Goal: Information Seeking & Learning: Learn about a topic

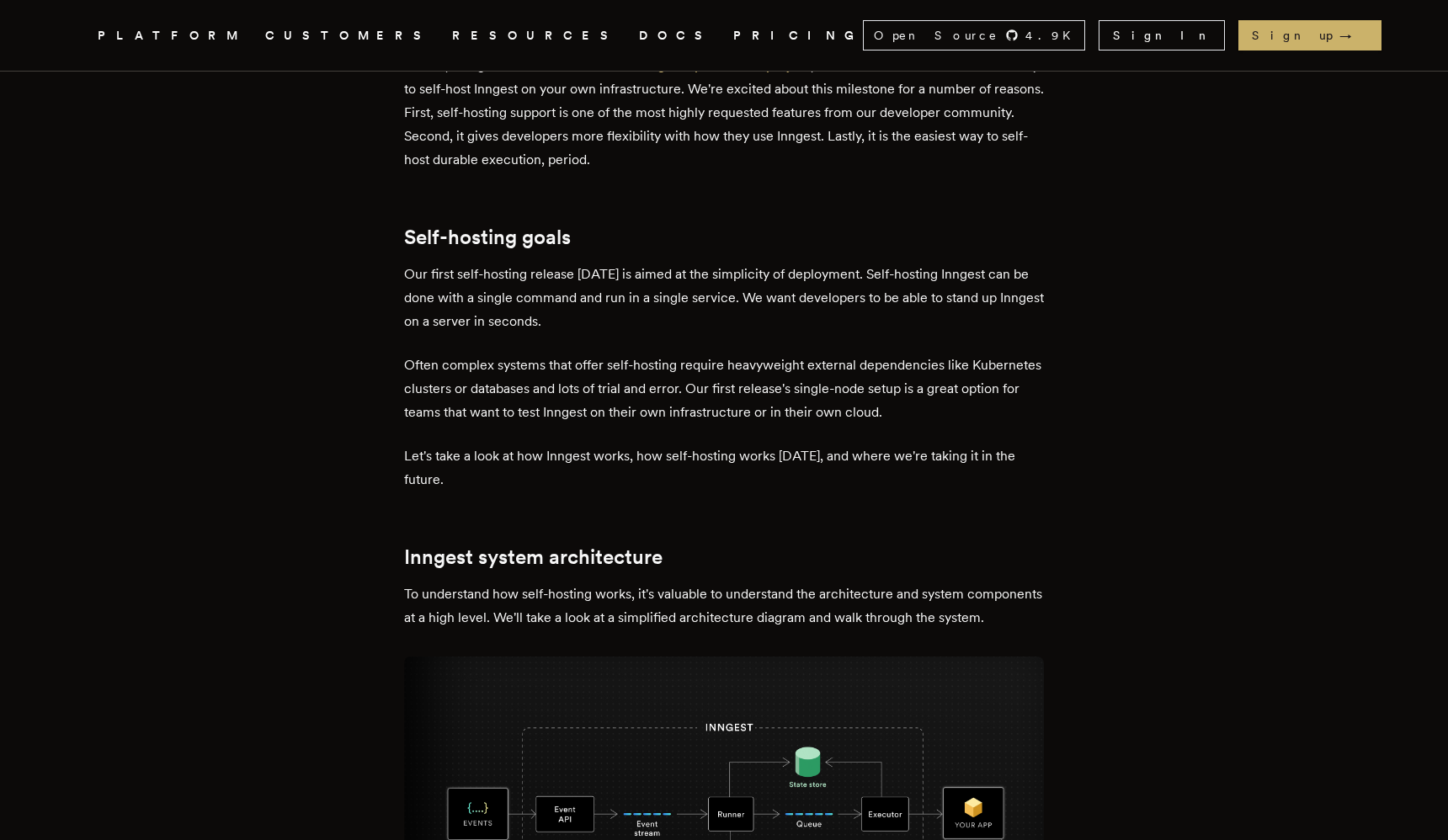
scroll to position [718, 0]
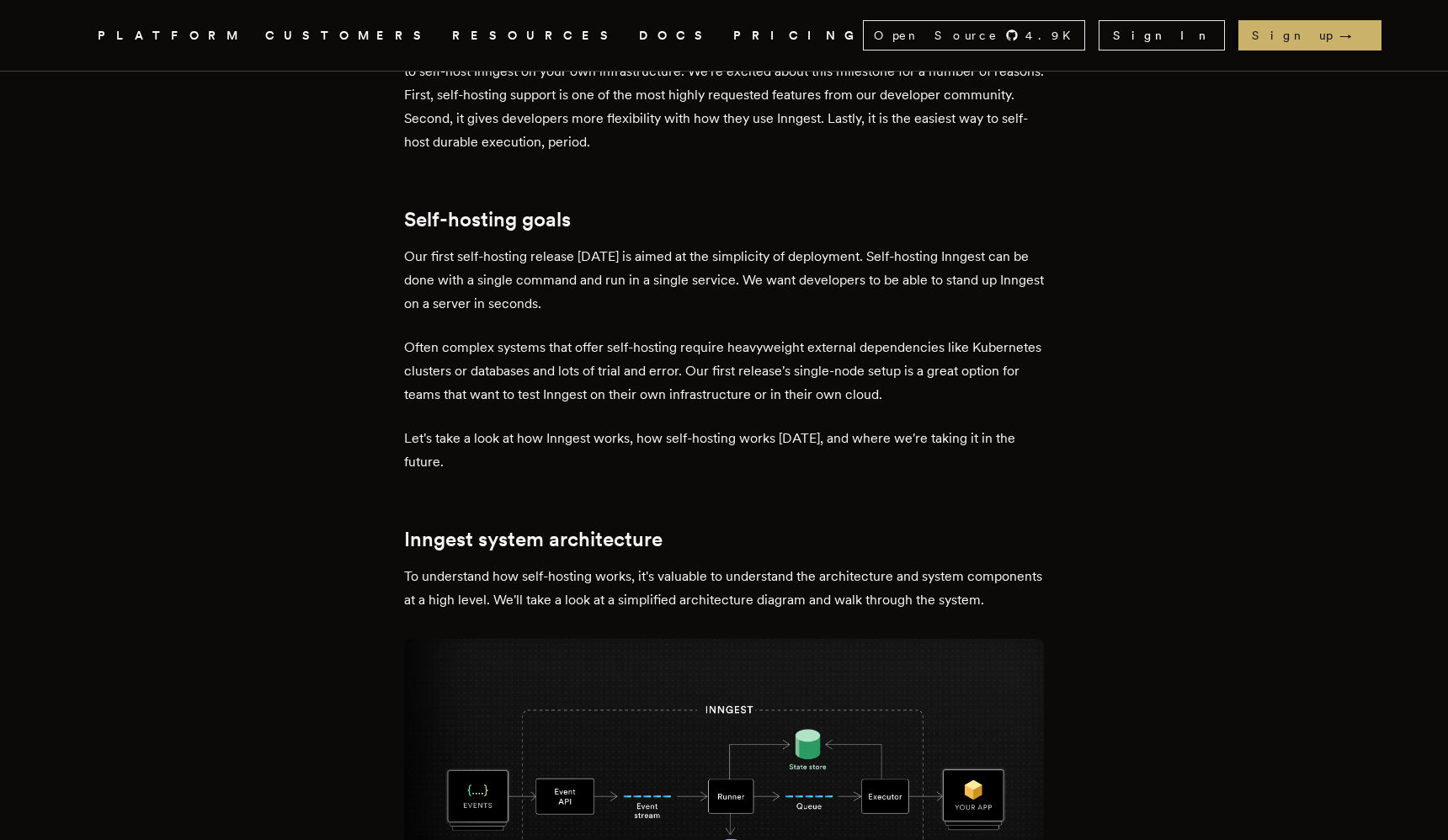
click at [769, 442] on p "Let's take a look at how Inngest works, how self-hosting works today, and where…" at bounding box center [724, 450] width 640 height 48
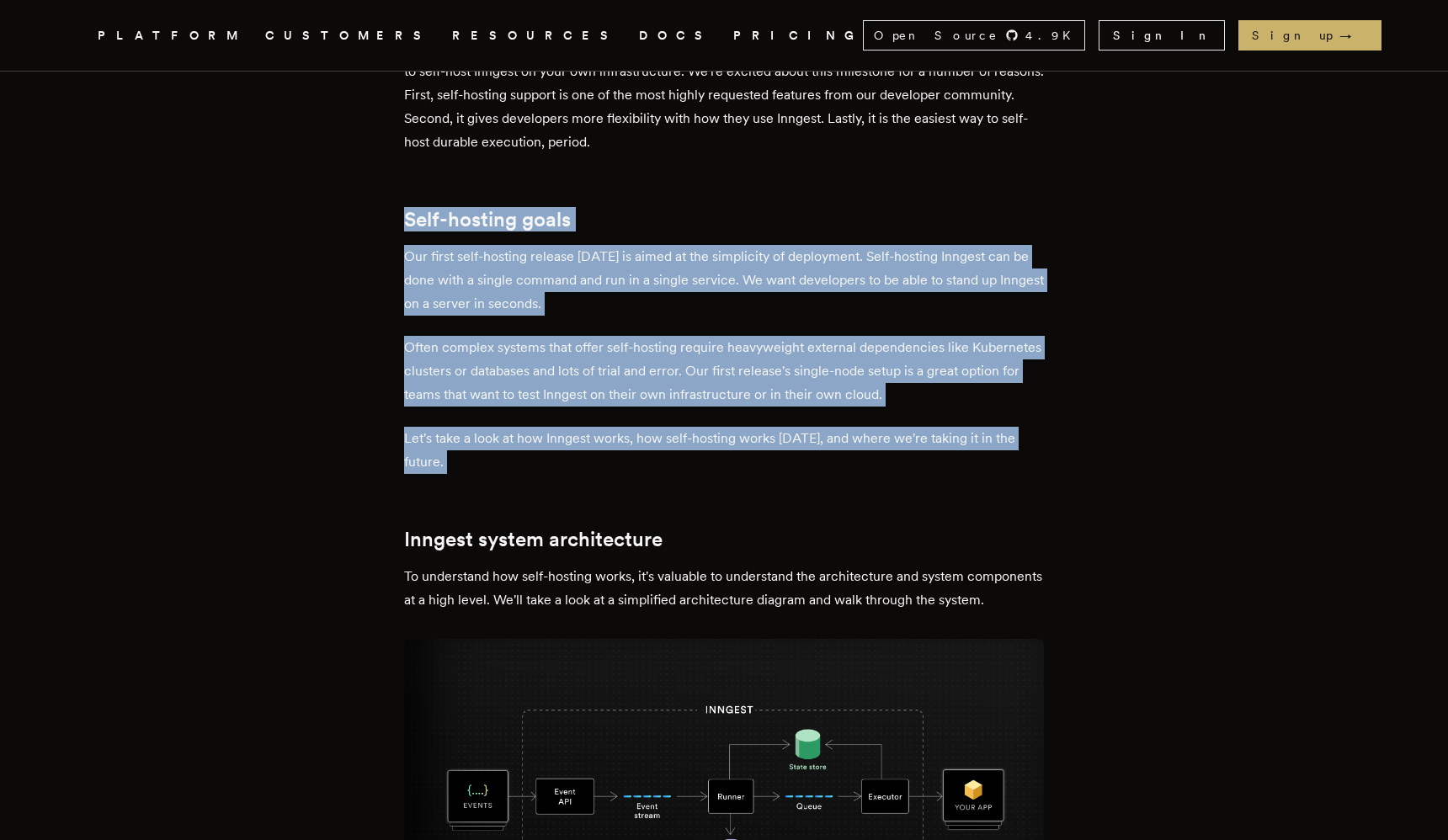
drag, startPoint x: 769, startPoint y: 442, endPoint x: 538, endPoint y: 201, distance: 333.8
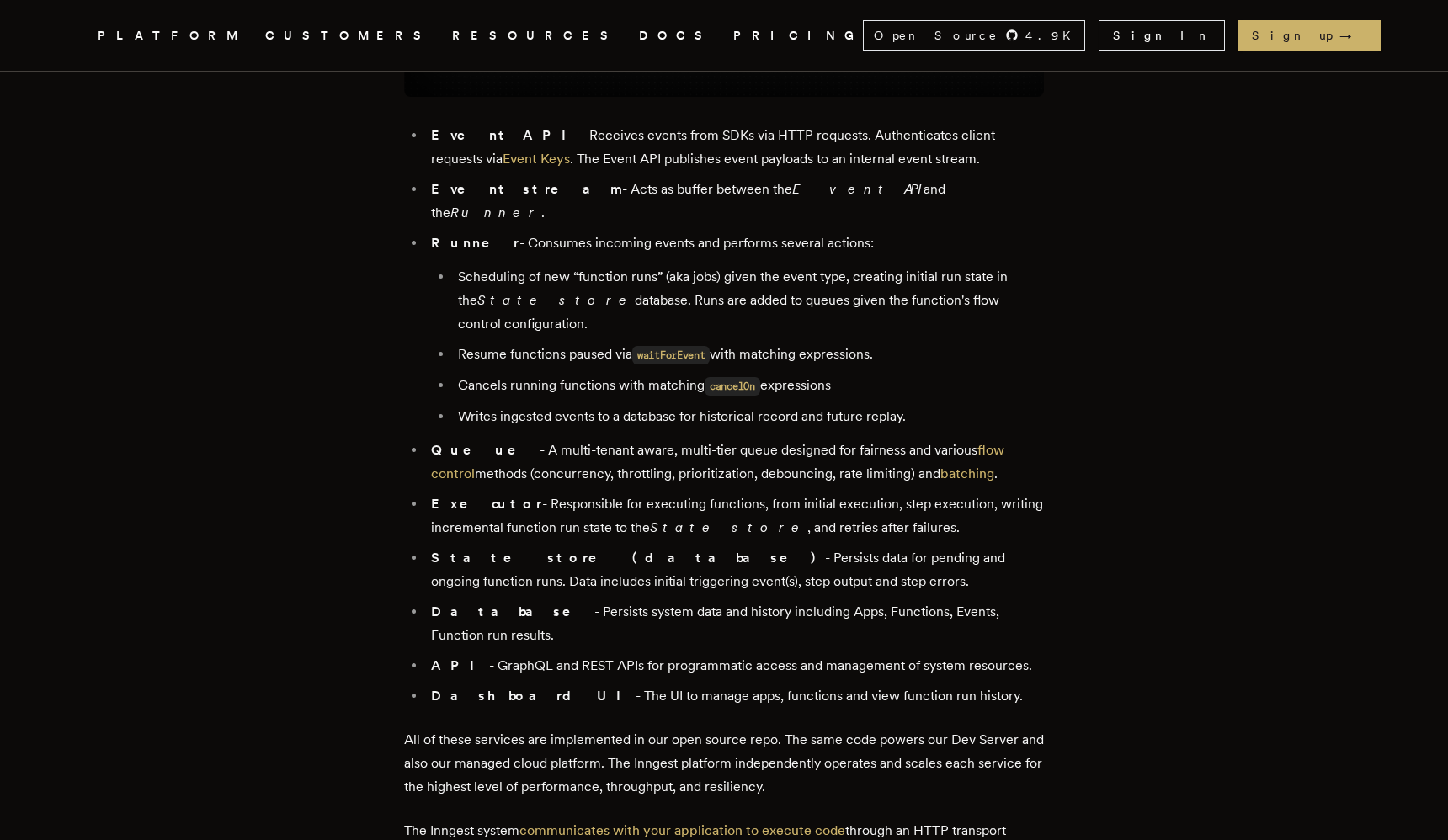
scroll to position [1630, 0]
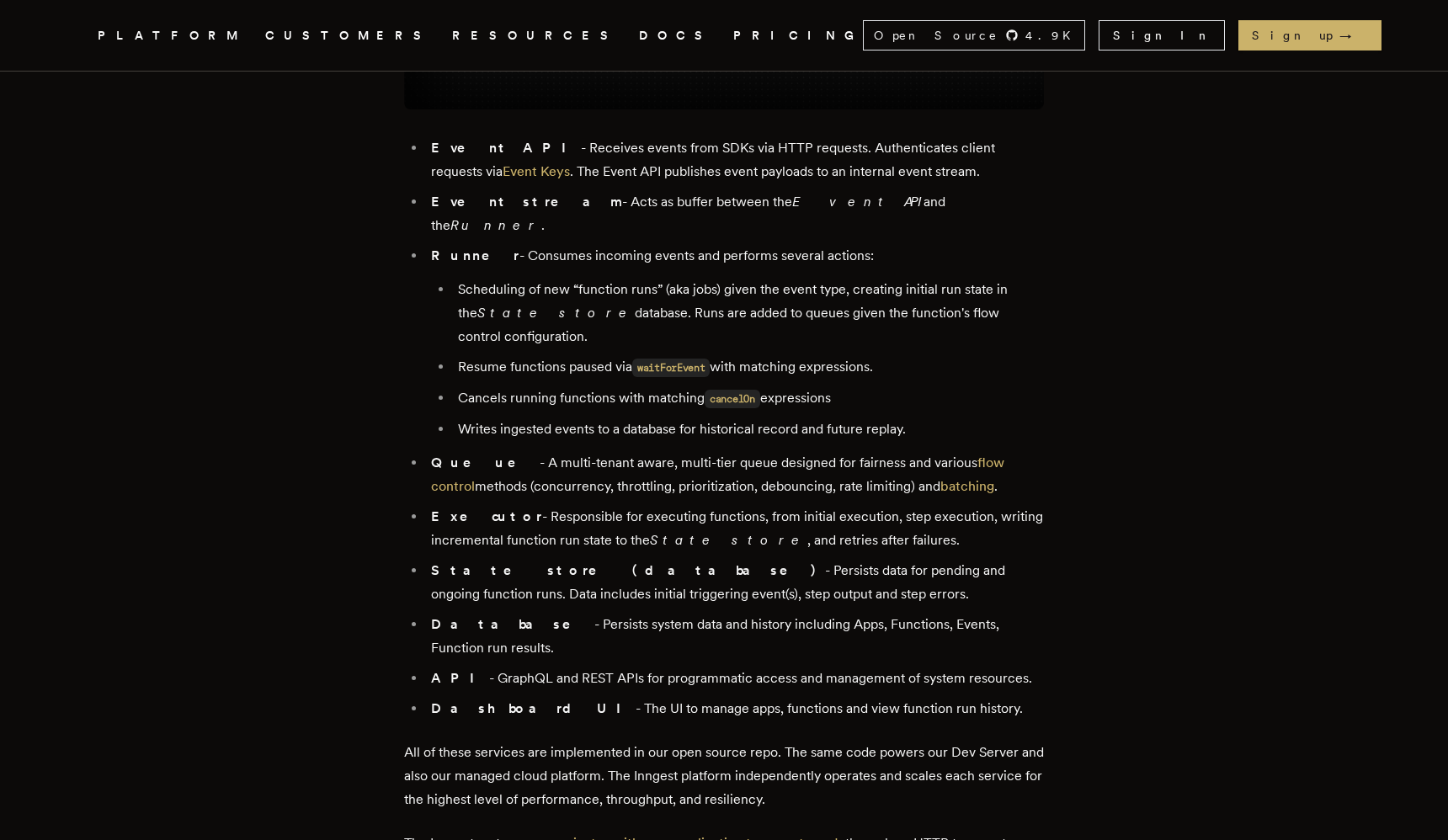
click at [602, 297] on li "Scheduling of new “function runs” (aka jobs) given the event type, creating ini…" at bounding box center [748, 313] width 591 height 71
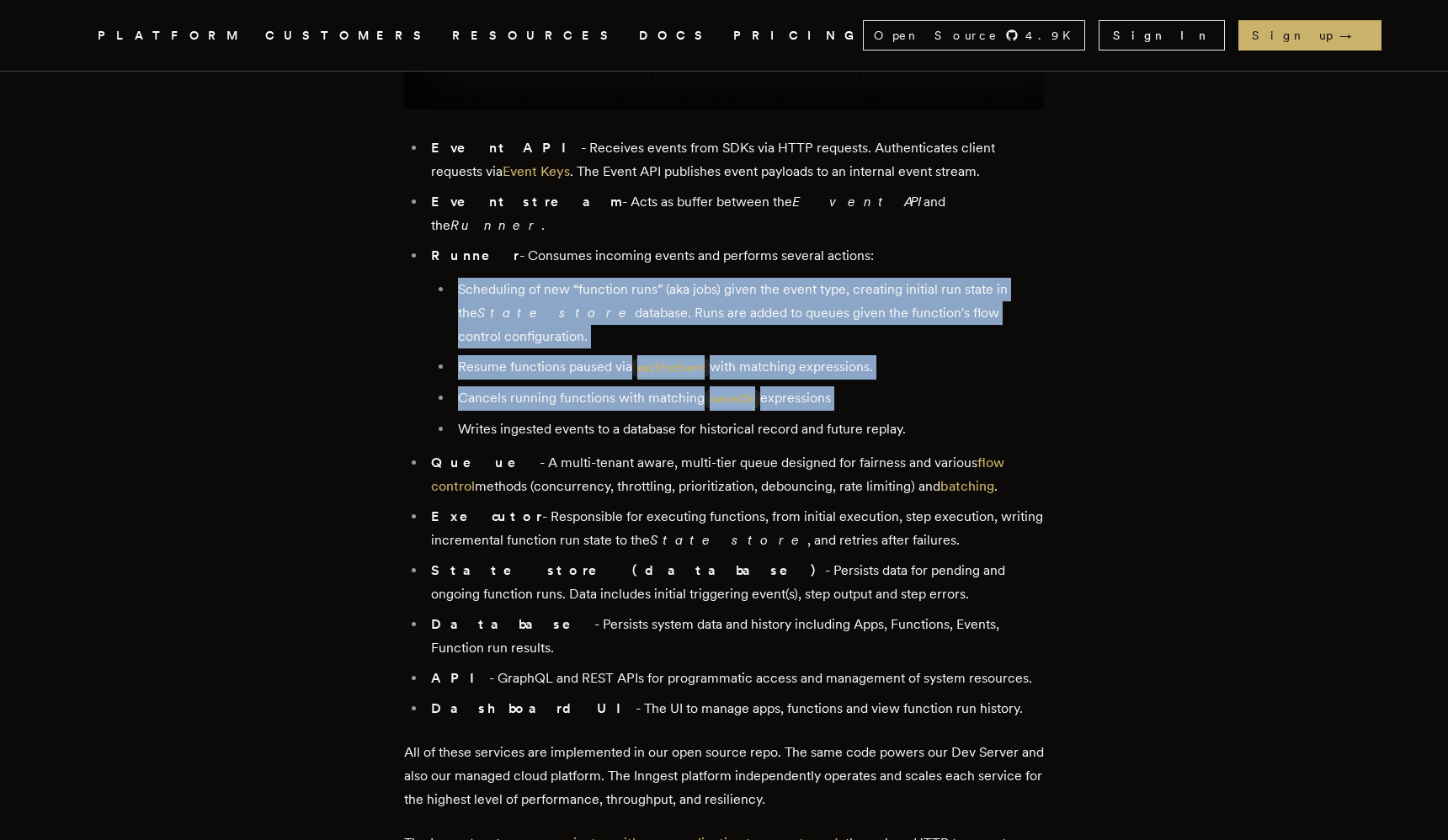
drag, startPoint x: 602, startPoint y: 297, endPoint x: 620, endPoint y: 353, distance: 58.8
click at [620, 353] on ul "Scheduling of new “function runs” (aka jobs) given the event type, creating ini…" at bounding box center [738, 359] width 613 height 163
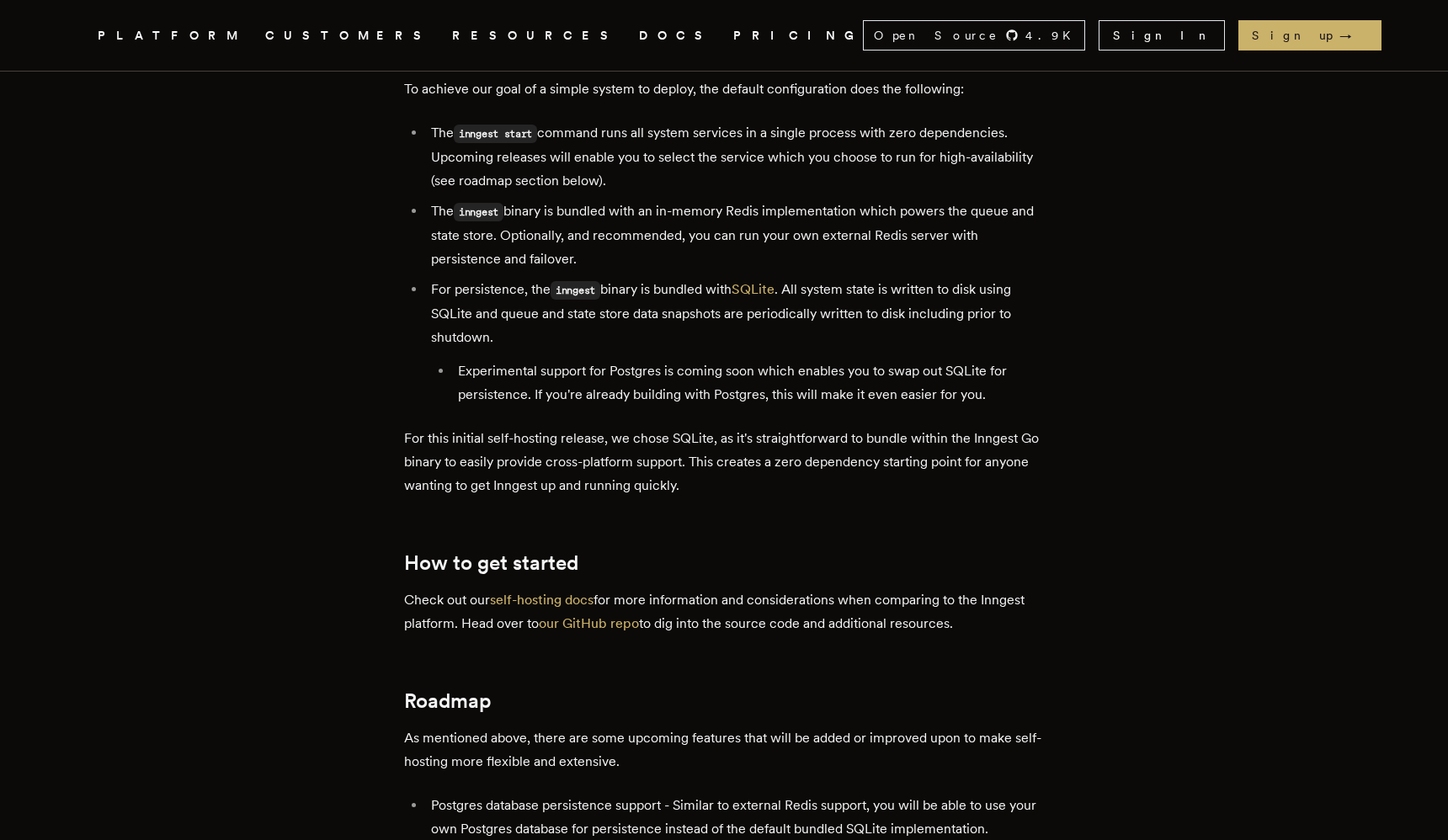
scroll to position [2563, 0]
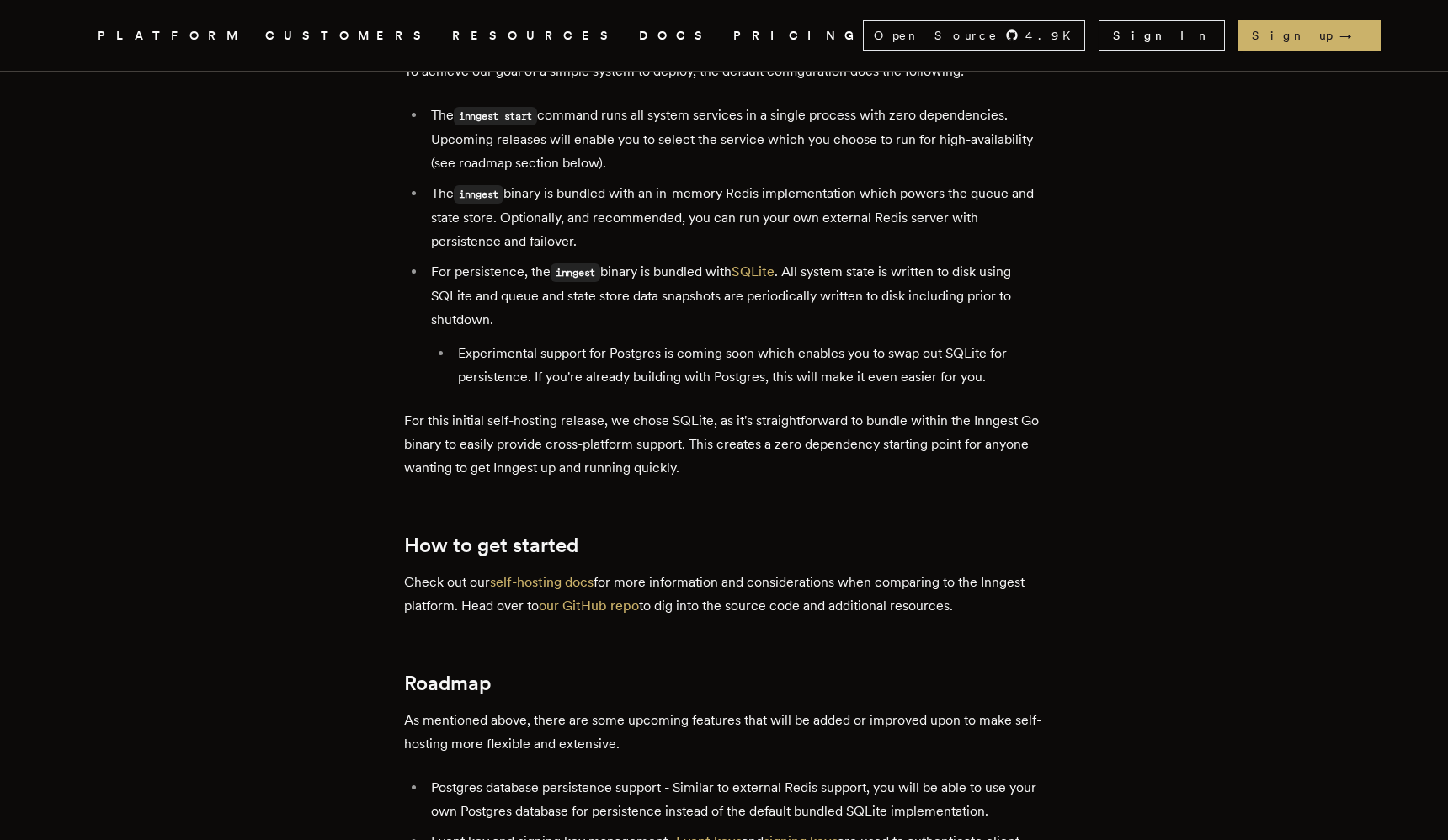
click at [654, 409] on p "For this initial self-hosting release, we chose SQLite, as it's straightforward…" at bounding box center [724, 444] width 640 height 71
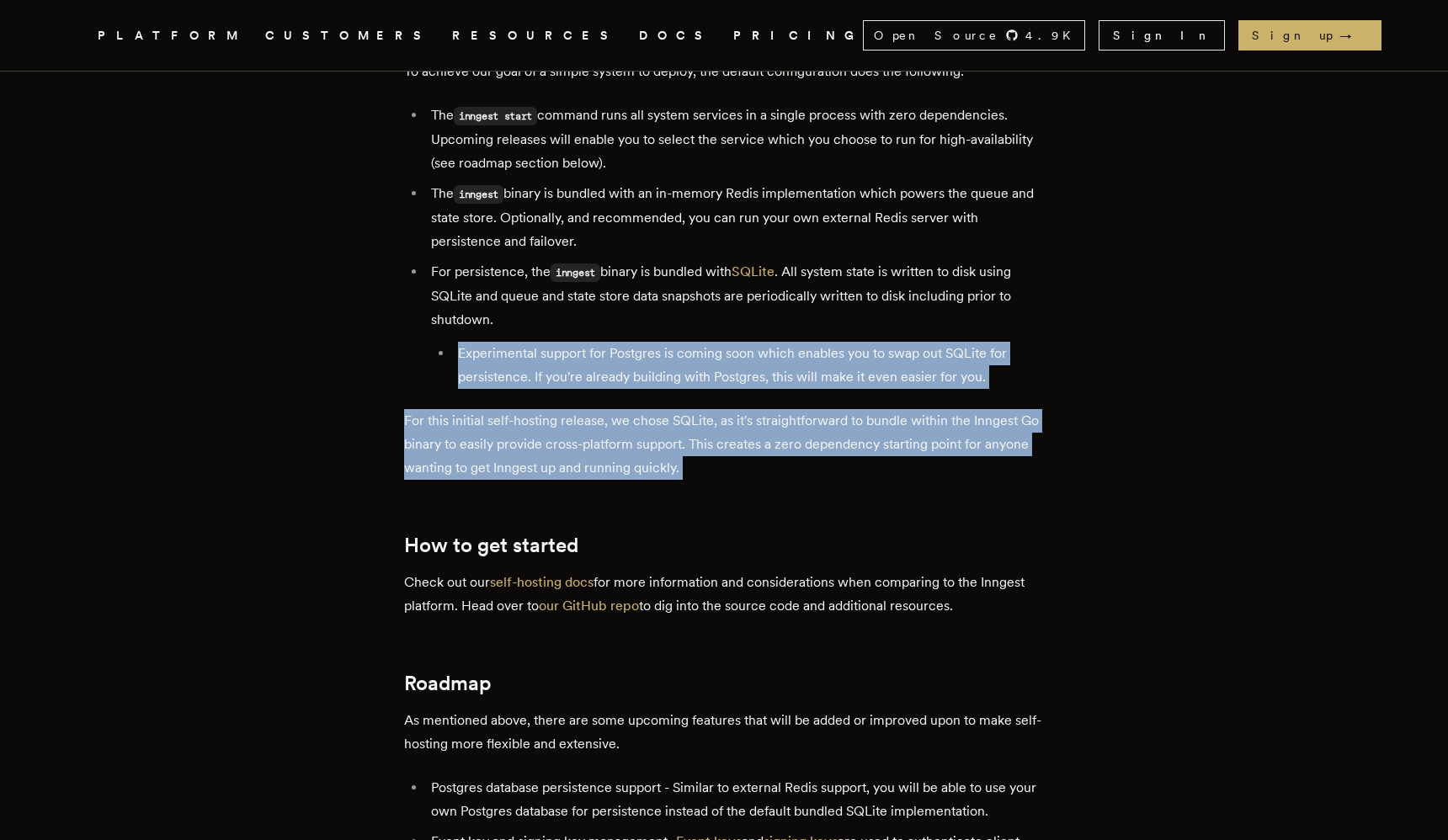
drag, startPoint x: 654, startPoint y: 408, endPoint x: 654, endPoint y: 308, distance: 100.0
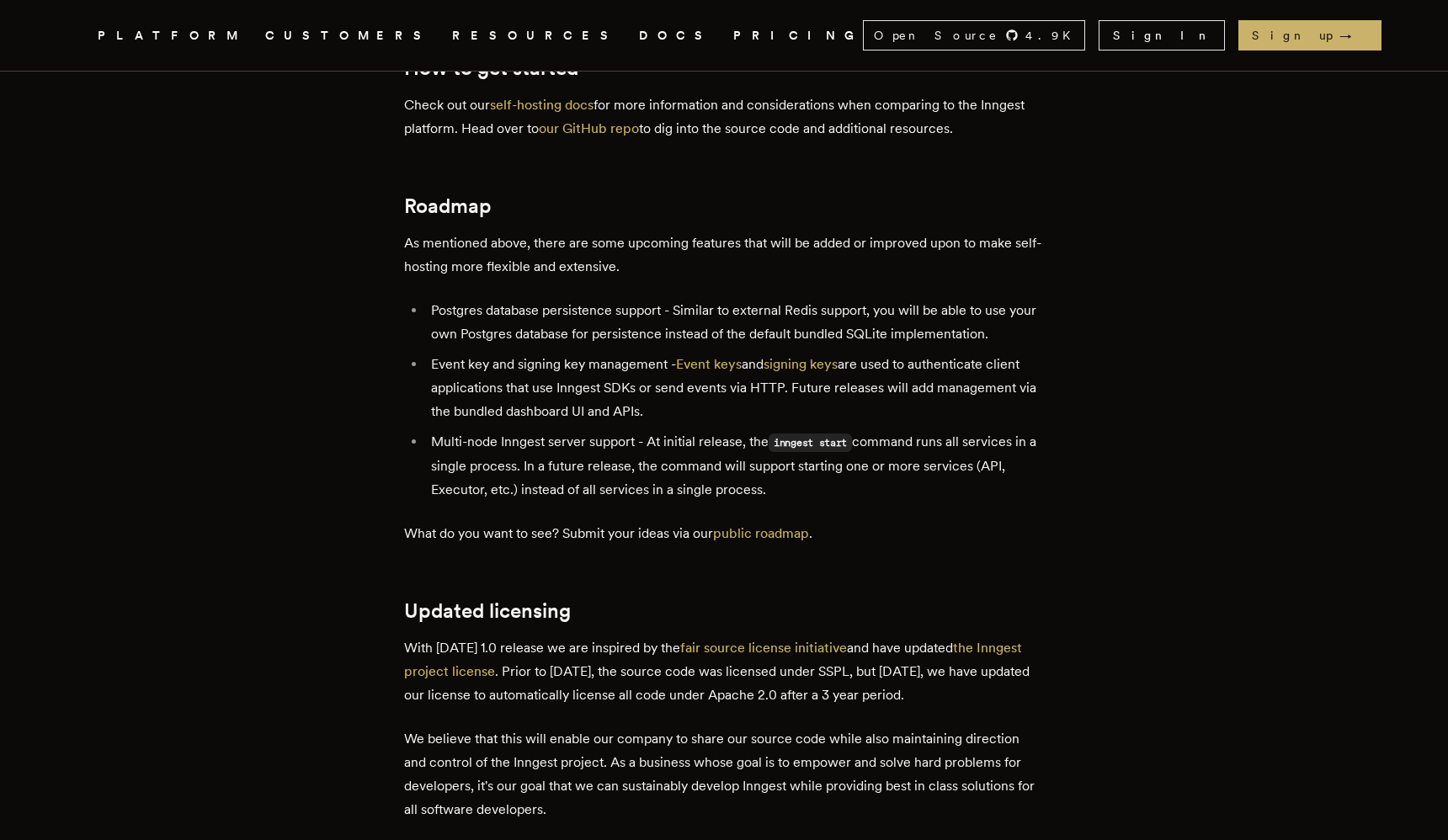
scroll to position [3128, 0]
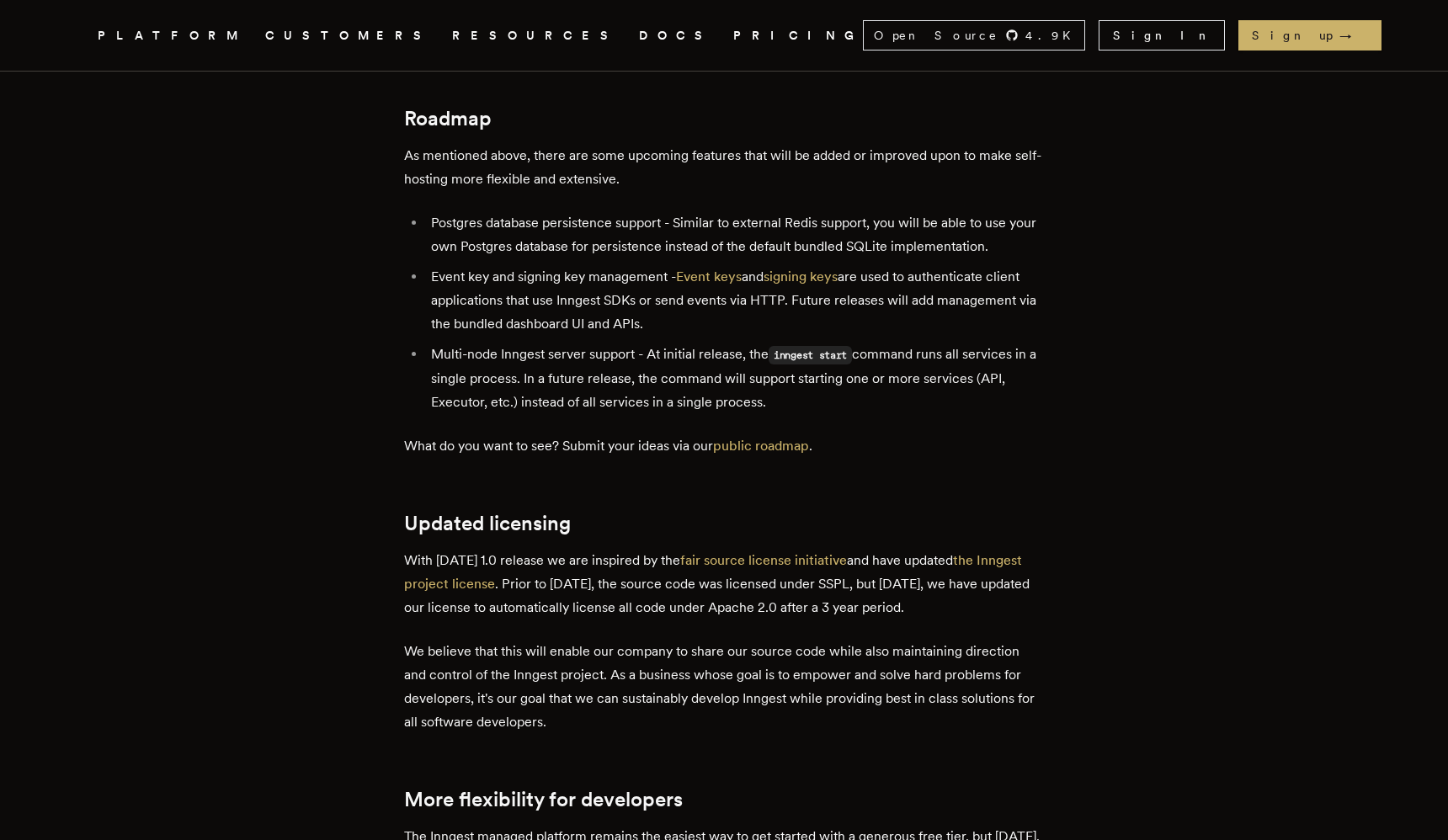
click at [622, 265] on li "Event key and signing key management - Event keys and signing keys are used to …" at bounding box center [734, 300] width 618 height 71
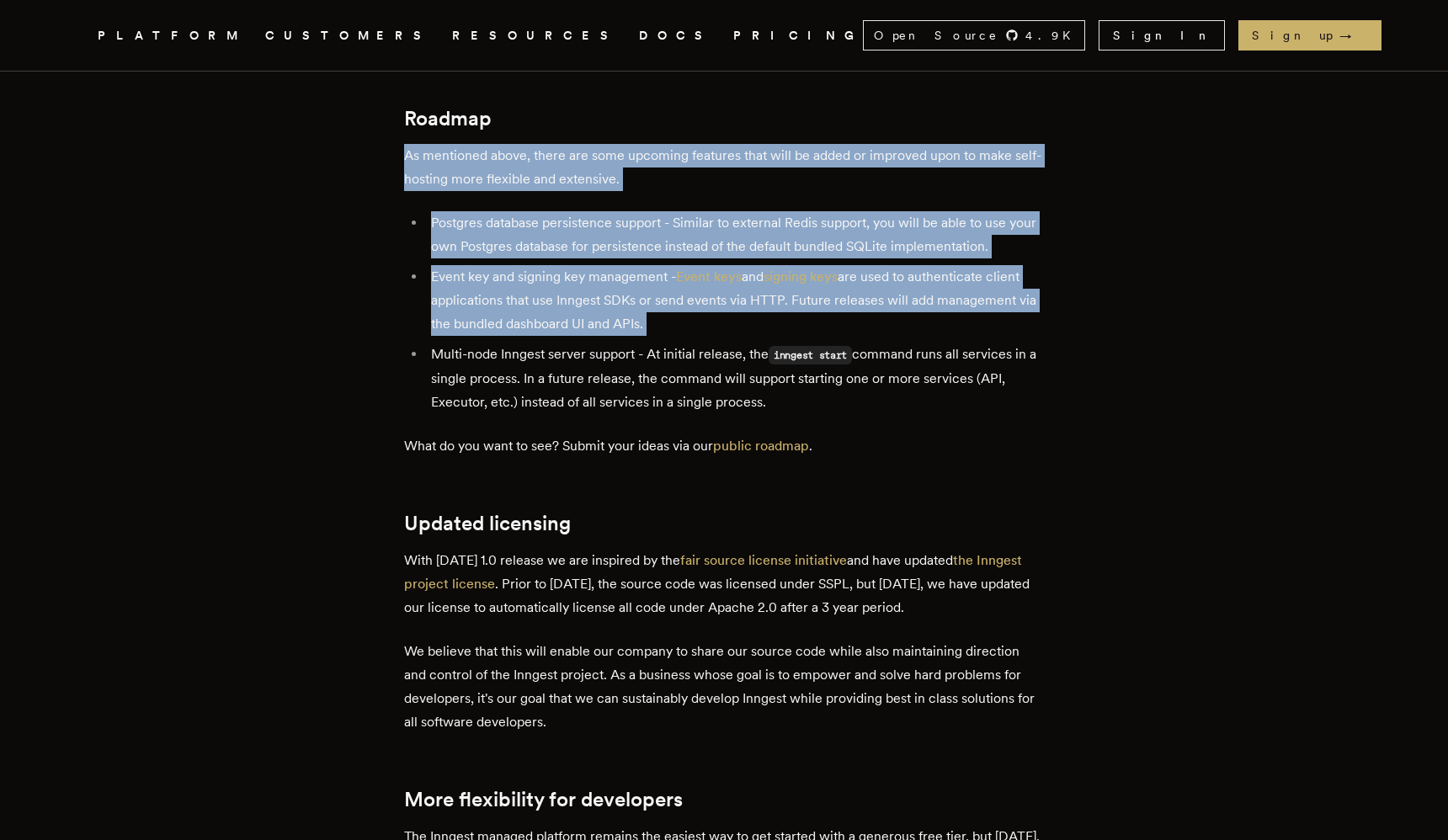
drag, startPoint x: 622, startPoint y: 247, endPoint x: 544, endPoint y: 126, distance: 144.0
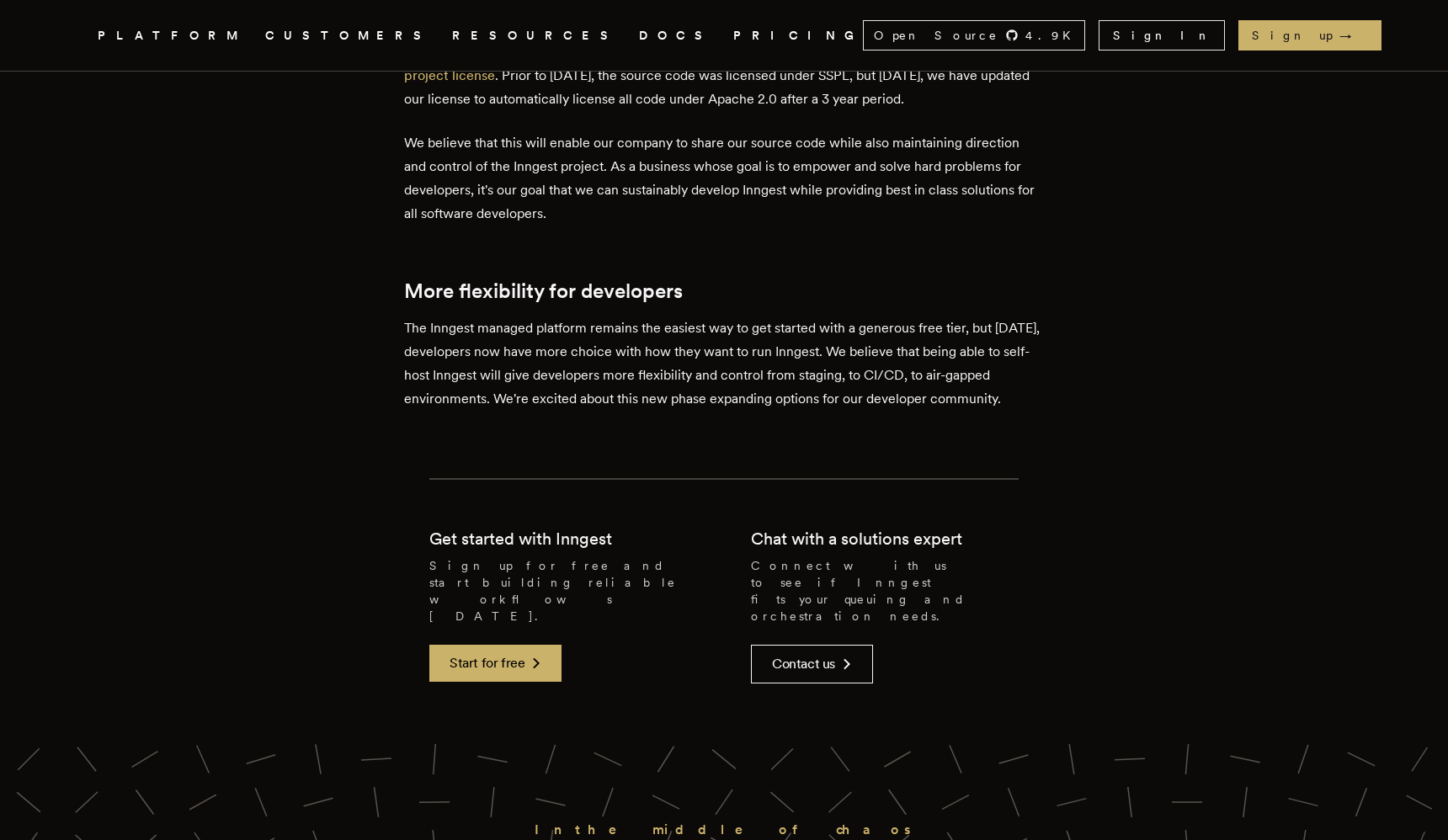
scroll to position [3765, 0]
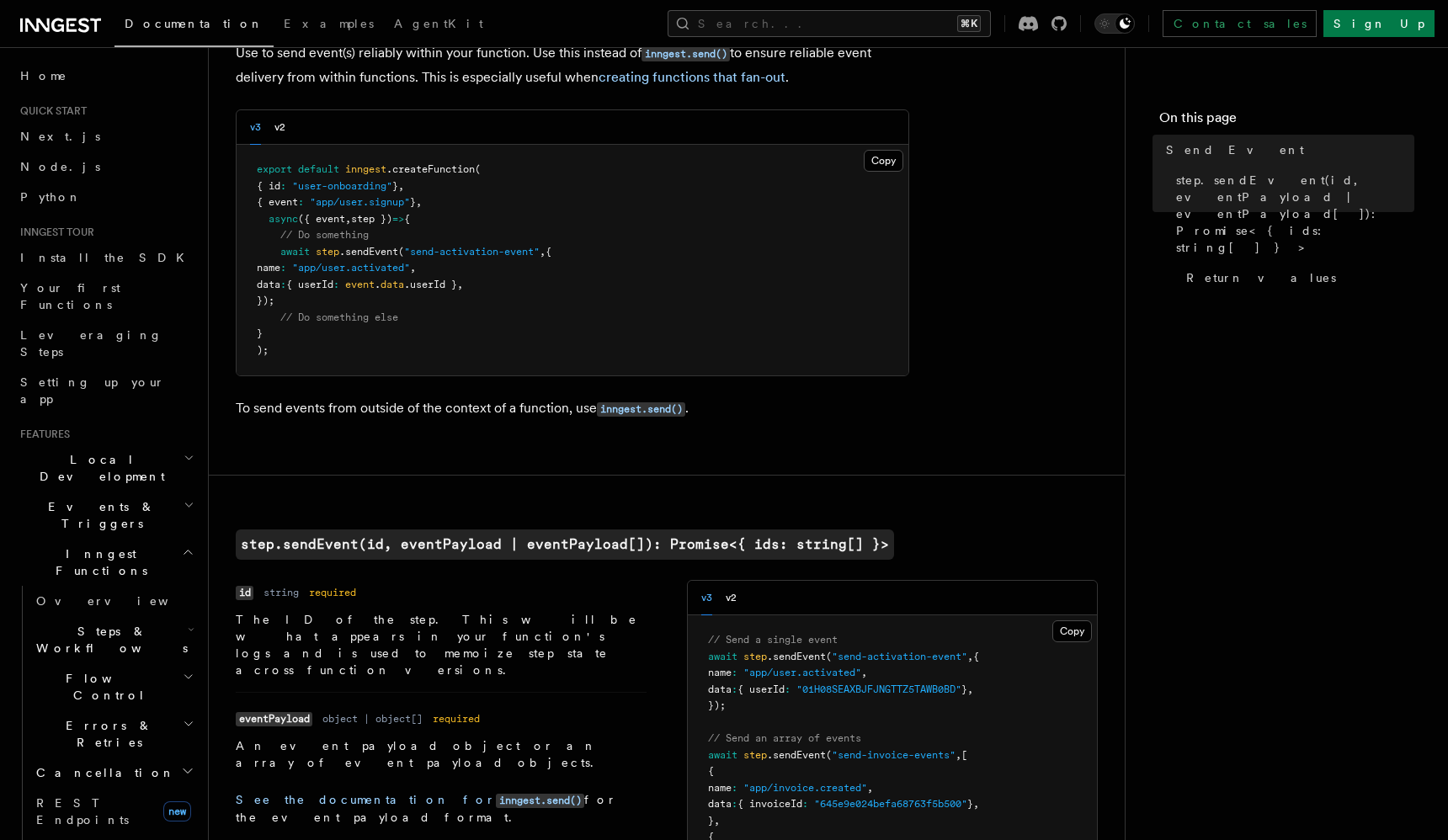
scroll to position [54, 0]
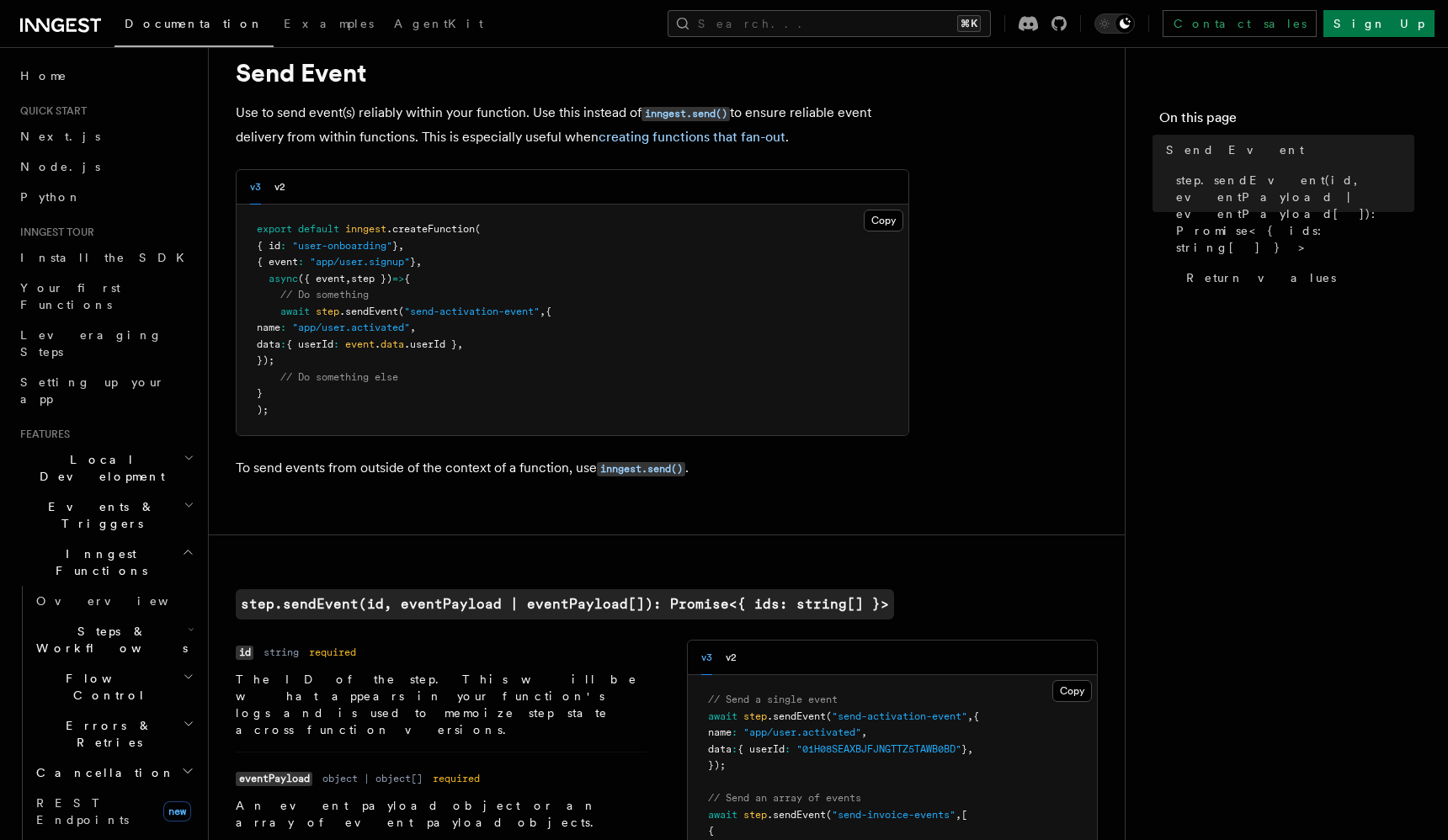
click at [350, 314] on span ".sendEvent" at bounding box center [369, 311] width 59 height 12
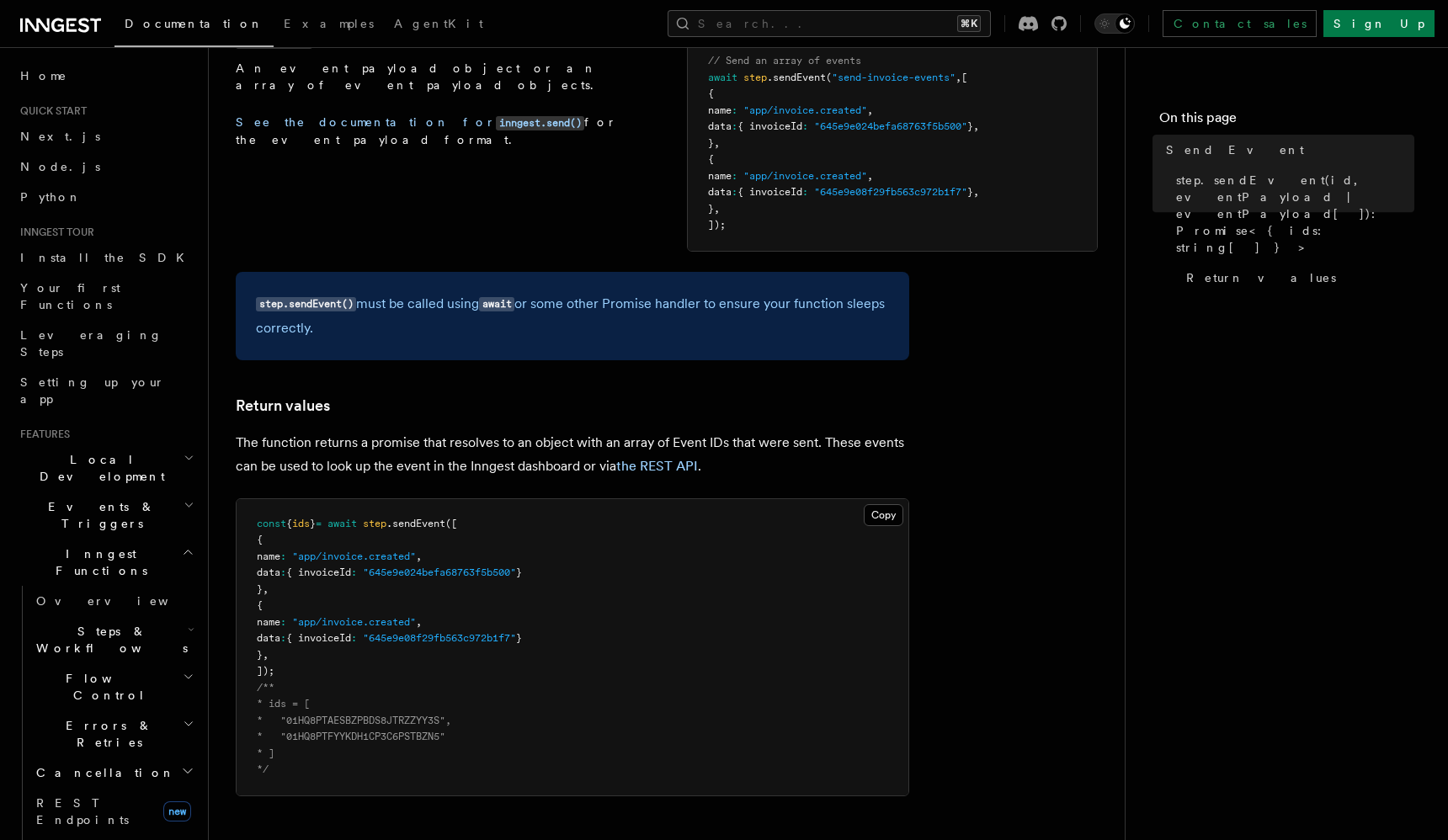
scroll to position [1083, 0]
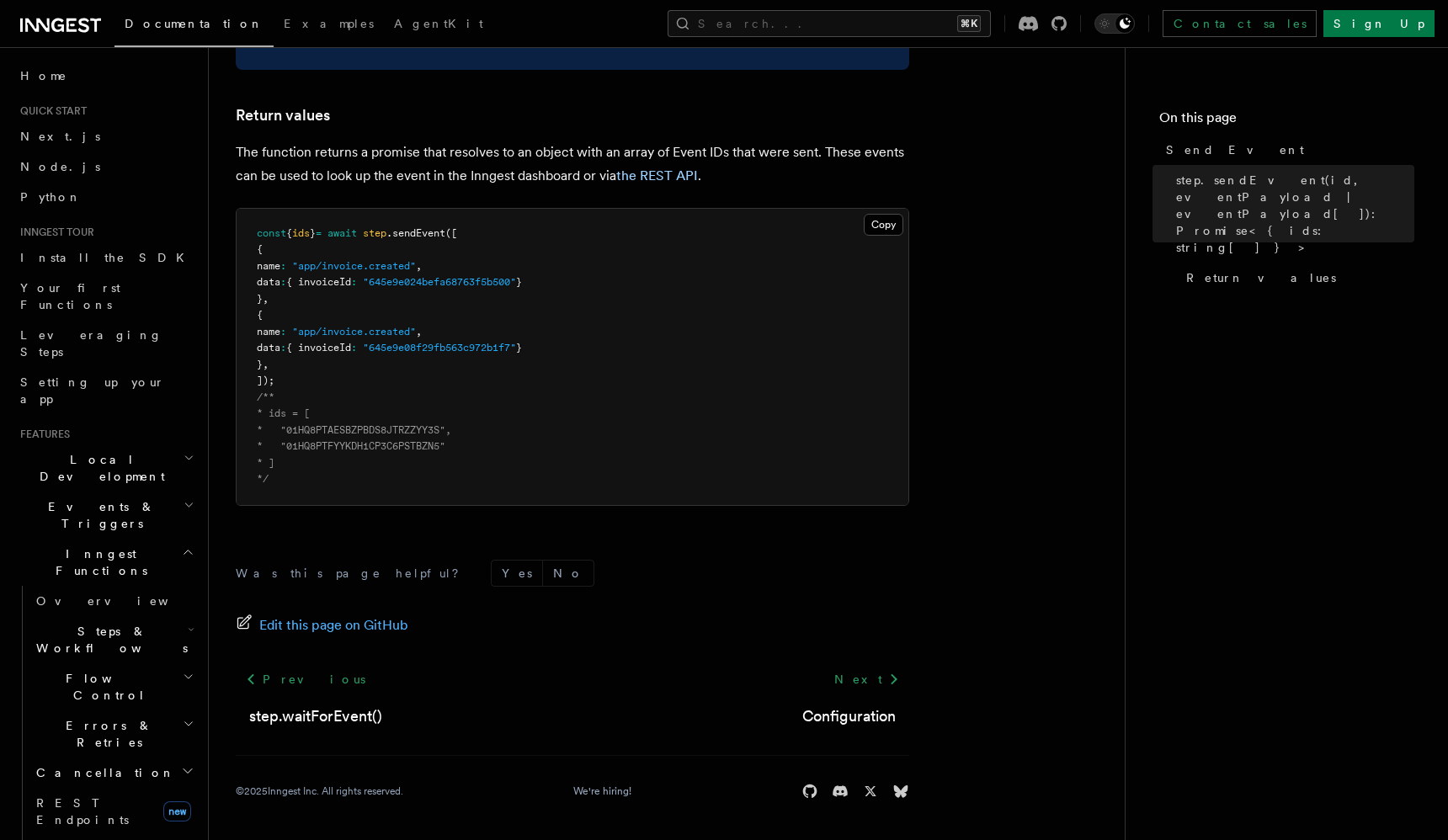
drag, startPoint x: 346, startPoint y: 485, endPoint x: 265, endPoint y: 230, distance: 267.6
click at [265, 230] on pre "const { ids } = await step .sendEvent ([ { name : "app/invoice.created" , data …" at bounding box center [572, 357] width 672 height 297
click at [265, 230] on span "const" at bounding box center [271, 233] width 30 height 12
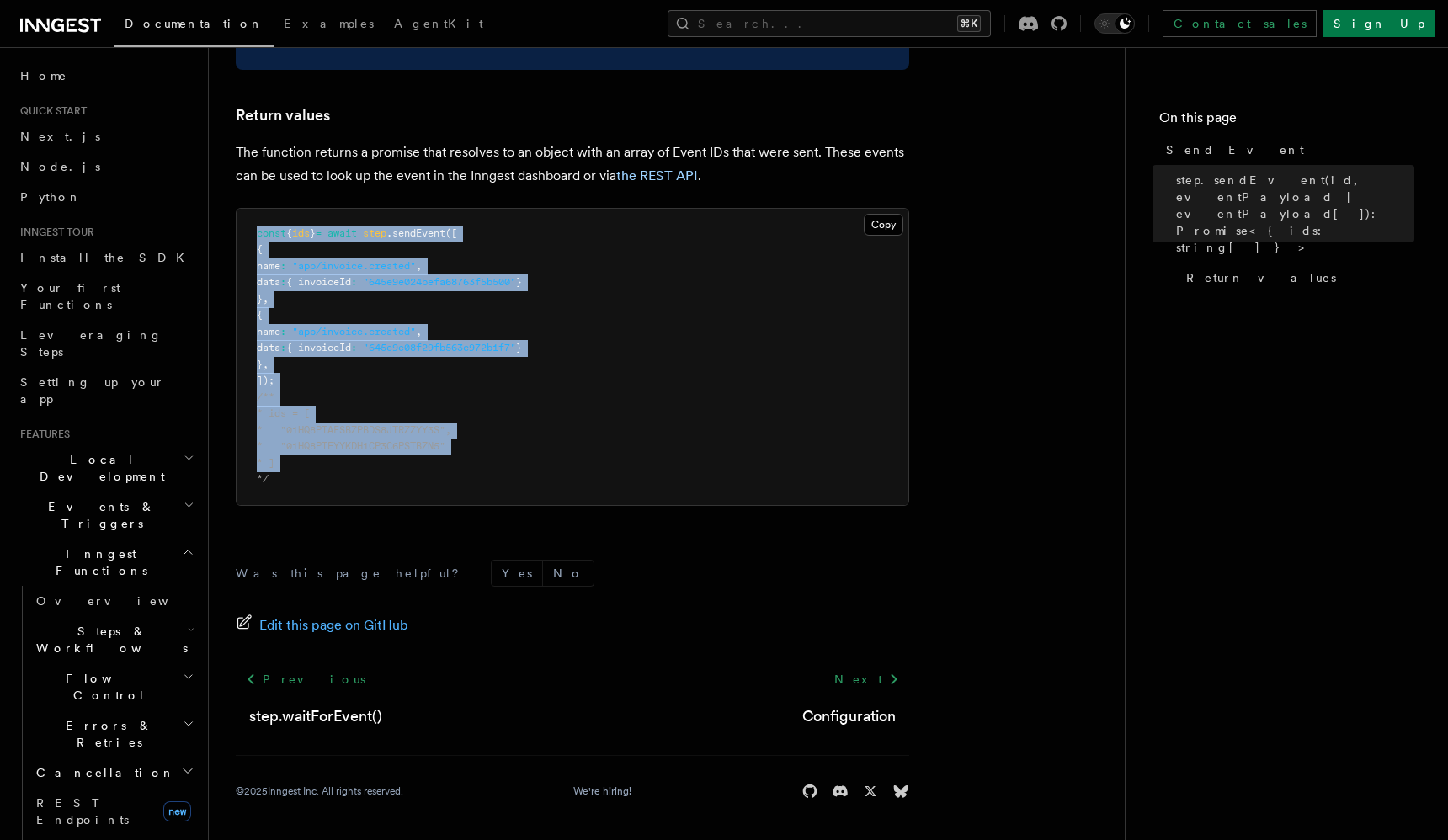
drag, startPoint x: 265, startPoint y: 230, endPoint x: 331, endPoint y: 464, distance: 243.1
click at [331, 464] on pre "const { ids } = await step .sendEvent ([ { name : "app/invoice.created" , data …" at bounding box center [572, 357] width 672 height 297
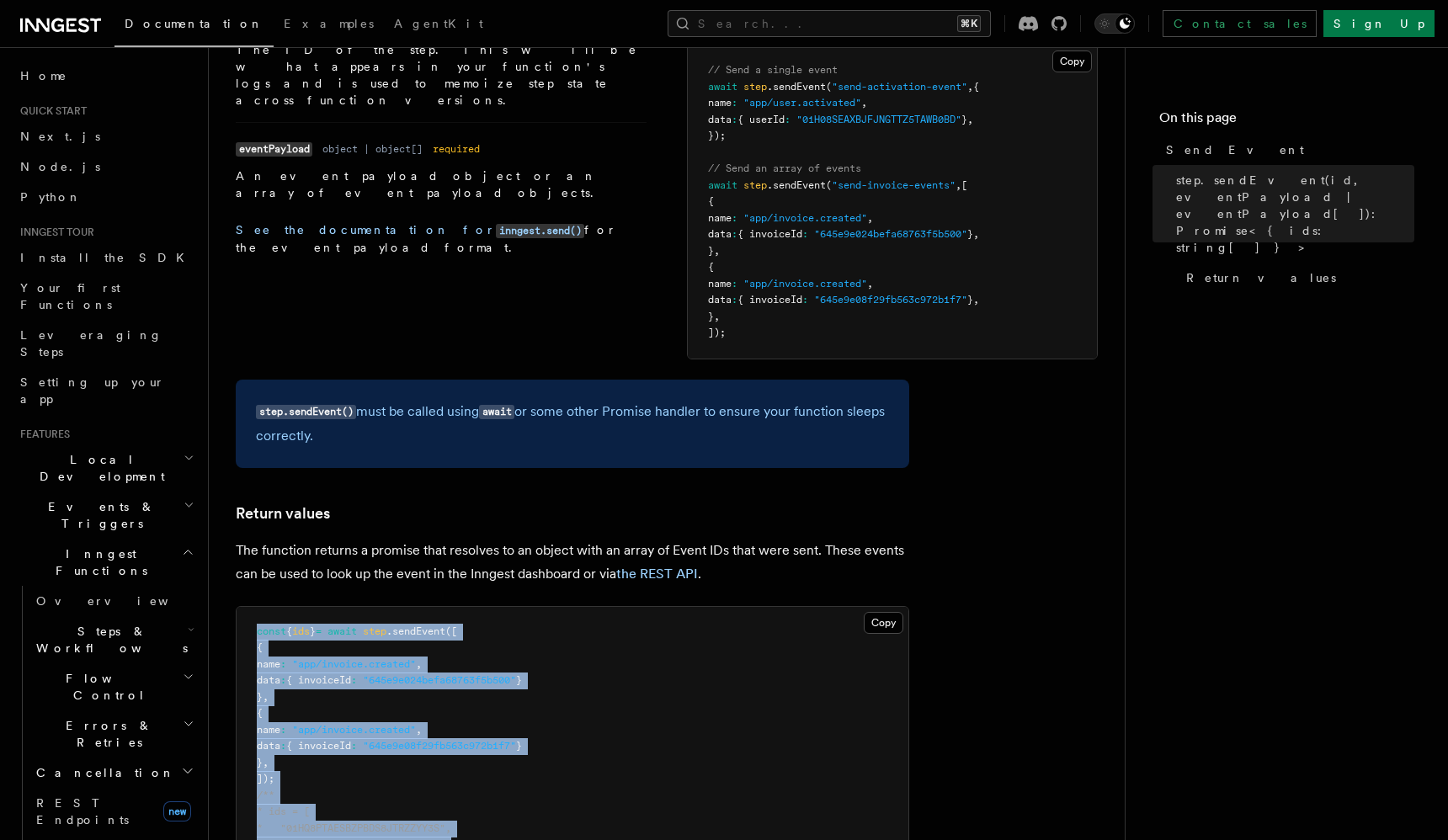
scroll to position [843, 0]
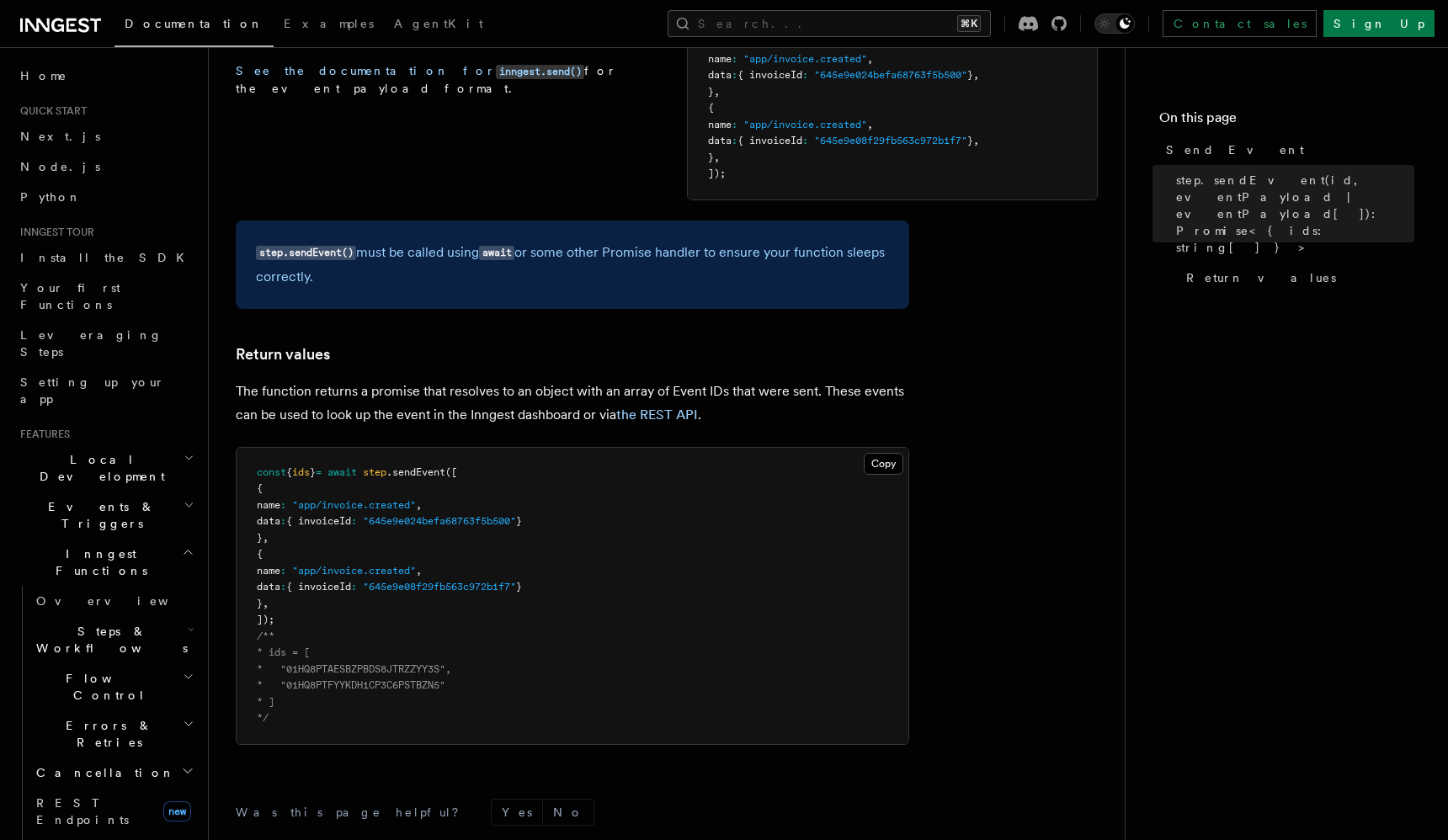
click at [377, 670] on span "* "01HQ8PTAESBZPBDS8JTRZZYY3S"," at bounding box center [353, 669] width 195 height 12
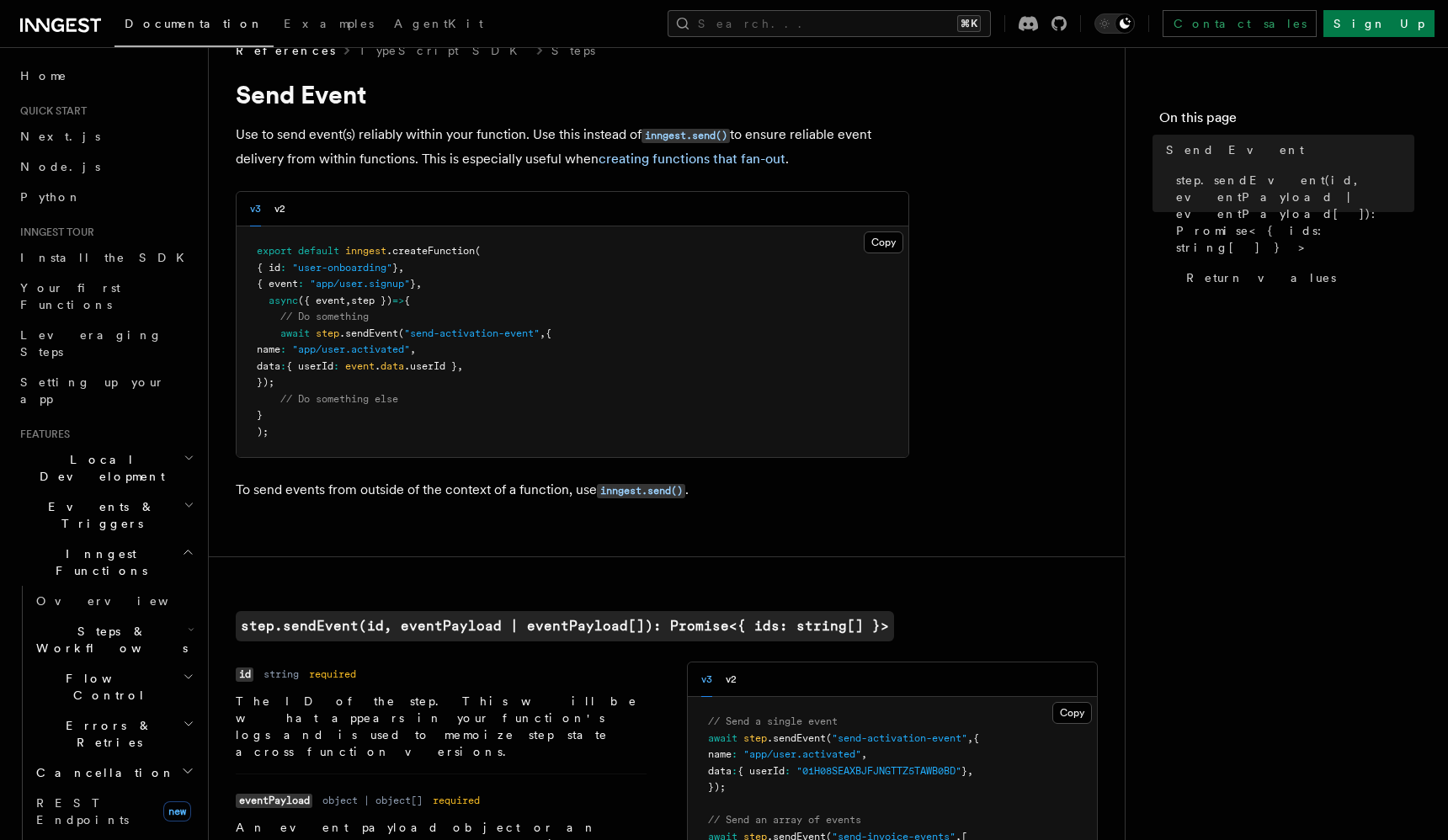
scroll to position [31, 0]
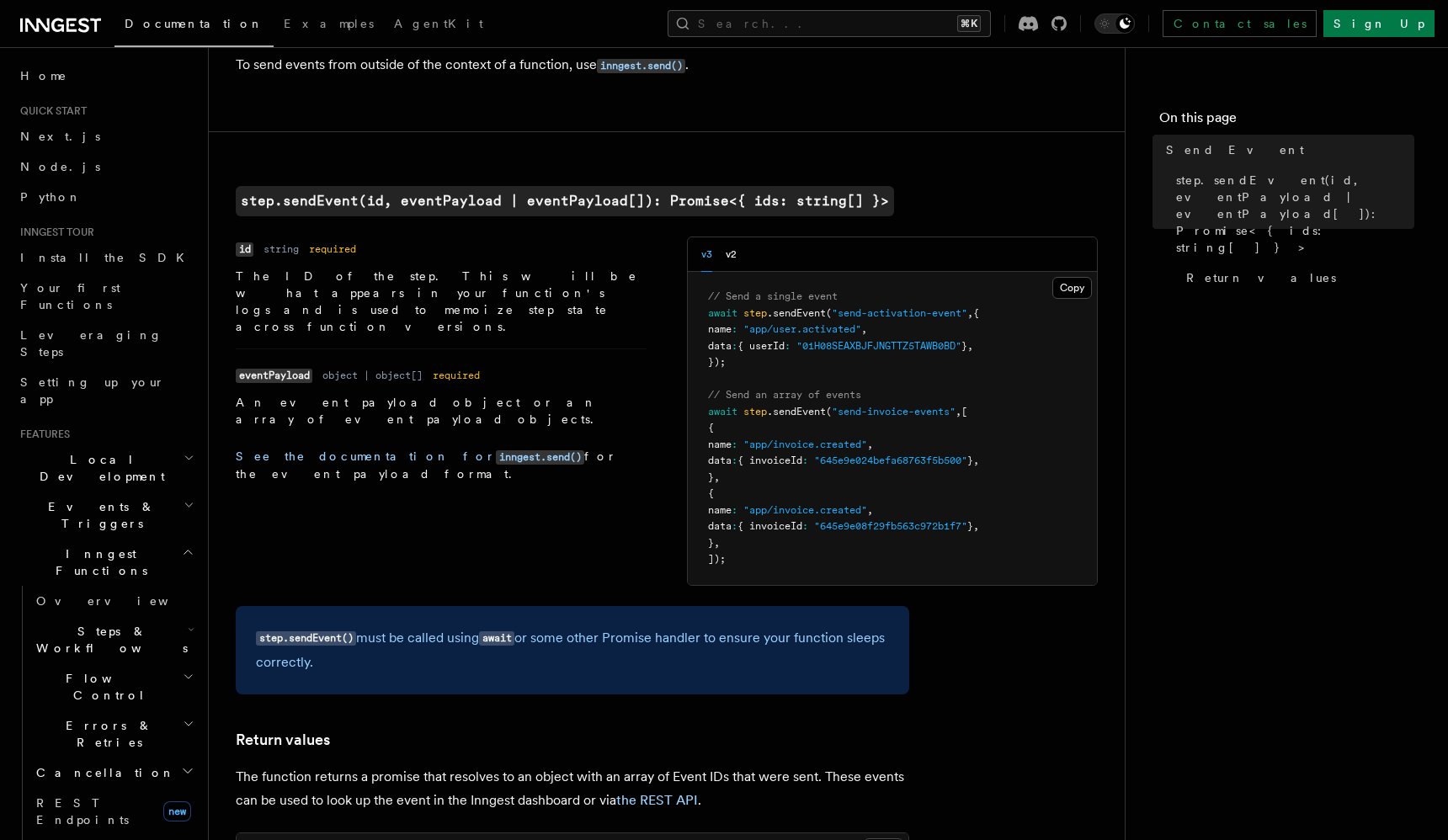
scroll to position [483, 0]
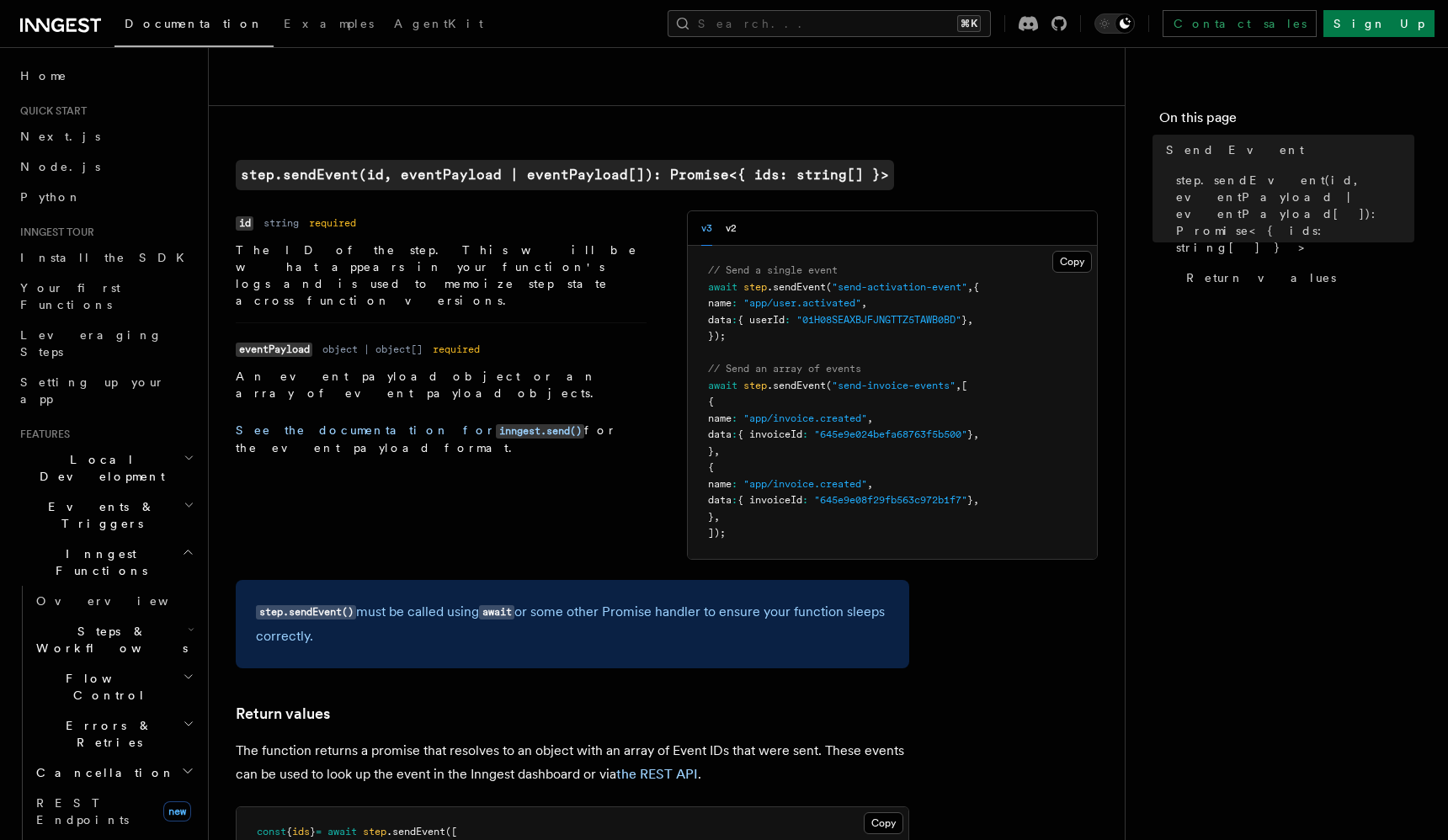
click at [448, 606] on p "step.sendEvent() must be called using await or some other Promise handler to en…" at bounding box center [572, 625] width 633 height 48
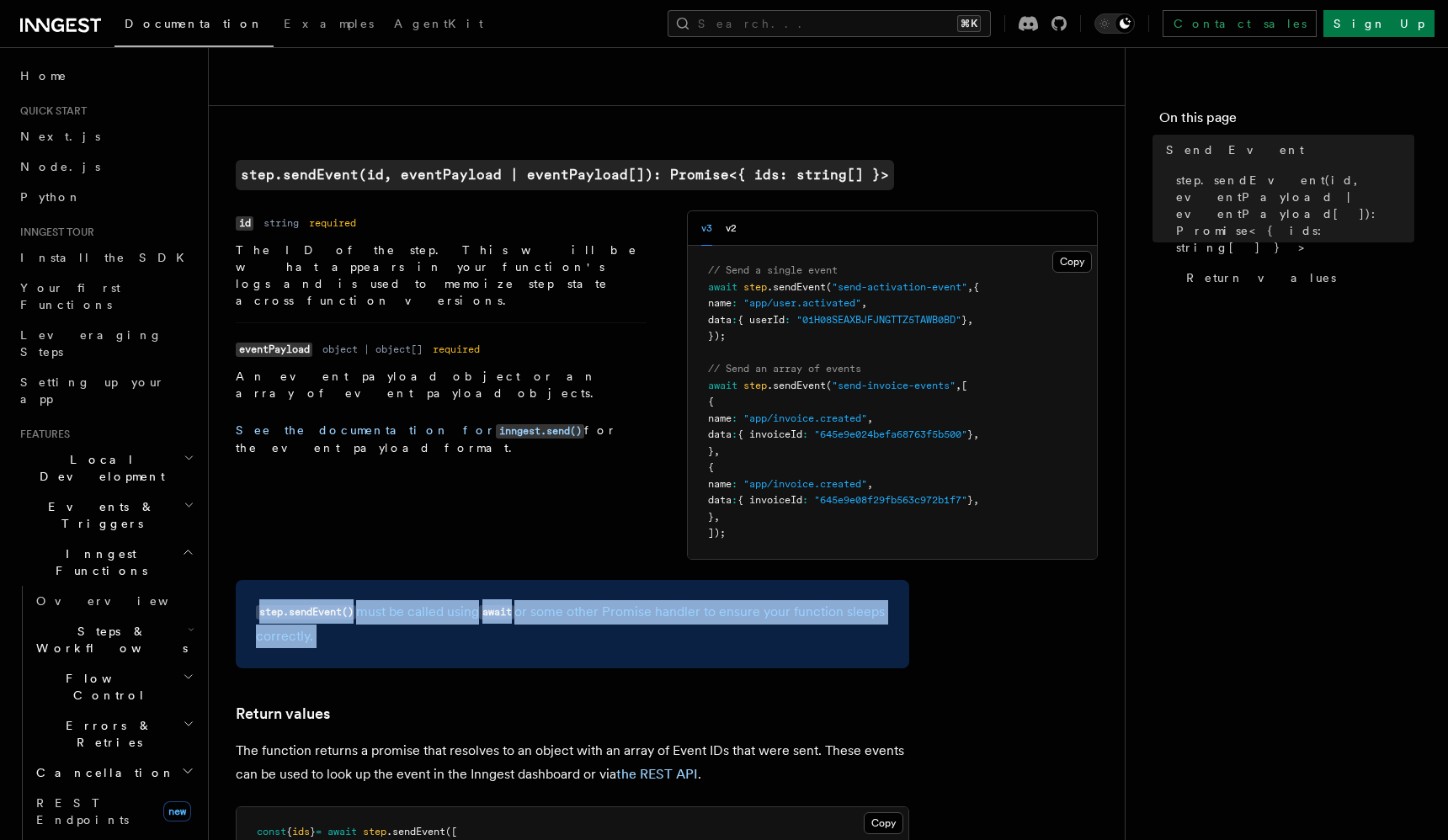
click at [448, 606] on p "step.sendEvent() must be called using await or some other Promise handler to en…" at bounding box center [572, 625] width 633 height 48
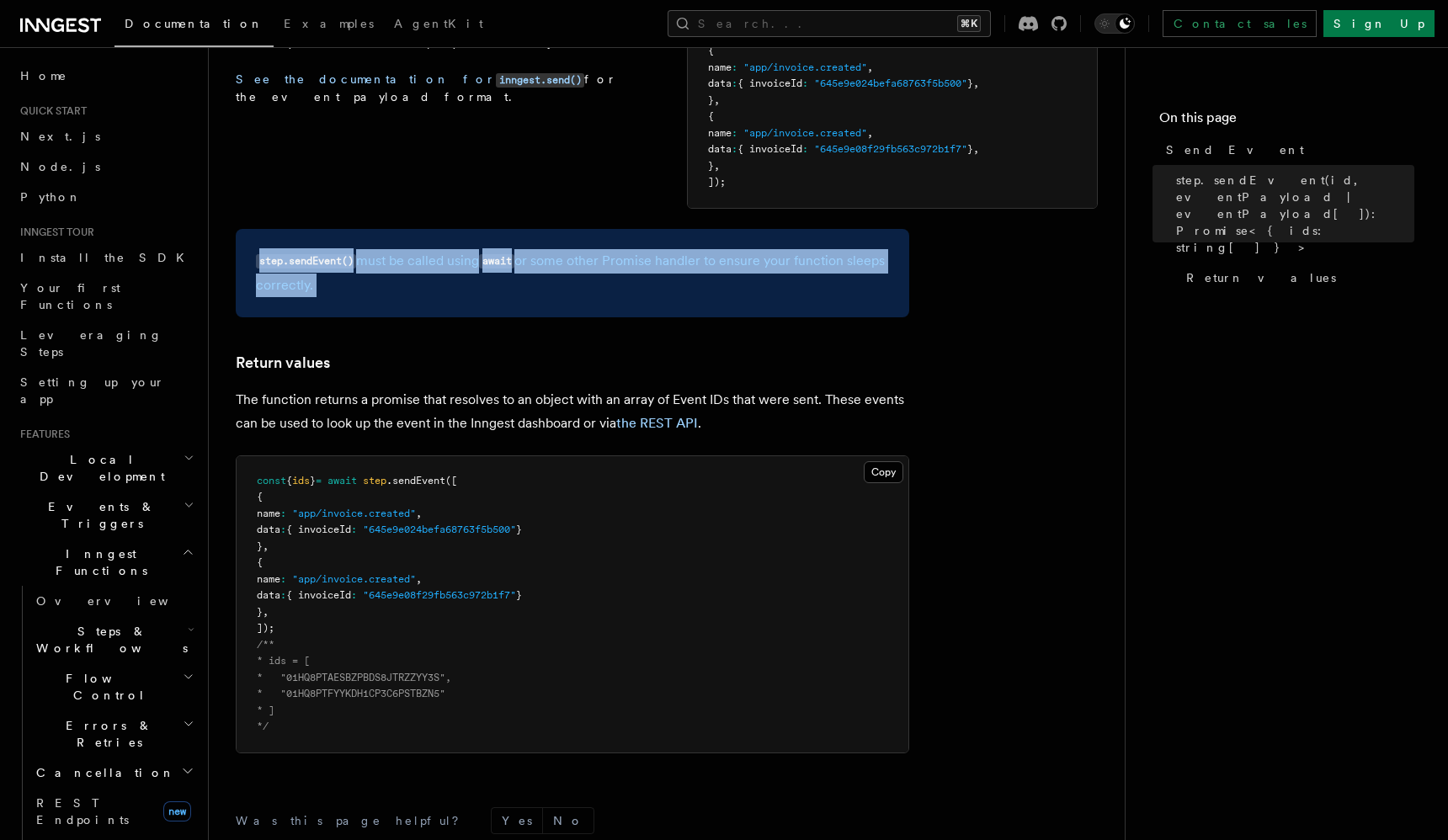
scroll to position [1074, 0]
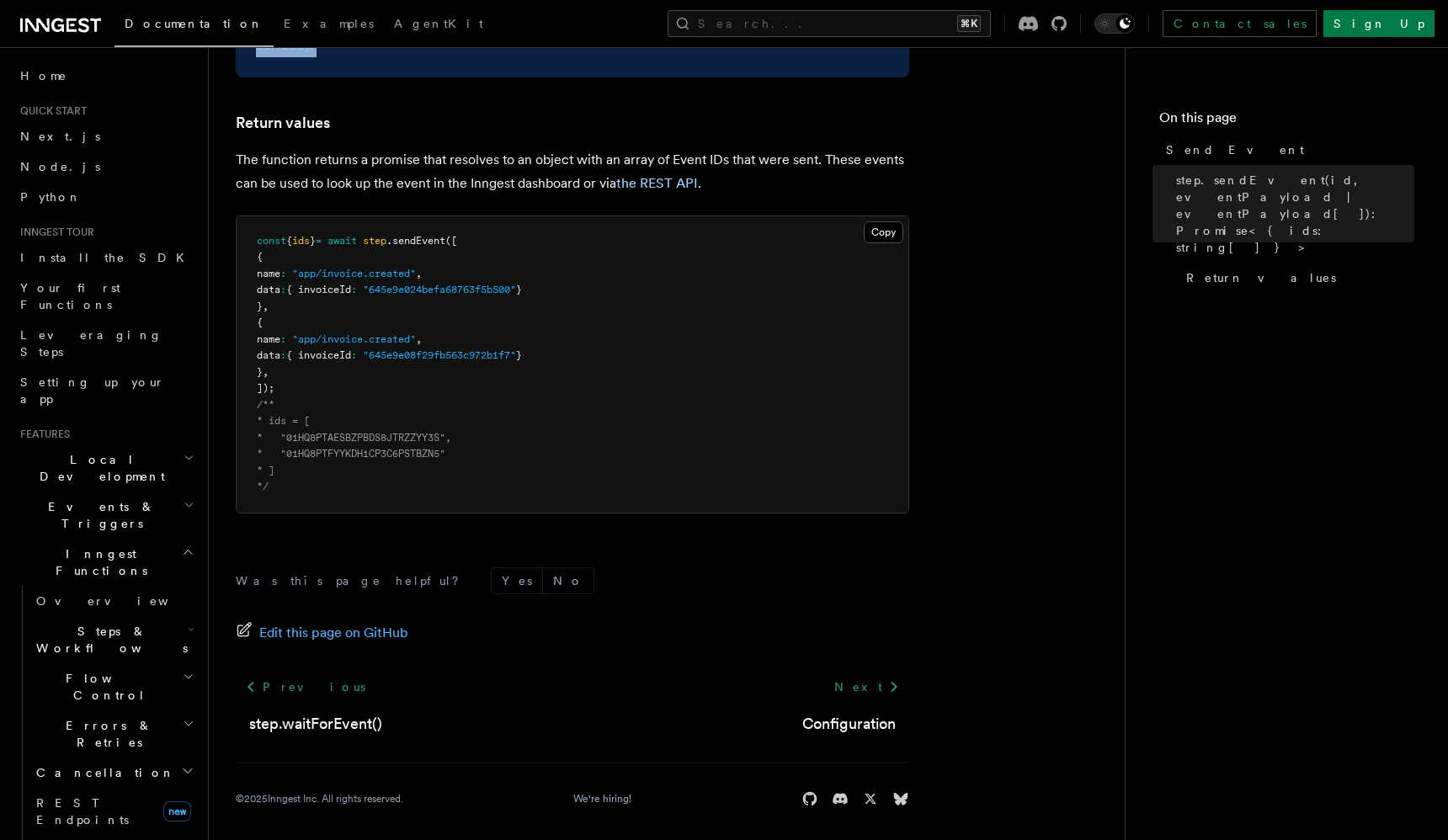
click at [90, 623] on span "Steps & Workflows" at bounding box center [108, 640] width 159 height 34
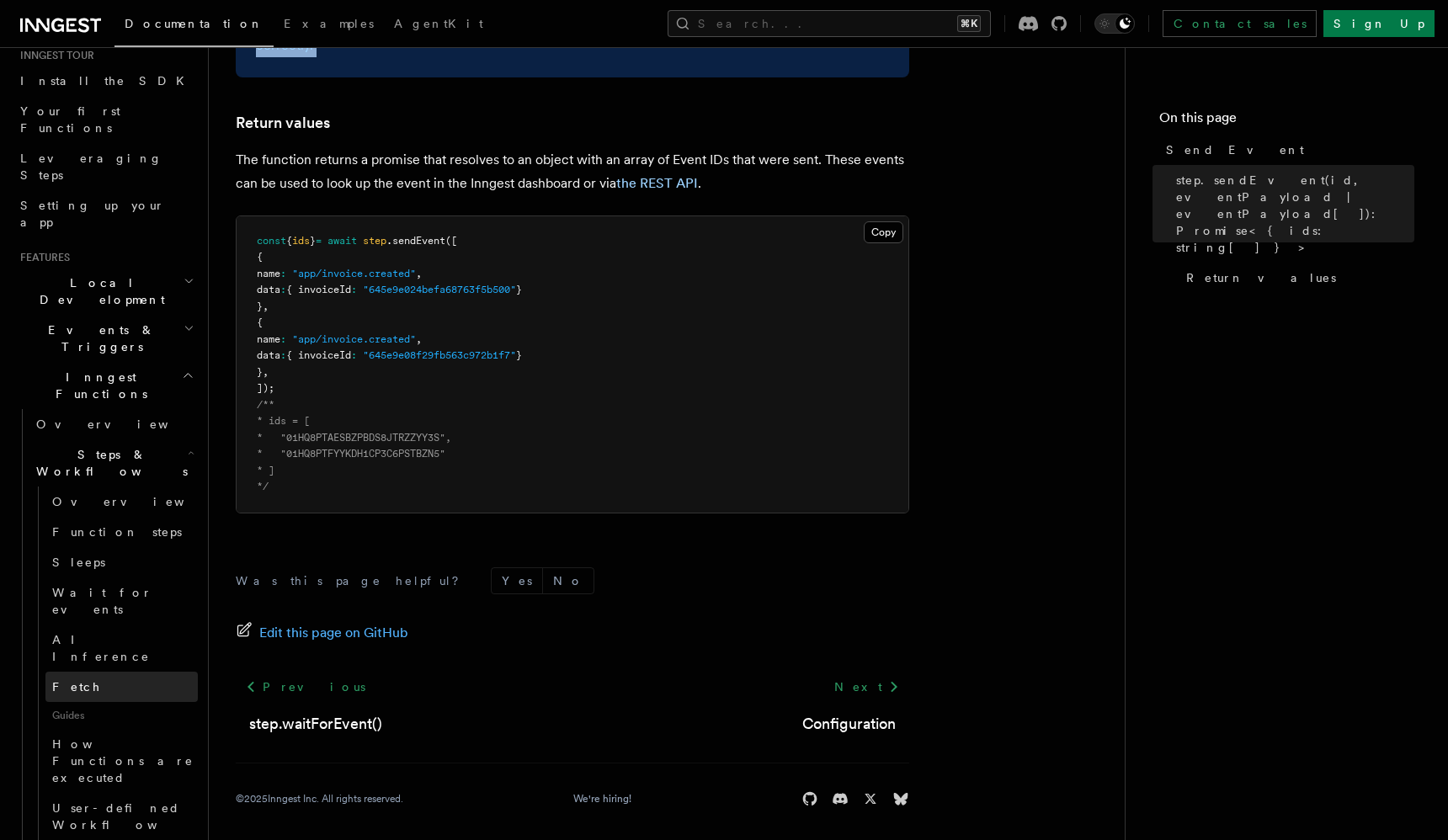
scroll to position [179, 0]
click at [100, 492] on span "Overview" at bounding box center [138, 498] width 173 height 13
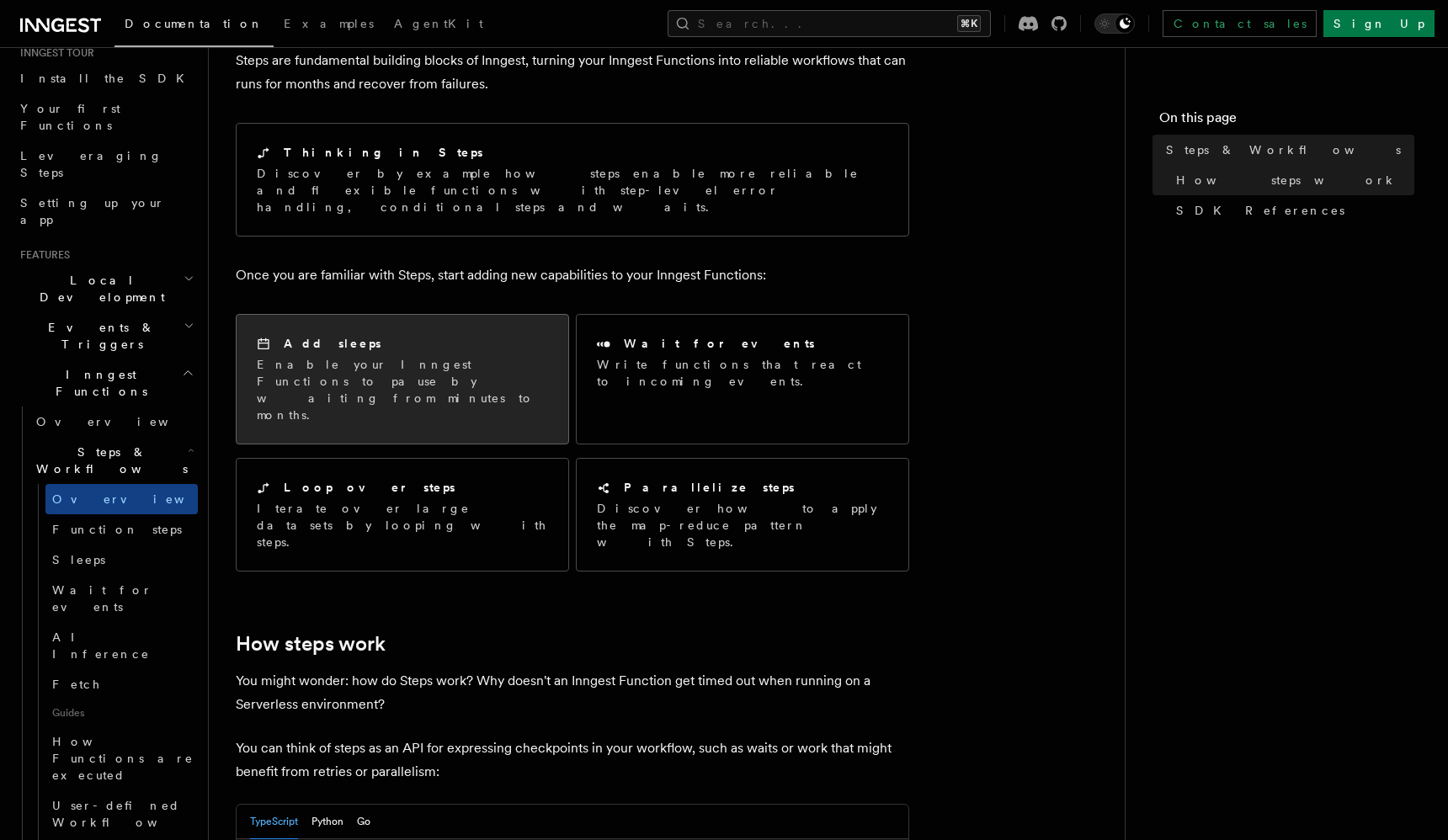
scroll to position [217, 0]
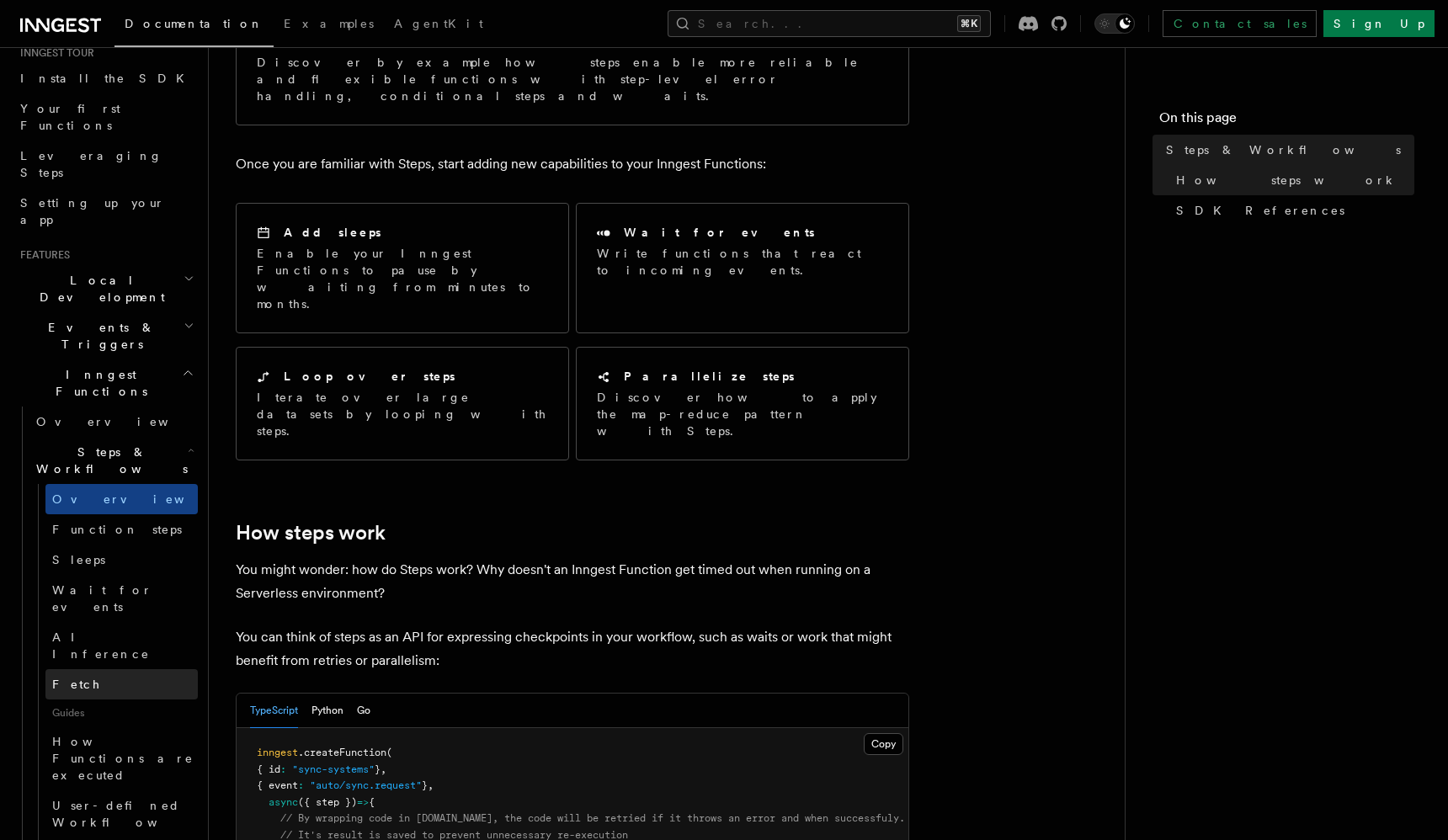
click at [67, 670] on link "Fetch" at bounding box center [122, 685] width 152 height 30
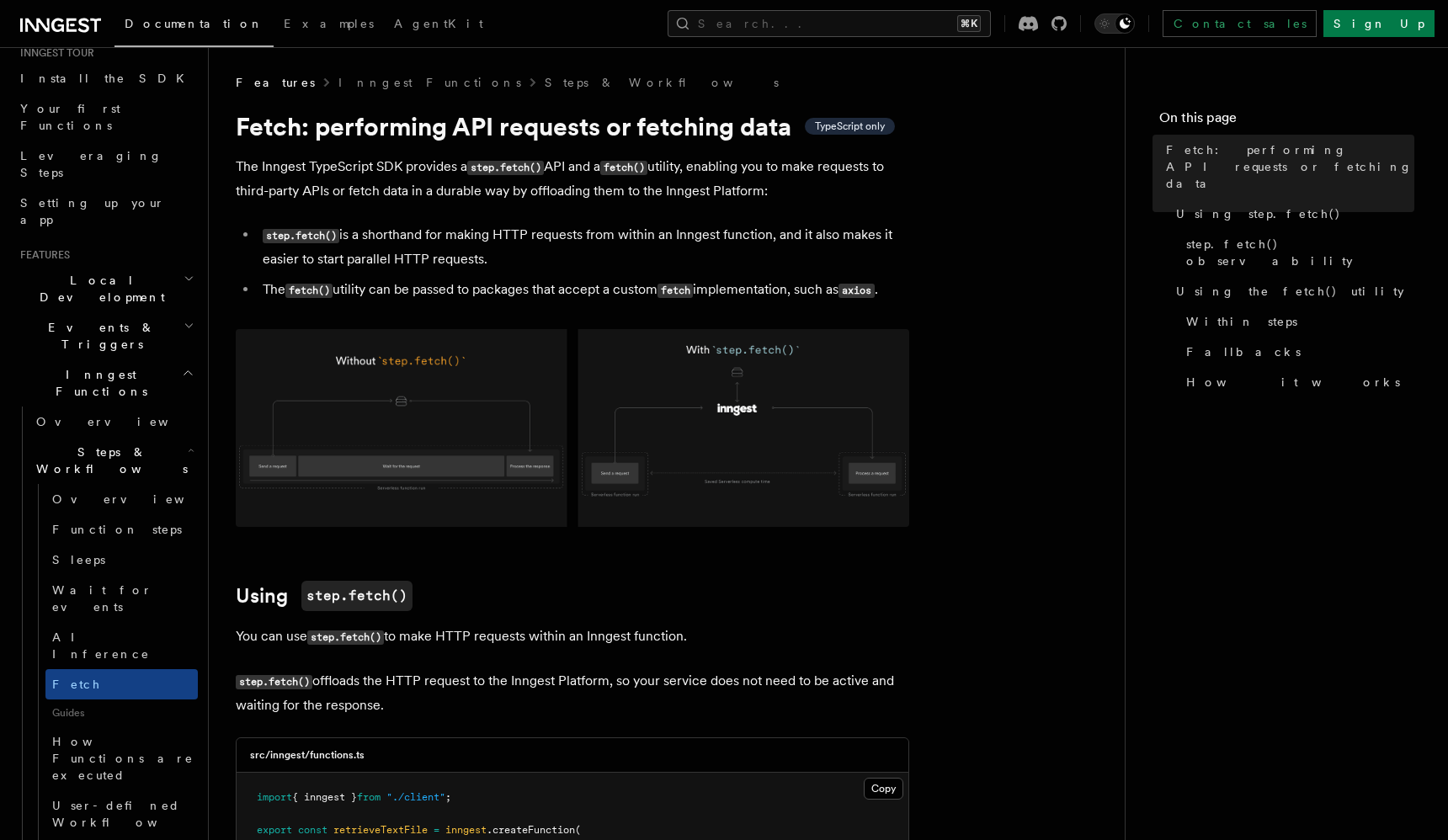
click at [421, 191] on p "The Inngest TypeScript SDK provides a step.fetch() API and a fetch() utility, e…" at bounding box center [572, 179] width 673 height 48
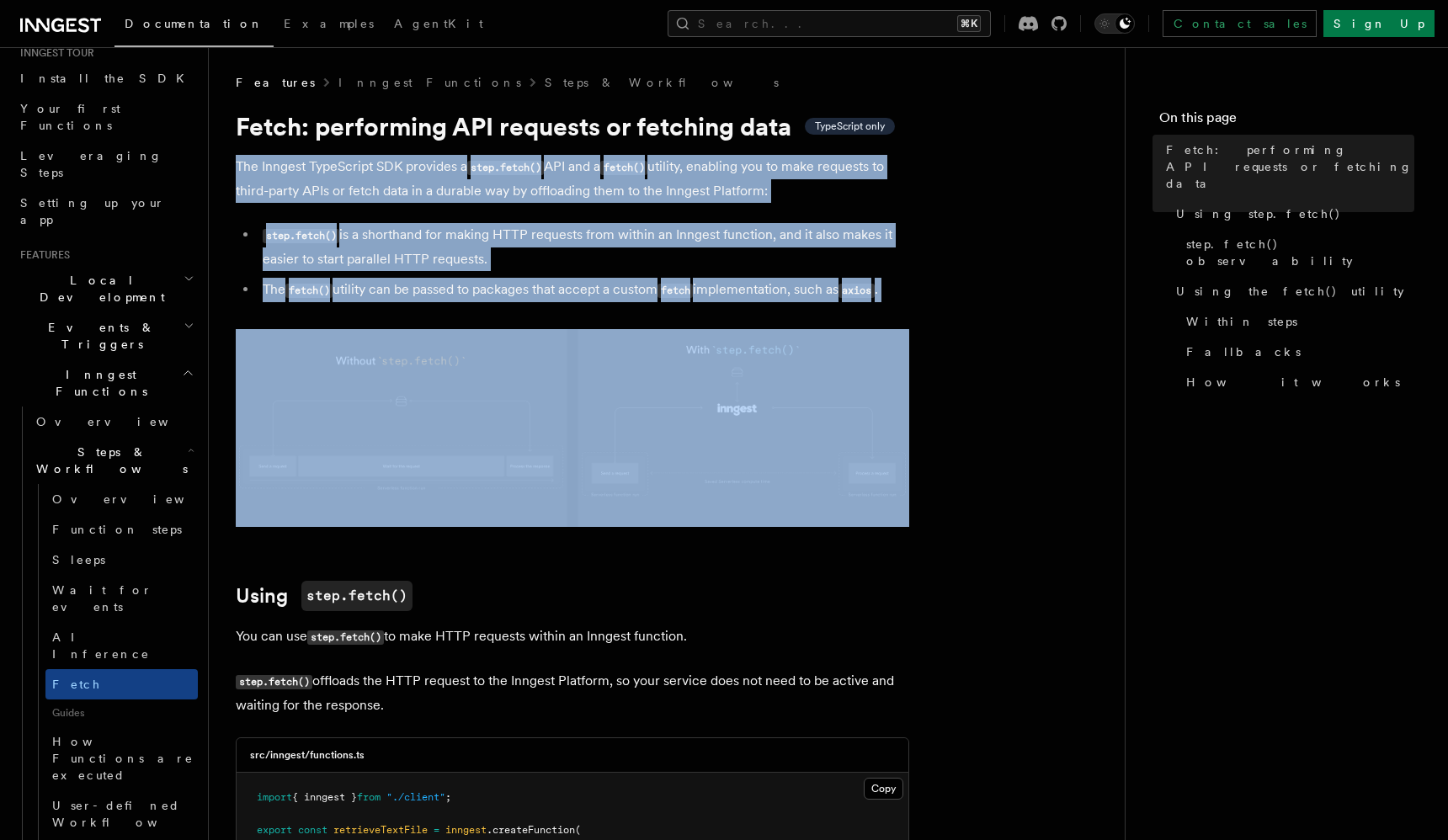
drag, startPoint x: 421, startPoint y: 191, endPoint x: 474, endPoint y: 291, distance: 113.2
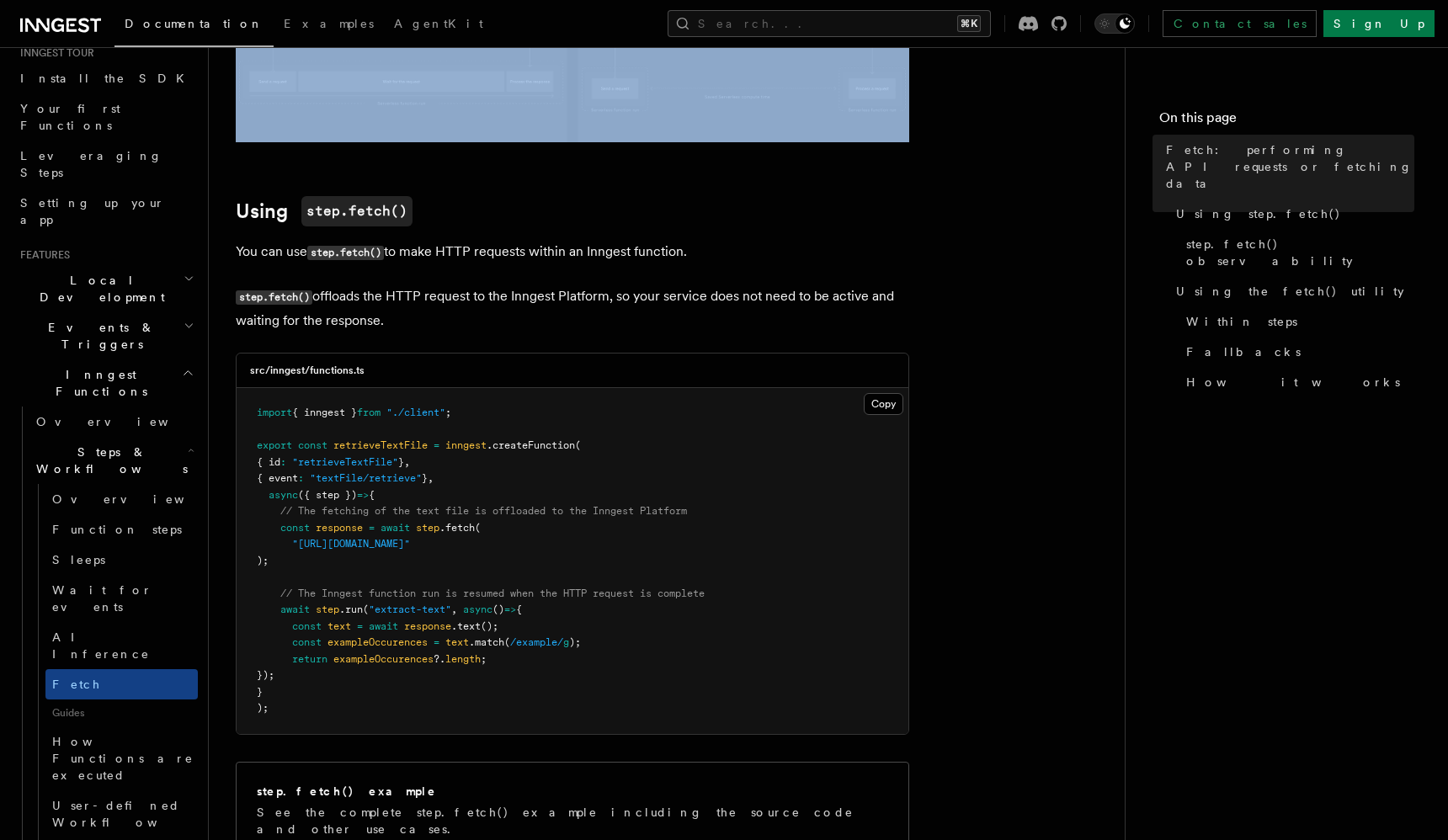
scroll to position [434, 0]
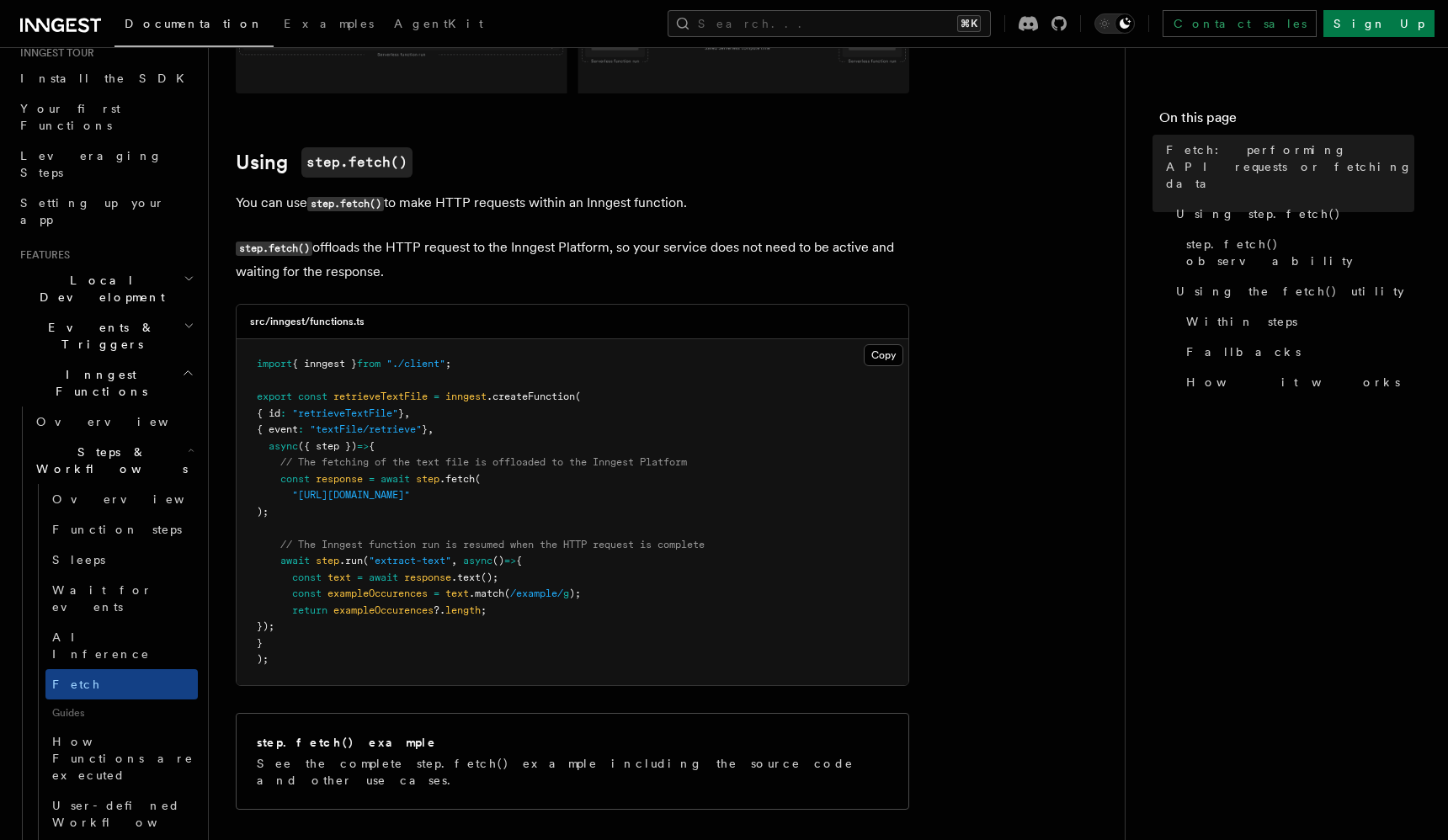
click at [460, 255] on p "step.fetch() offloads the HTTP request to the Inngest Platform, so your service…" at bounding box center [572, 260] width 673 height 48
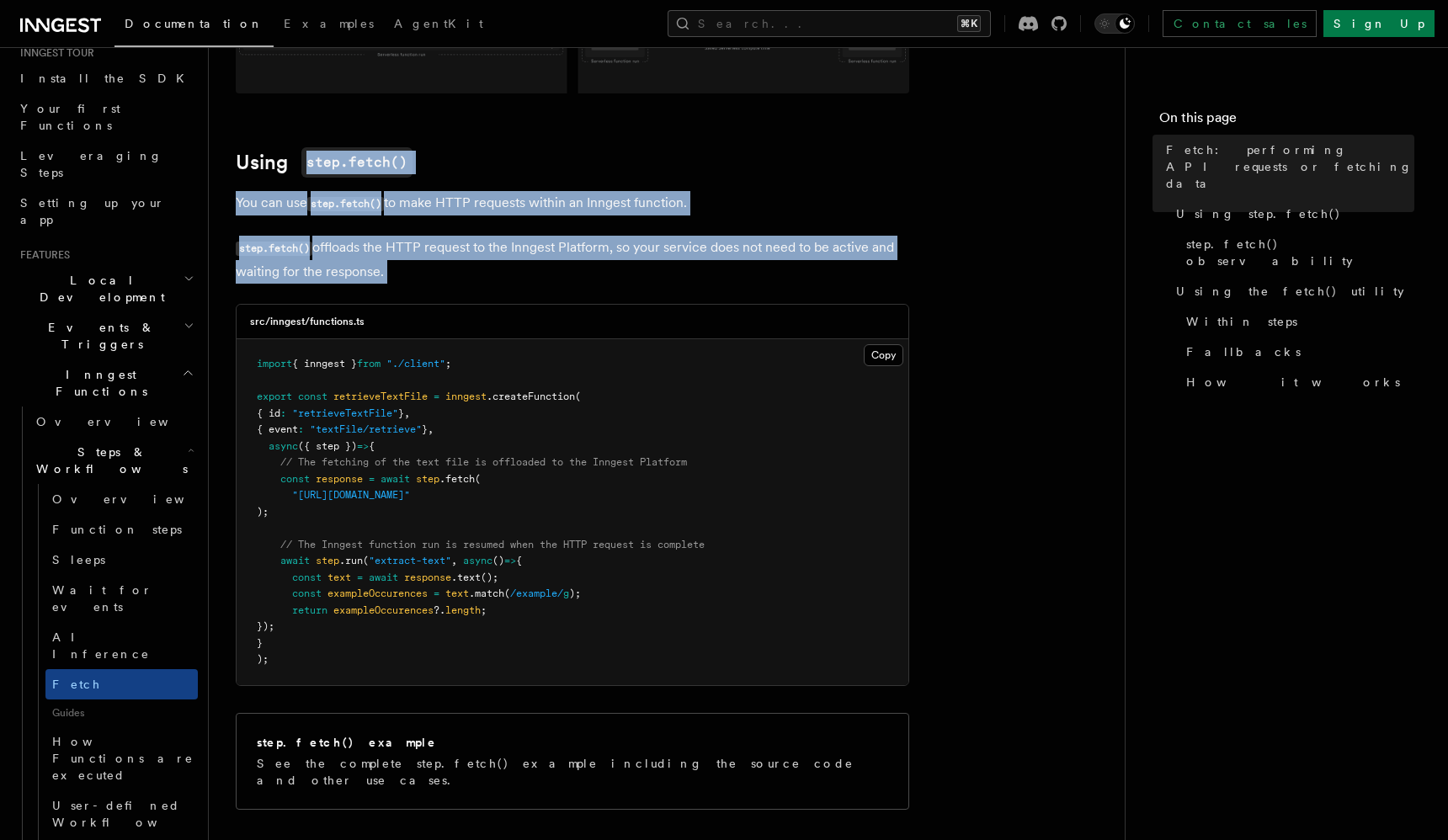
drag, startPoint x: 460, startPoint y: 255, endPoint x: 478, endPoint y: 143, distance: 113.4
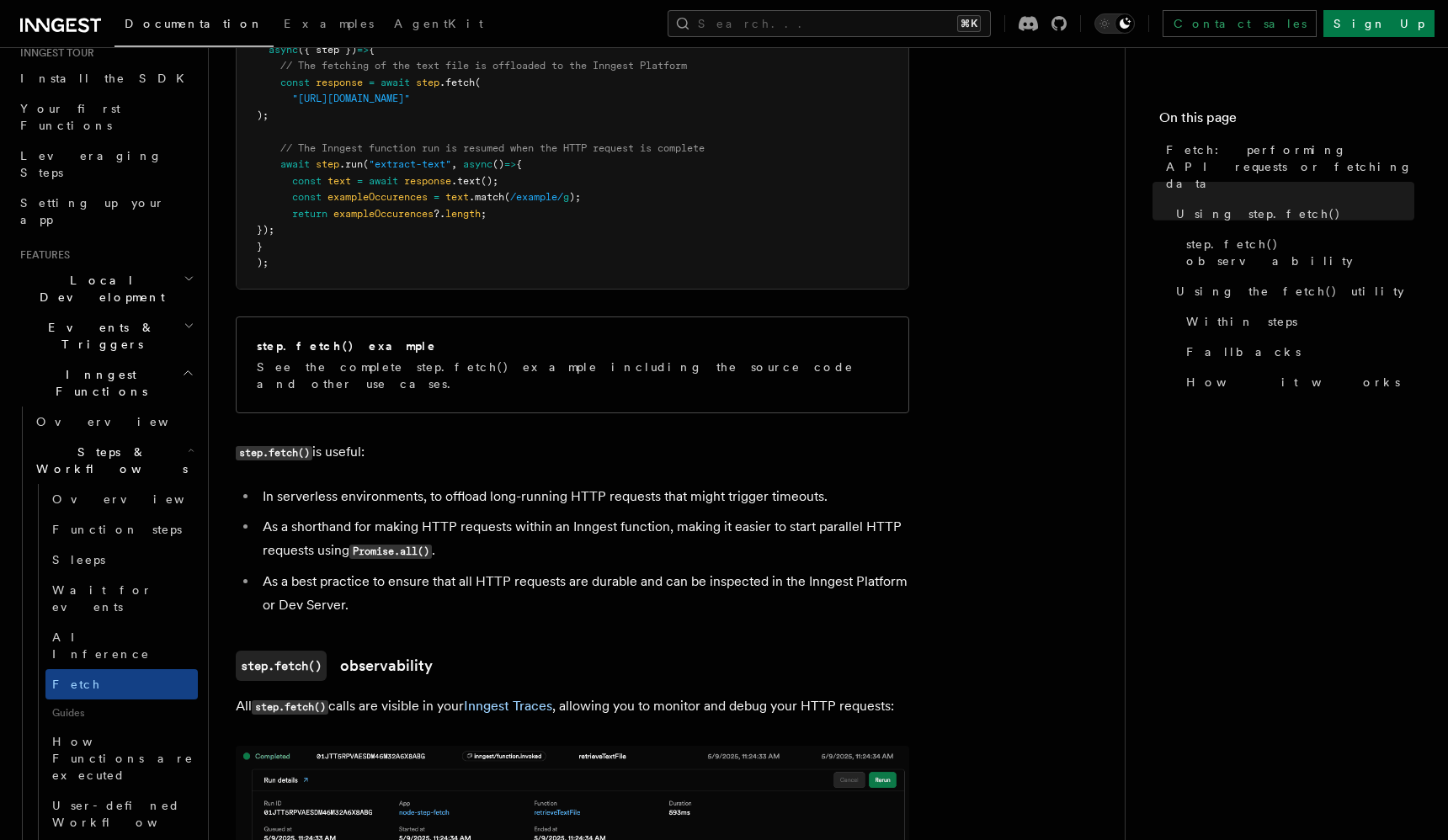
scroll to position [921, 0]
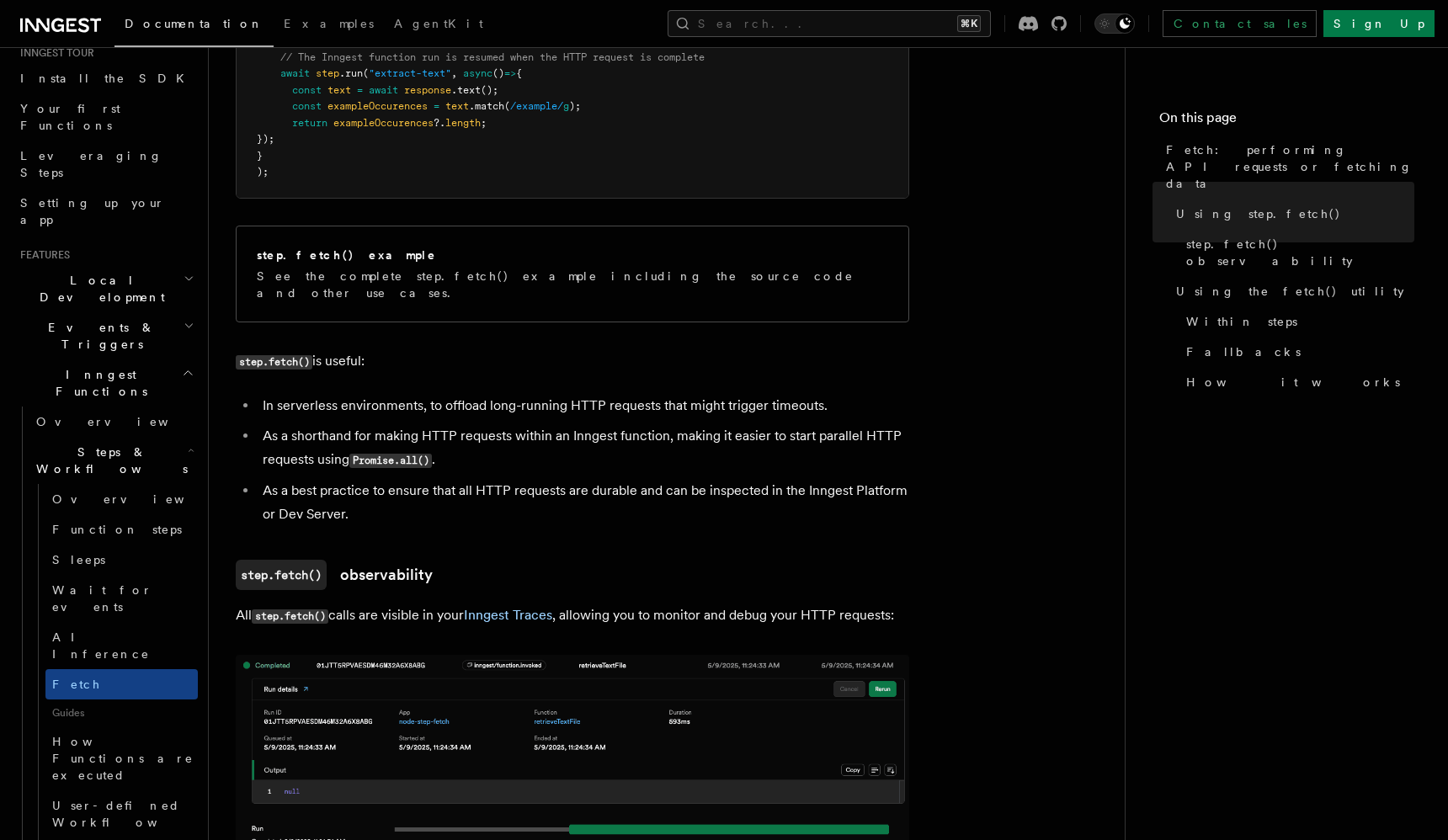
click at [404, 350] on p "step.fetch() is useful:" at bounding box center [572, 361] width 673 height 24
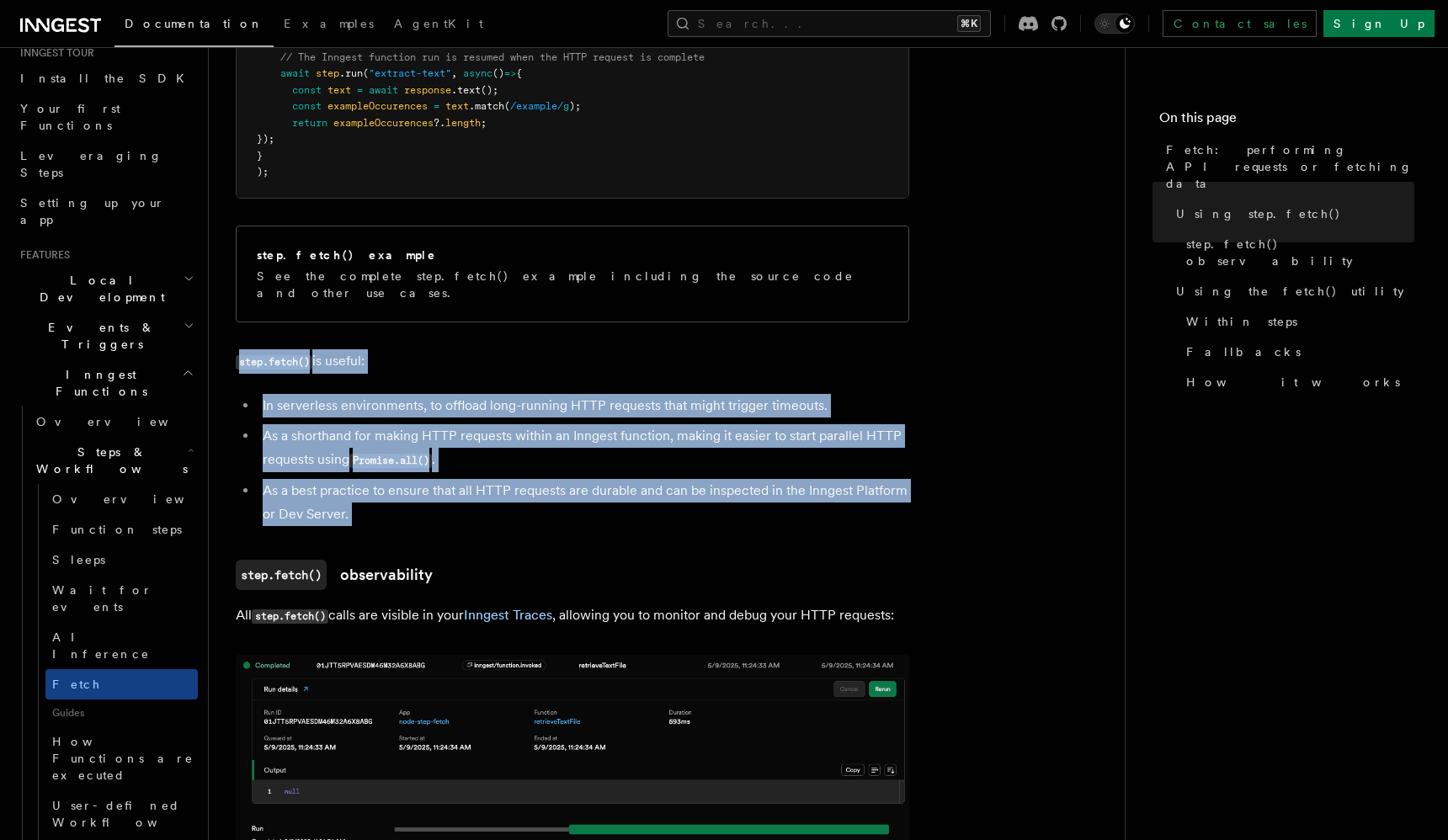
drag, startPoint x: 404, startPoint y: 342, endPoint x: 514, endPoint y: 467, distance: 166.5
click at [514, 479] on li "As a best practice to ensure that all HTTP requests are durable and can be insp…" at bounding box center [583, 502] width 652 height 48
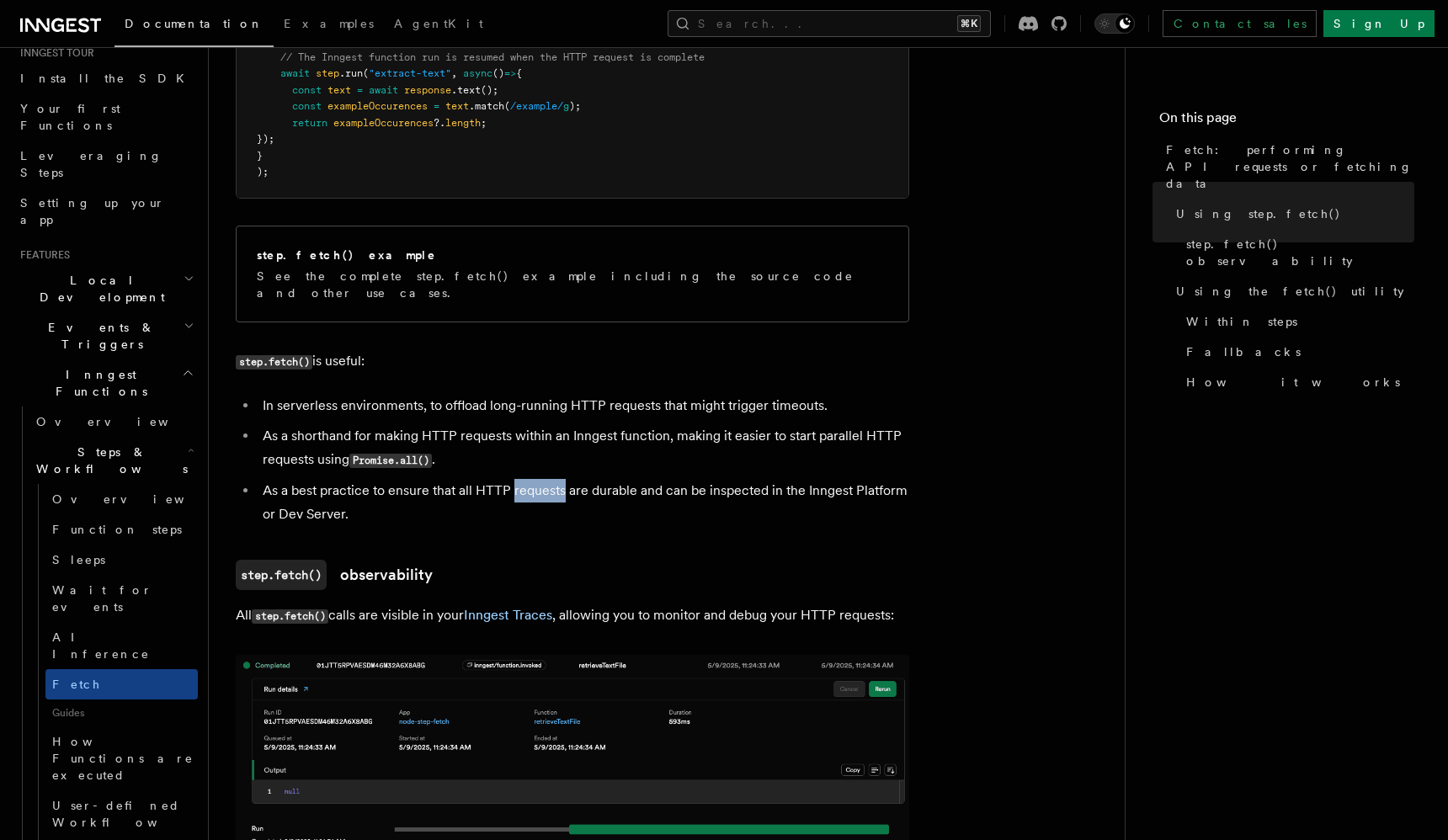
click at [514, 479] on li "As a best practice to ensure that all HTTP requests are durable and can be insp…" at bounding box center [583, 502] width 652 height 48
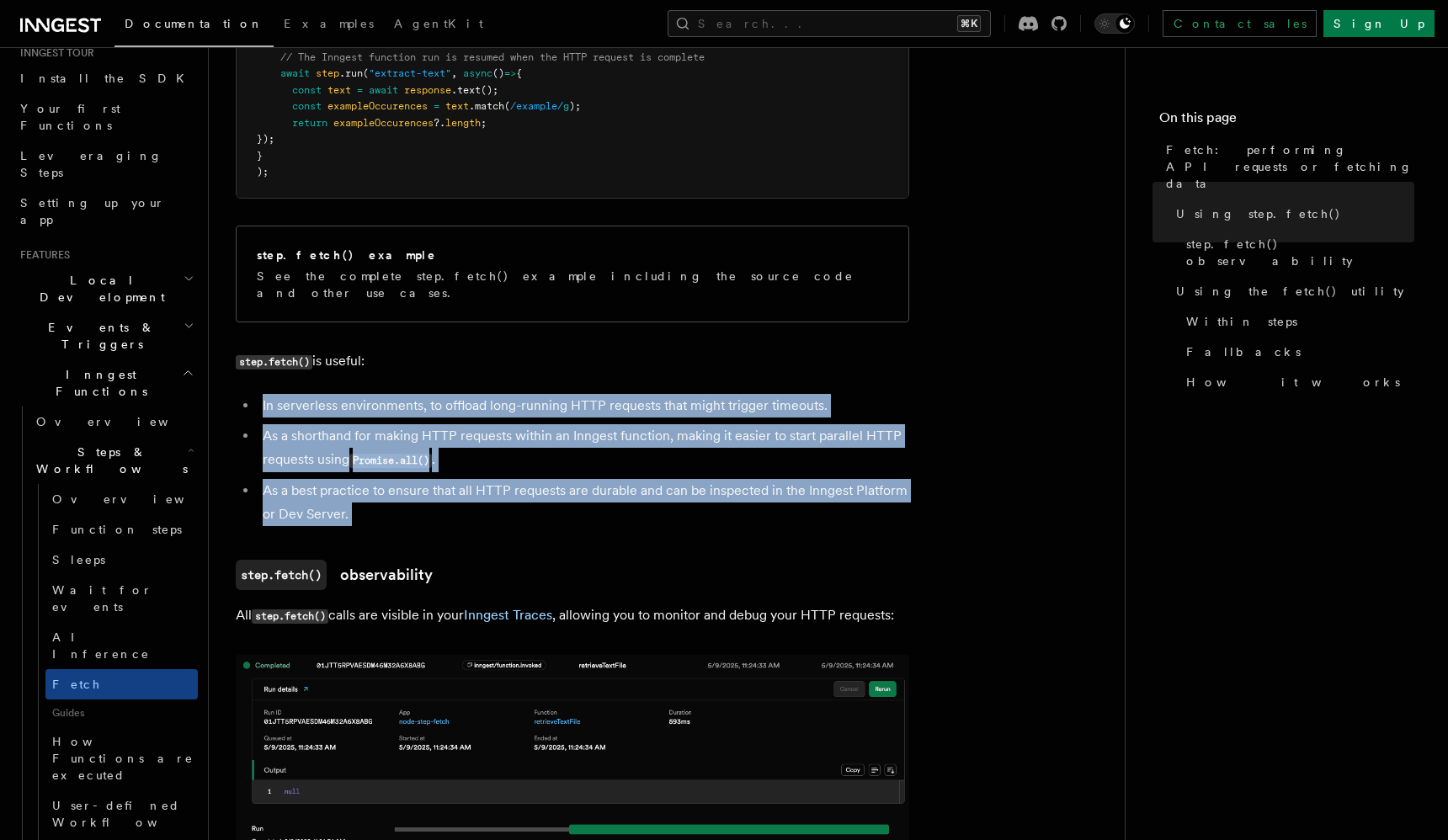
drag, startPoint x: 514, startPoint y: 467, endPoint x: 438, endPoint y: 362, distance: 129.6
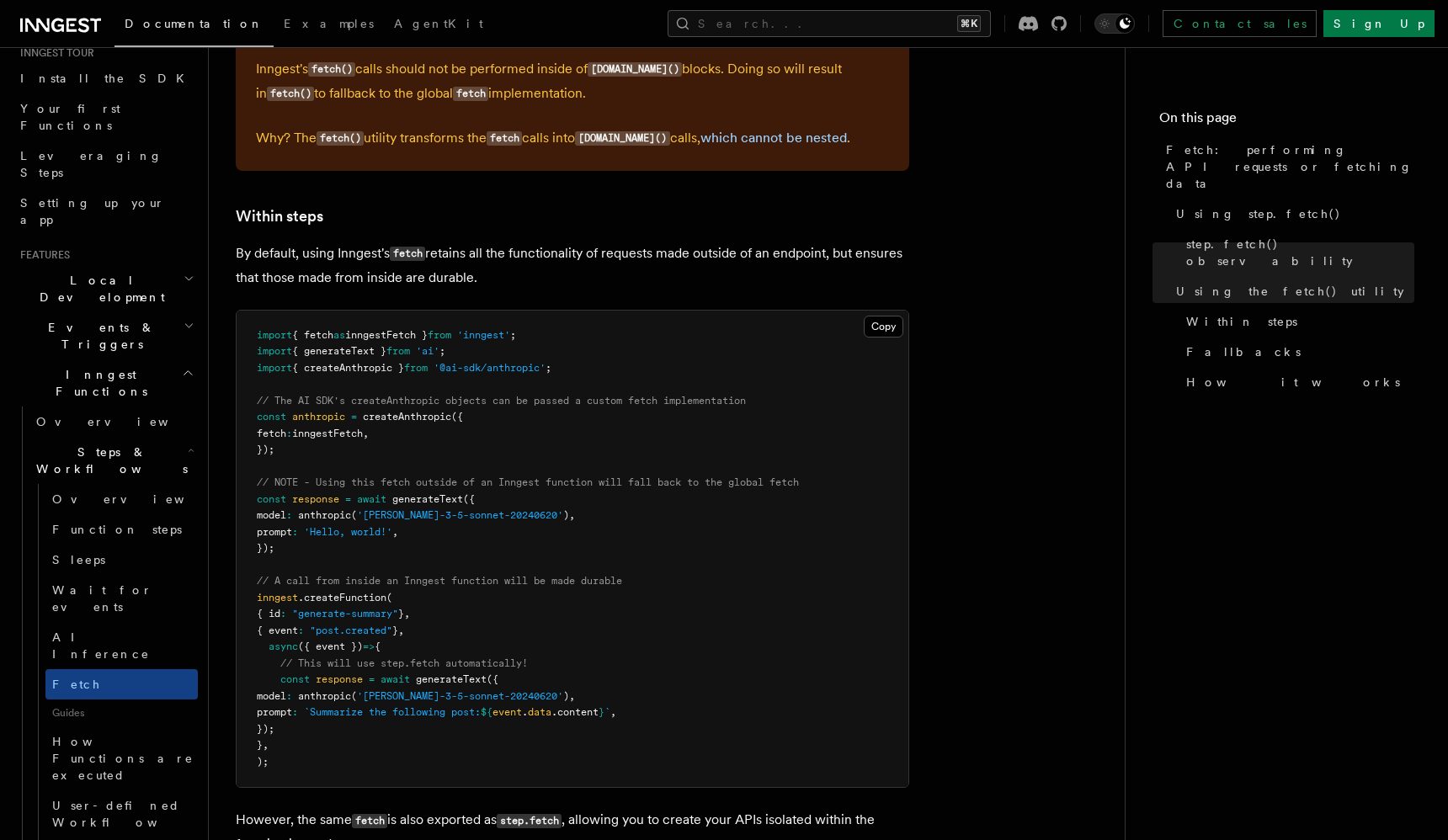
scroll to position [2518, 0]
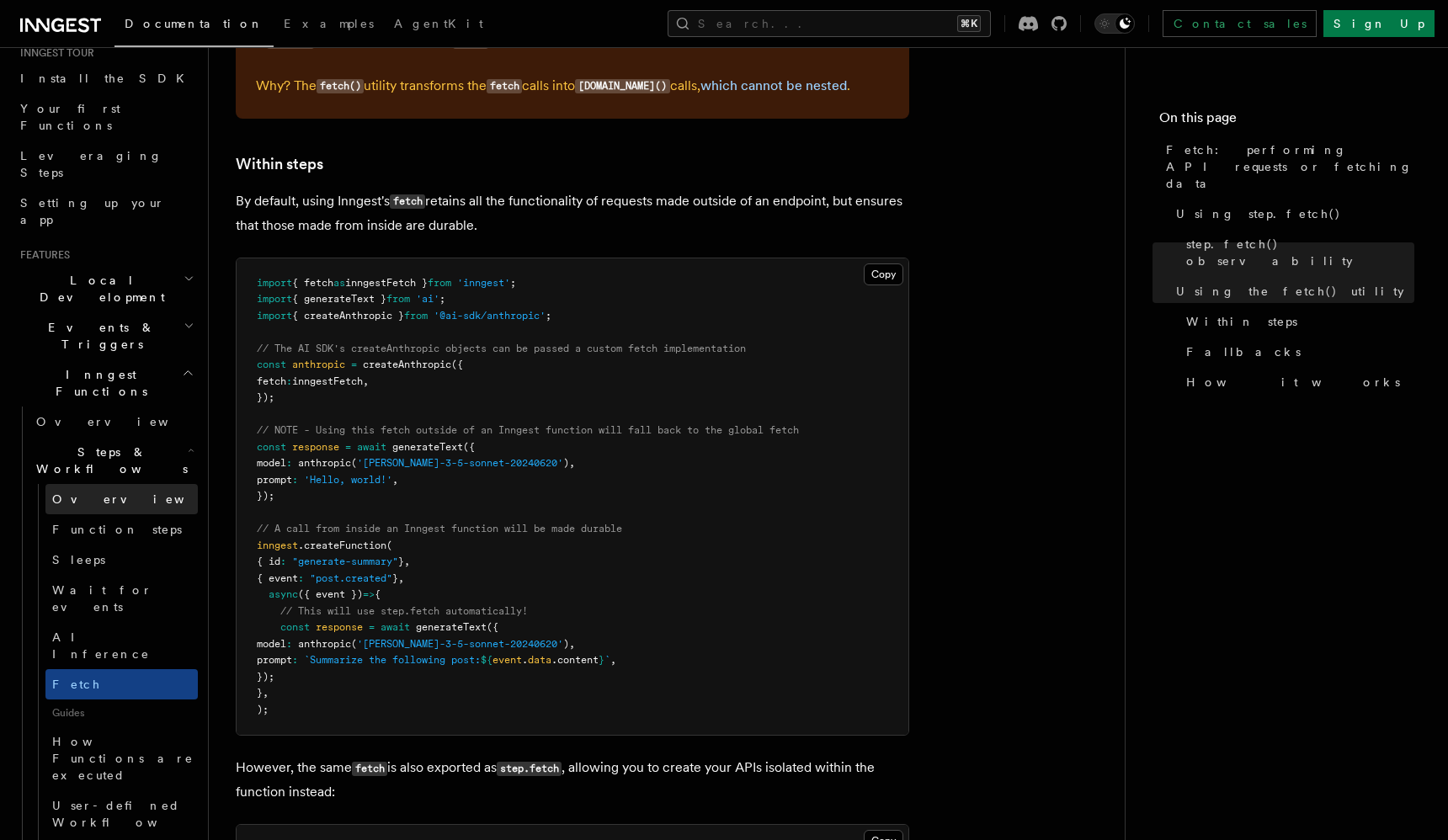
click at [100, 492] on span "Overview" at bounding box center [138, 498] width 173 height 13
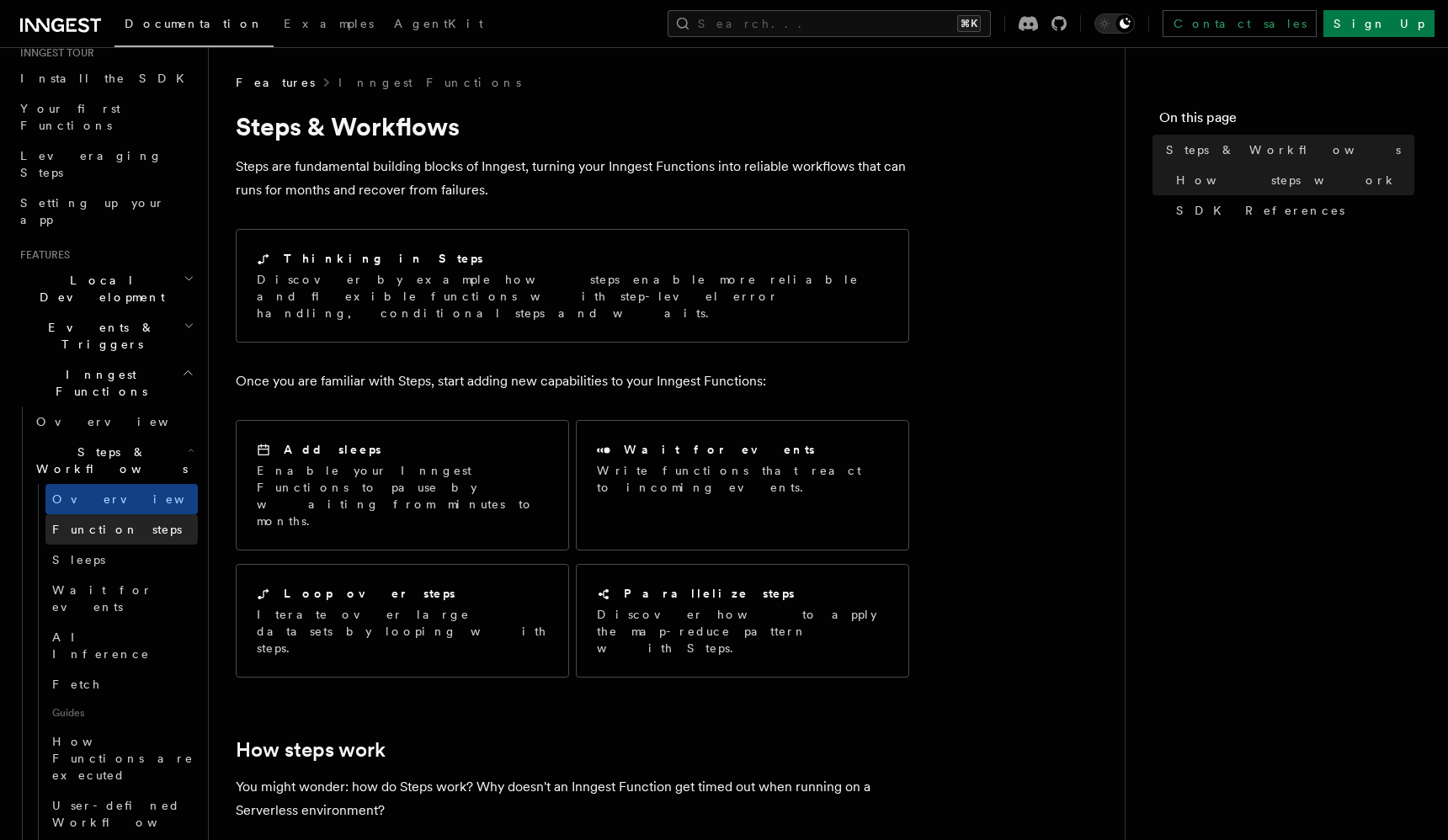
click at [108, 521] on span "Function steps" at bounding box center [117, 529] width 130 height 17
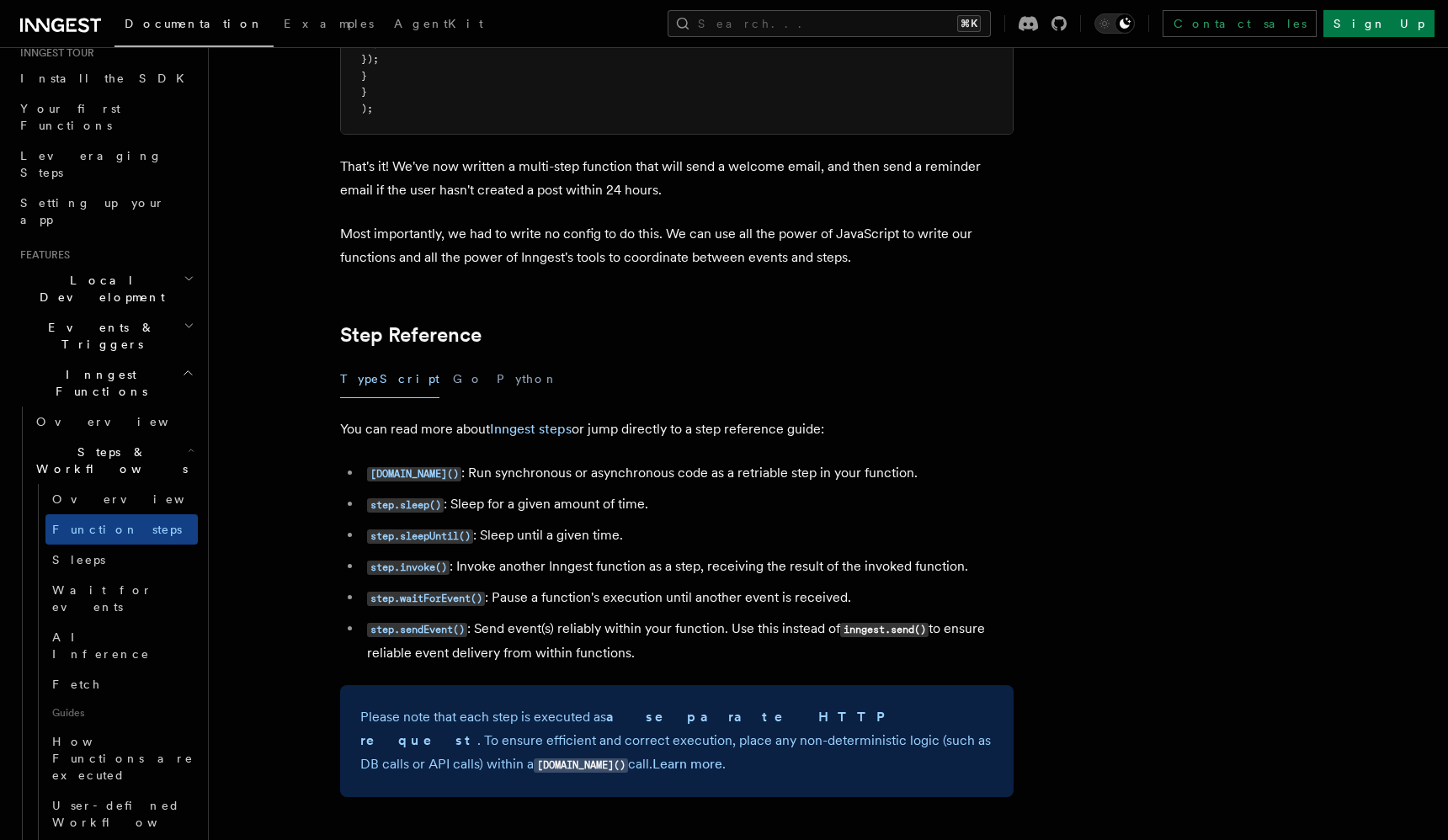
scroll to position [2746, 0]
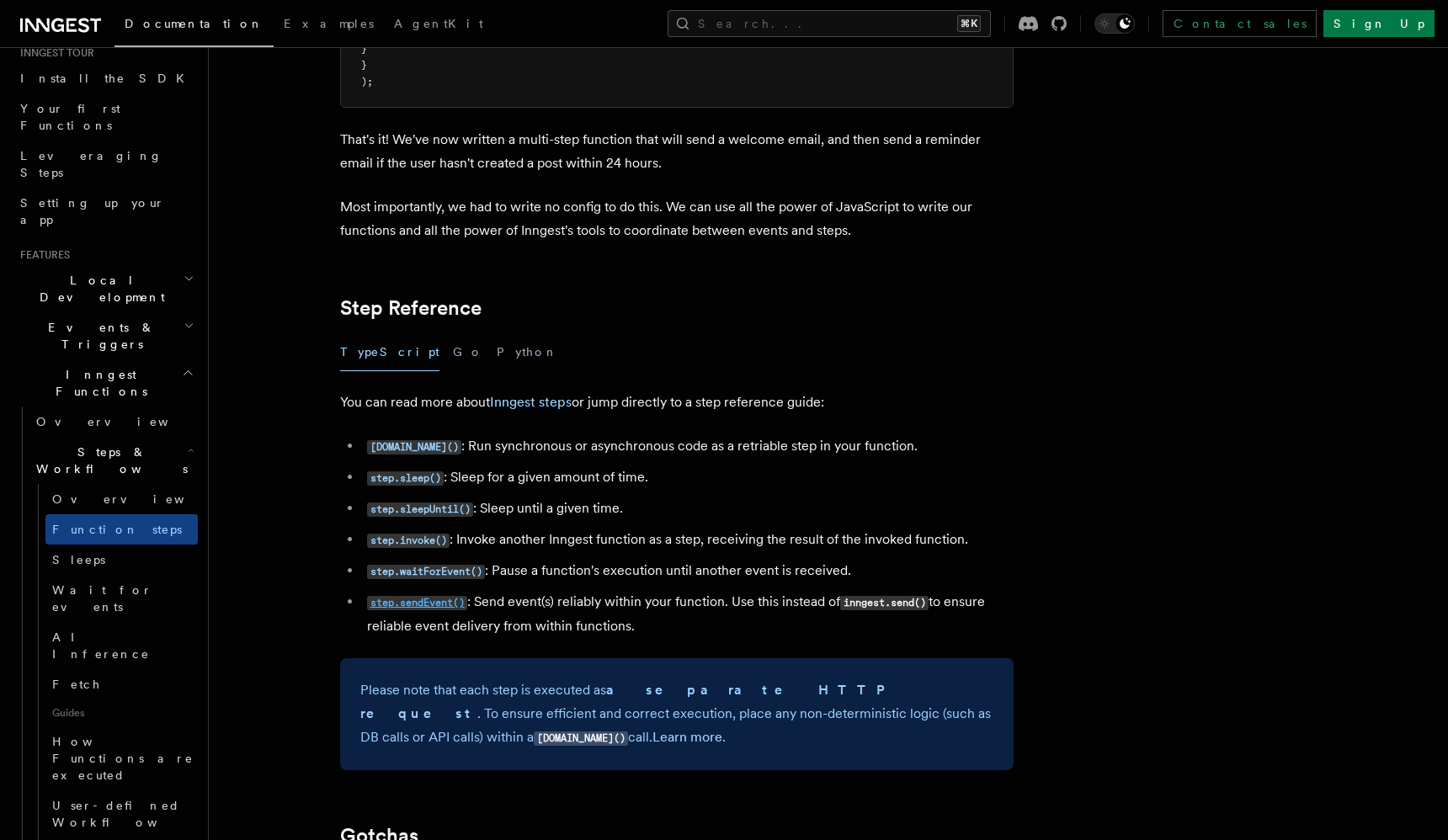
click at [429, 610] on code "step.sendEvent()" at bounding box center [417, 603] width 100 height 14
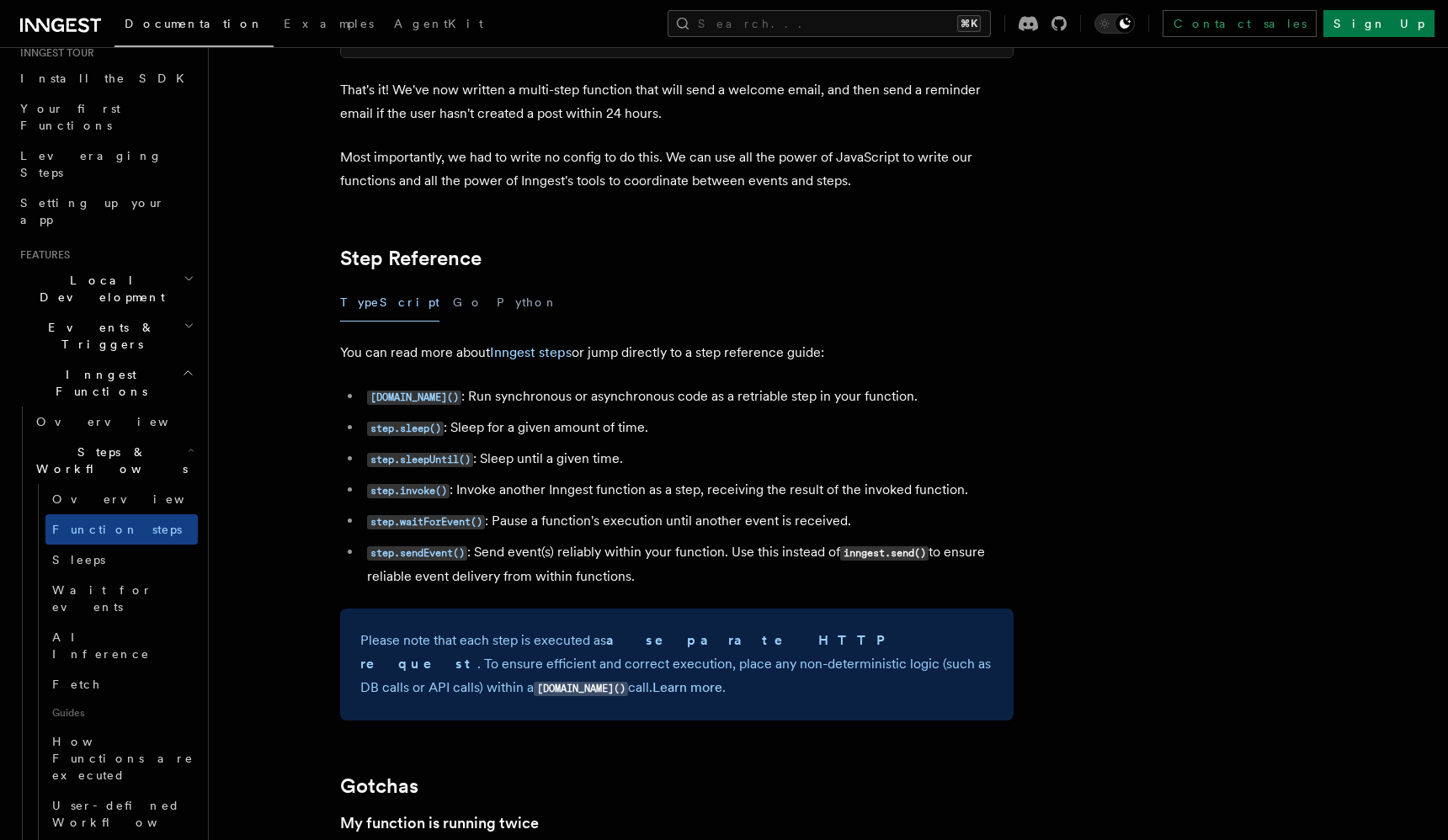
scroll to position [2796, 0]
click at [434, 559] on code "step.sendEvent()" at bounding box center [417, 552] width 100 height 14
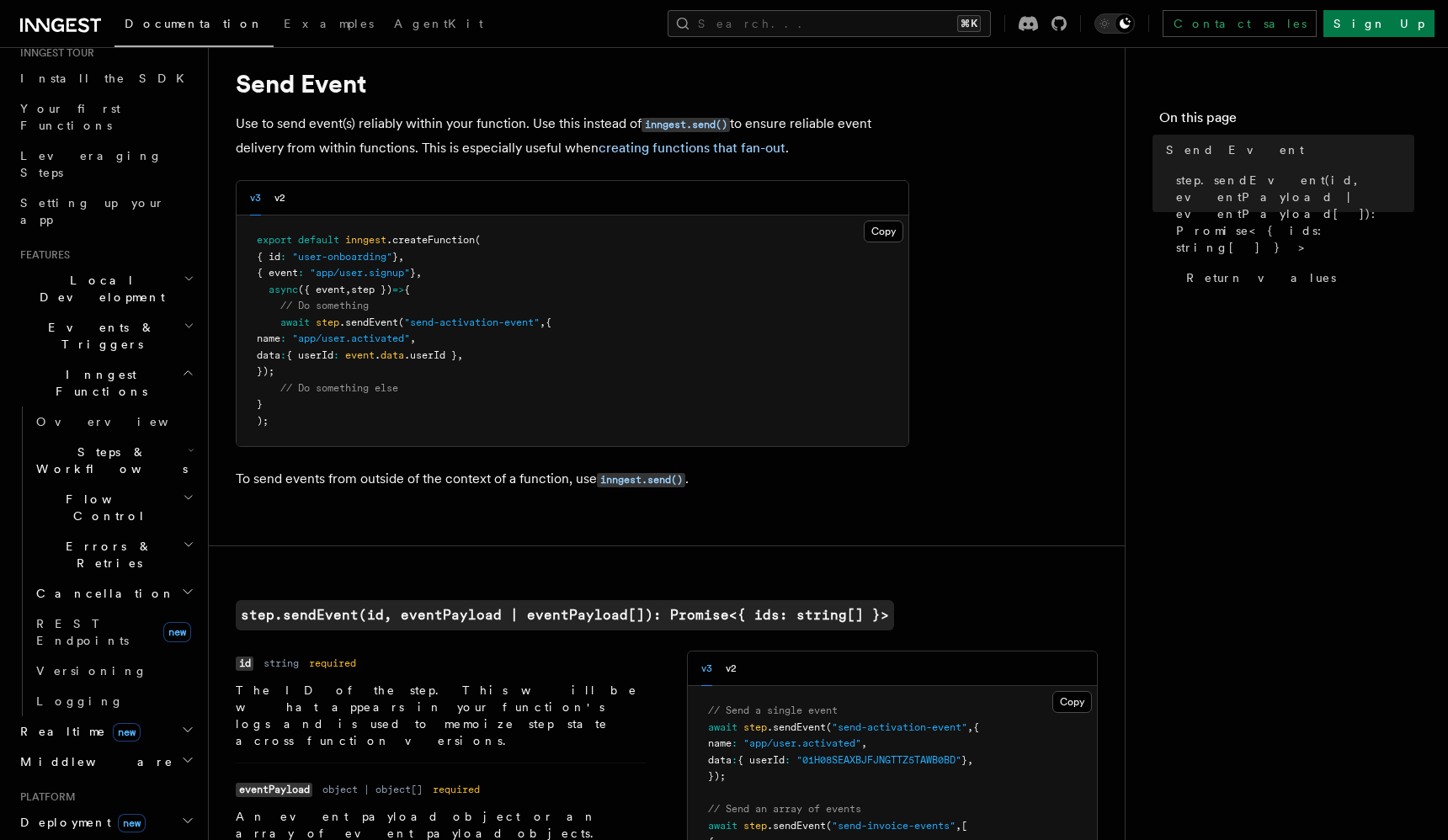
scroll to position [105, 0]
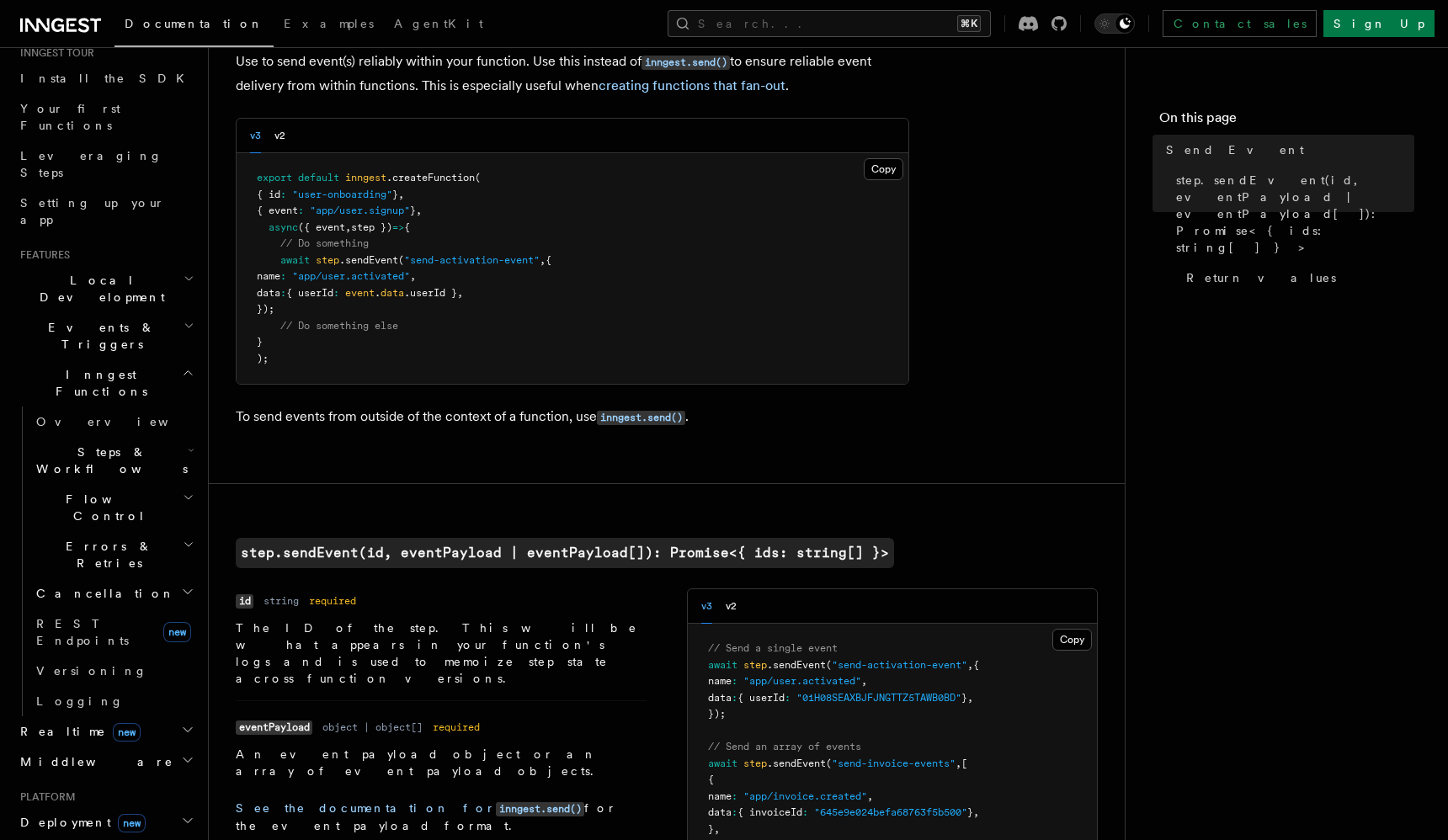
click at [473, 420] on p "To send events from outside of the context of a function, use inngest.send() ." at bounding box center [572, 417] width 673 height 24
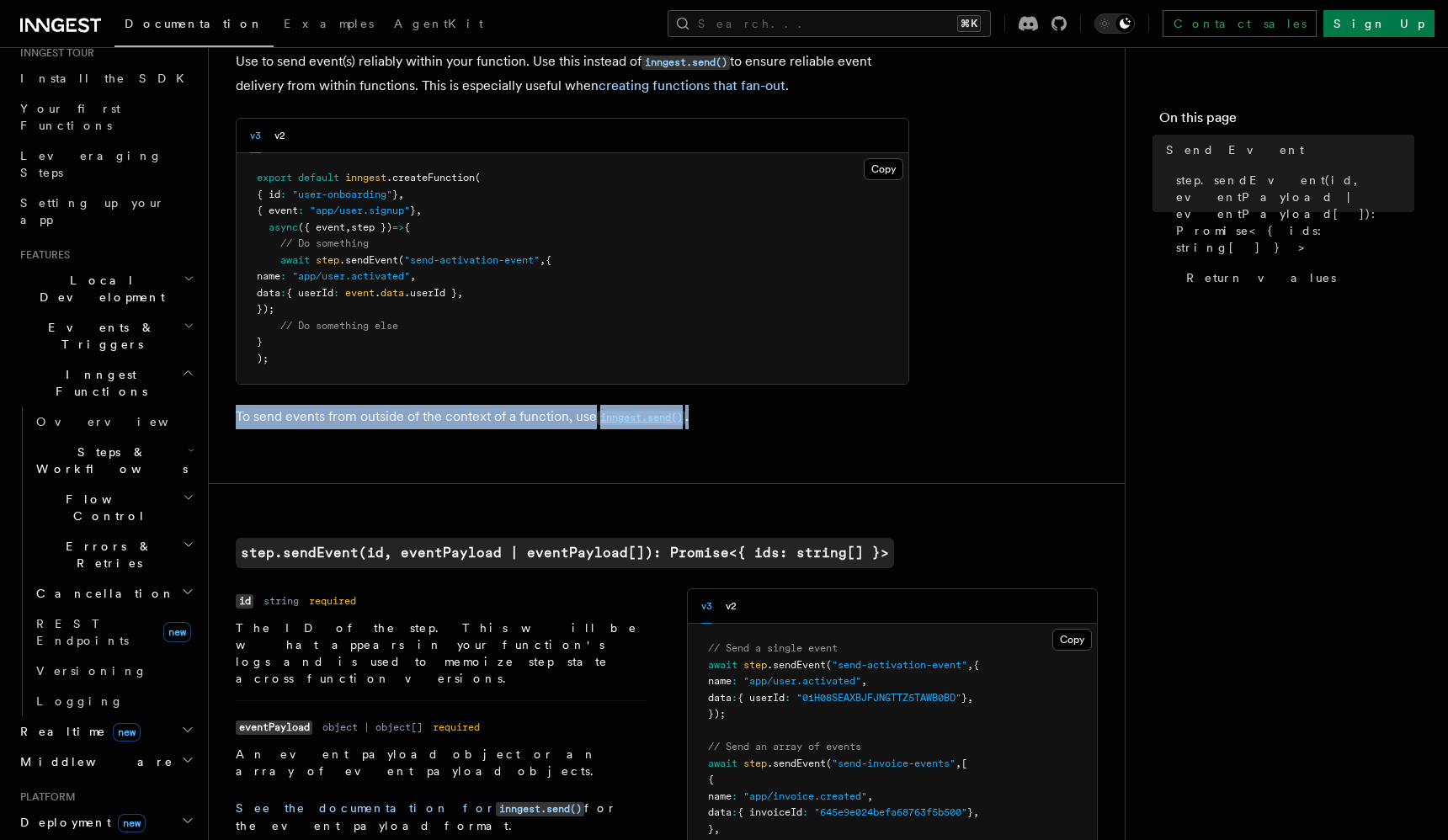
click at [473, 420] on p "To send events from outside of the context of a function, use inngest.send() ." at bounding box center [572, 417] width 673 height 24
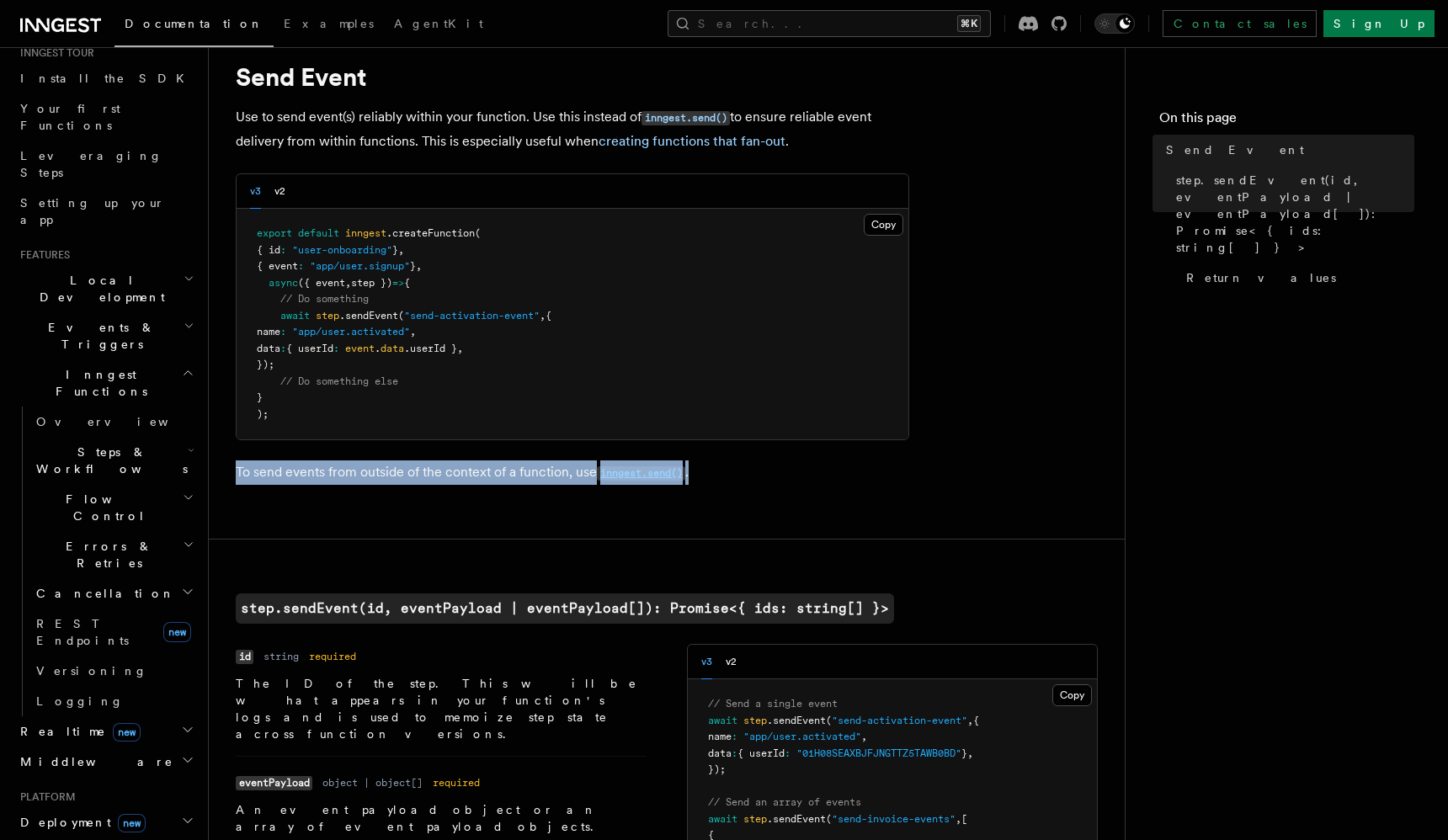
scroll to position [48, 0]
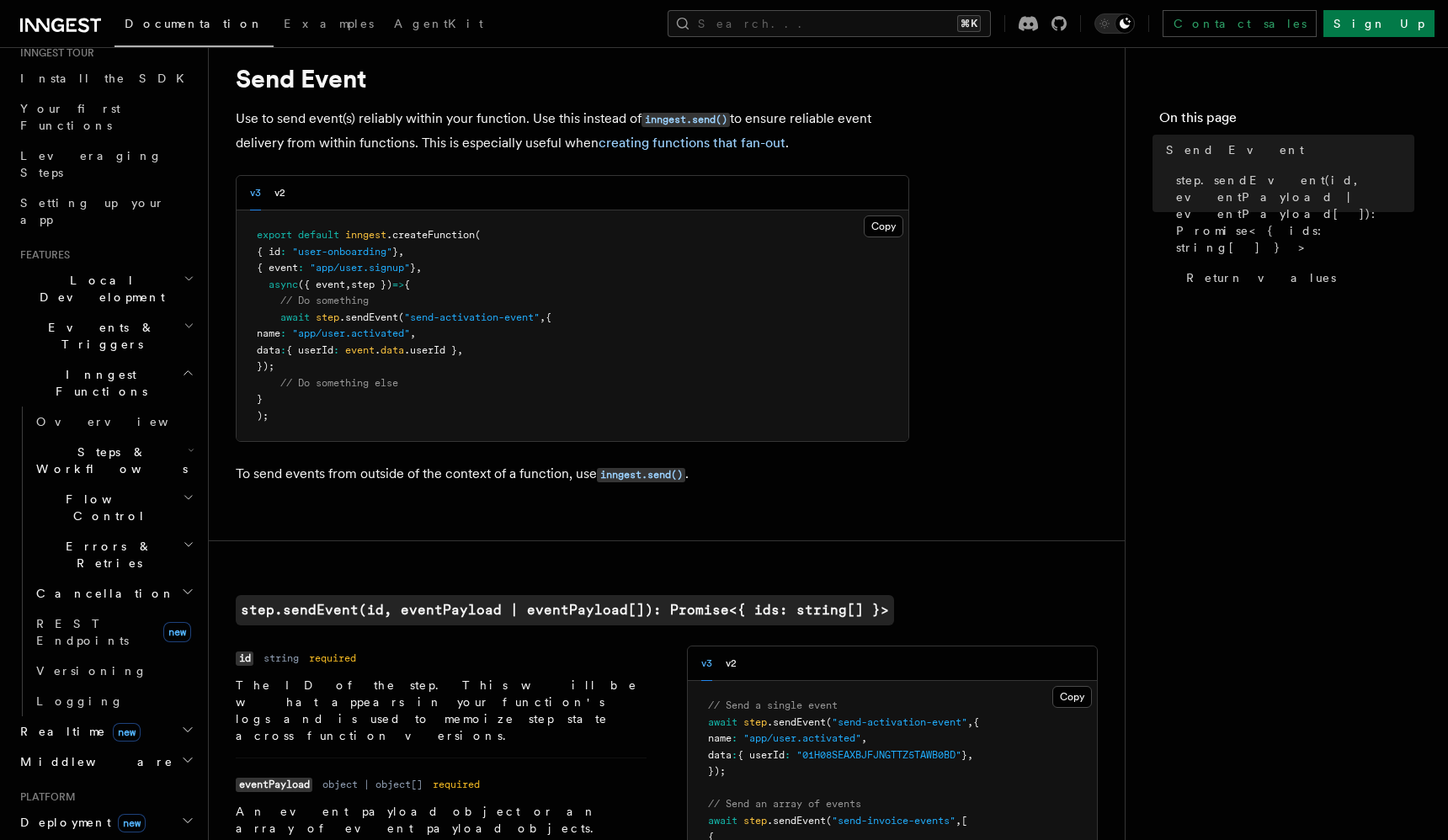
click at [576, 112] on p "Use to send event(s) reliably within your function. Use this instead of inngest…" at bounding box center [572, 131] width 673 height 48
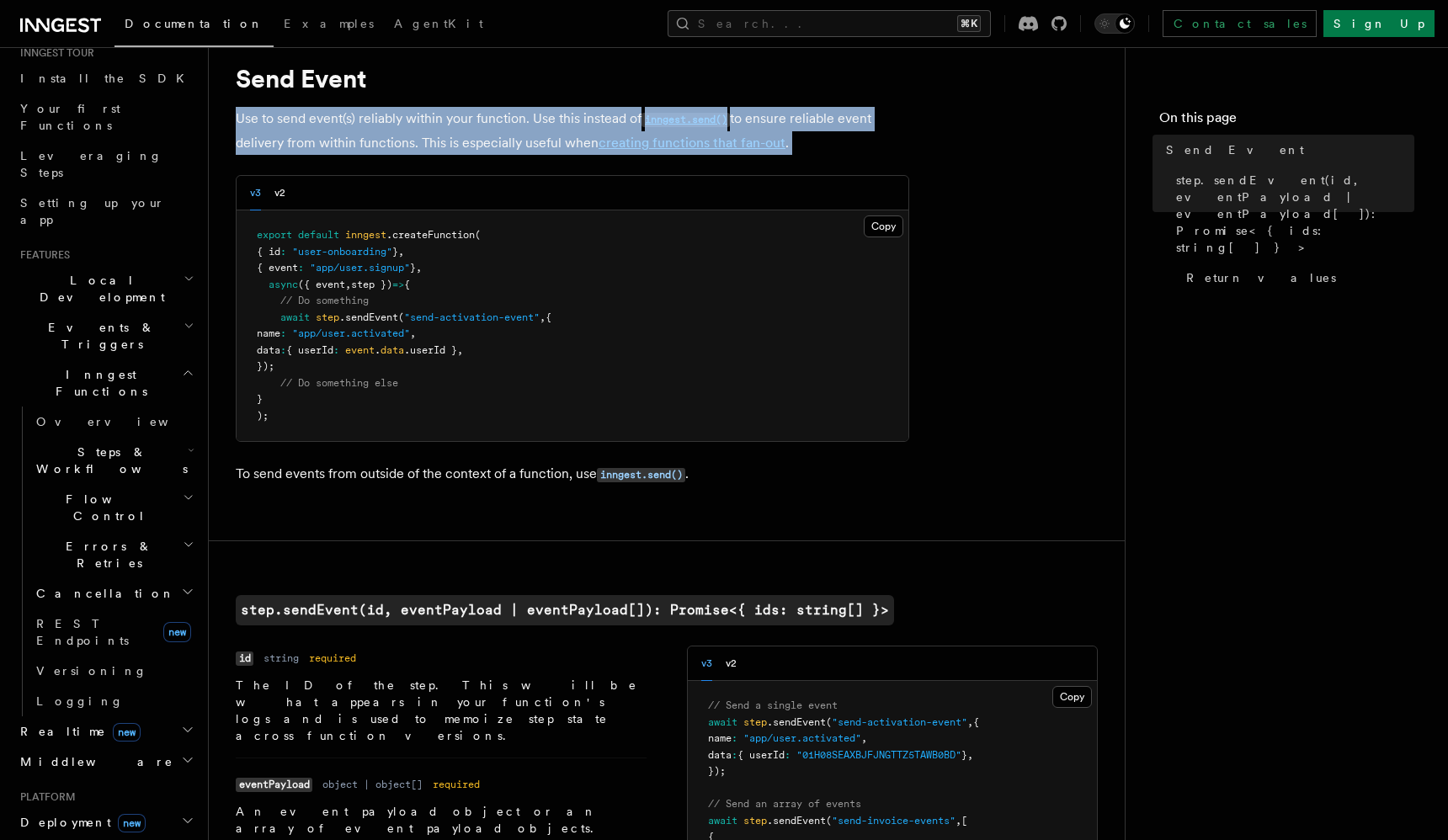
drag, startPoint x: 576, startPoint y: 112, endPoint x: 576, endPoint y: 93, distance: 19.0
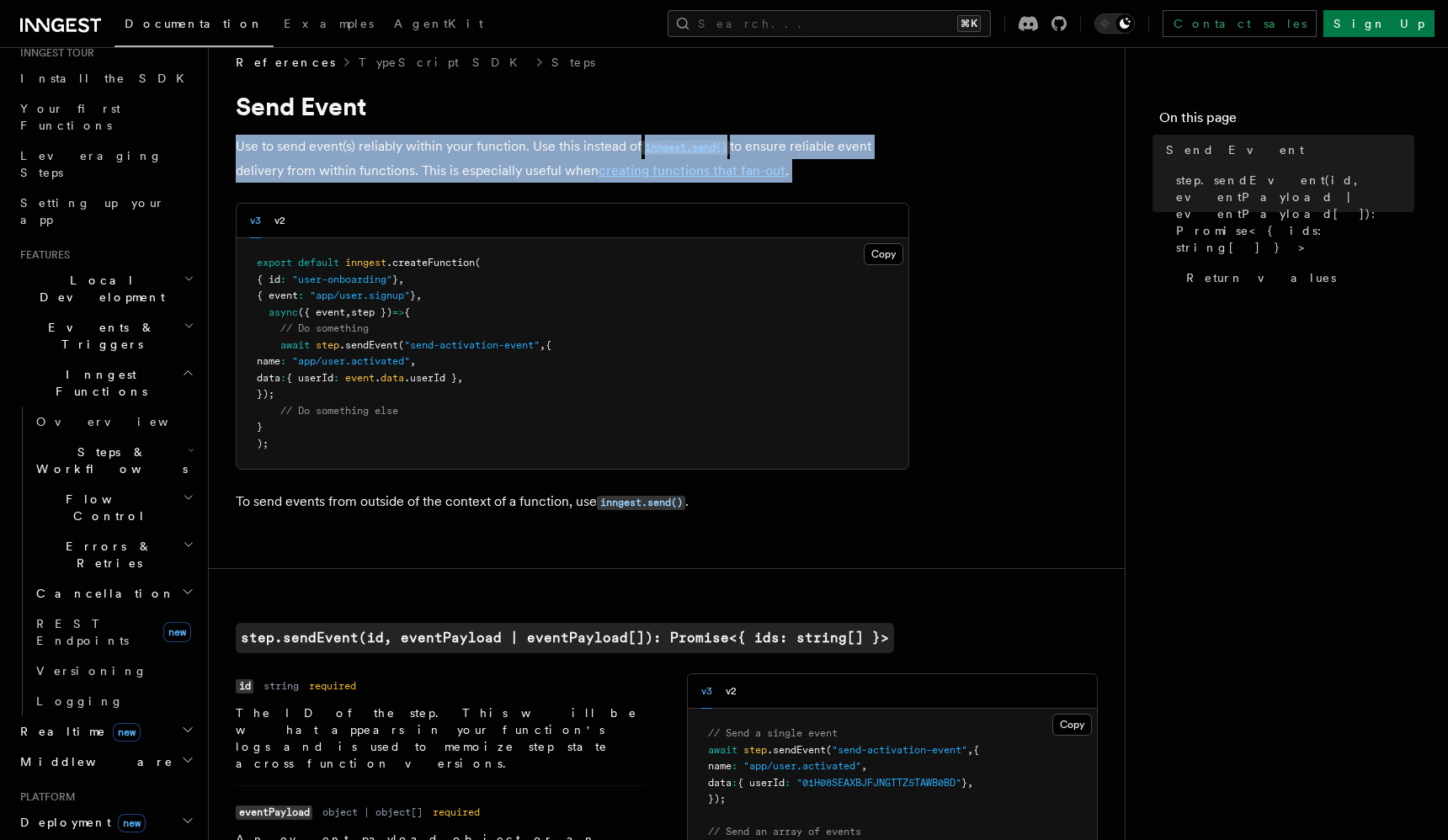
scroll to position [0, 0]
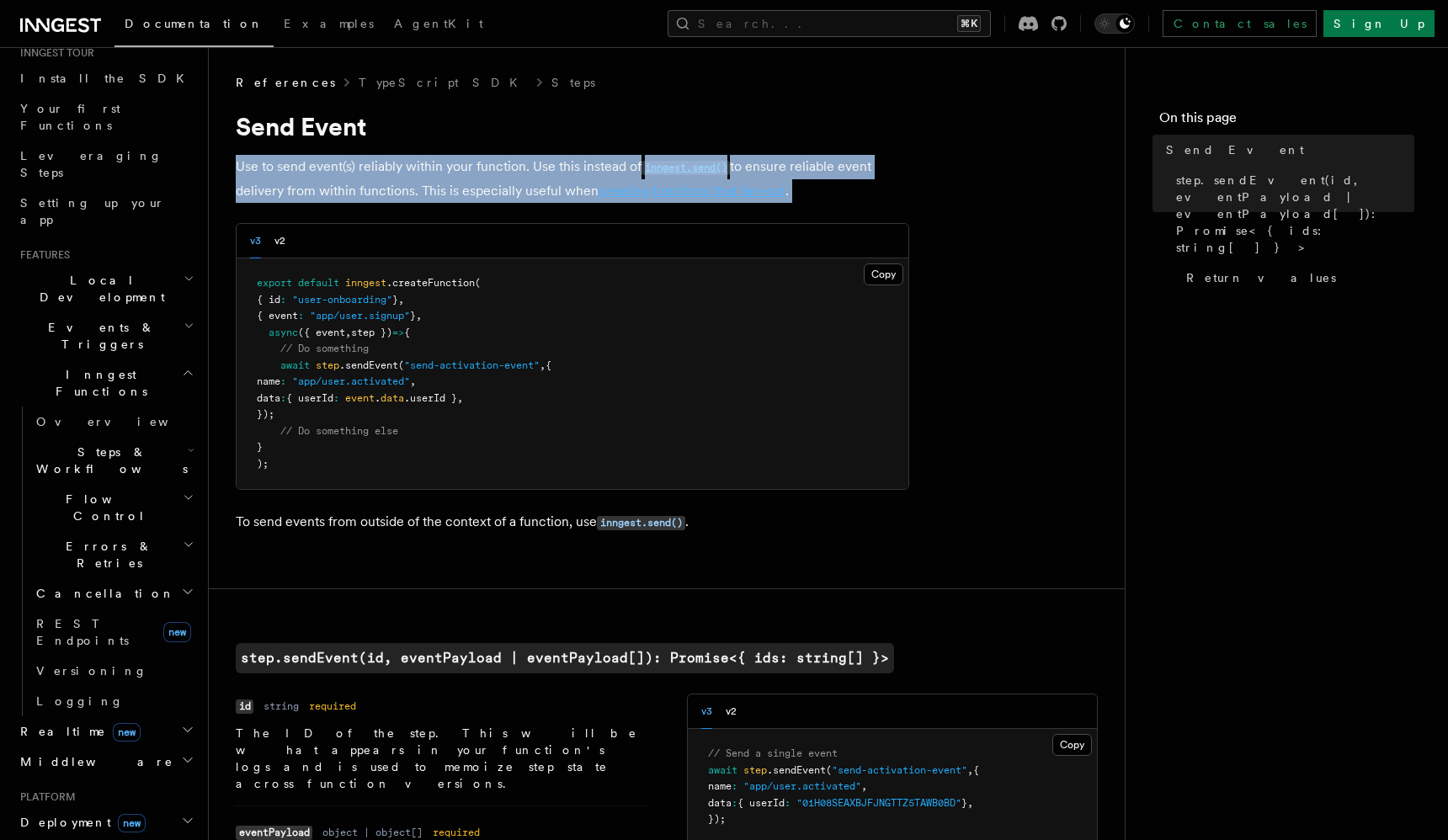
click at [658, 194] on link "creating functions that fan-out" at bounding box center [692, 191] width 186 height 16
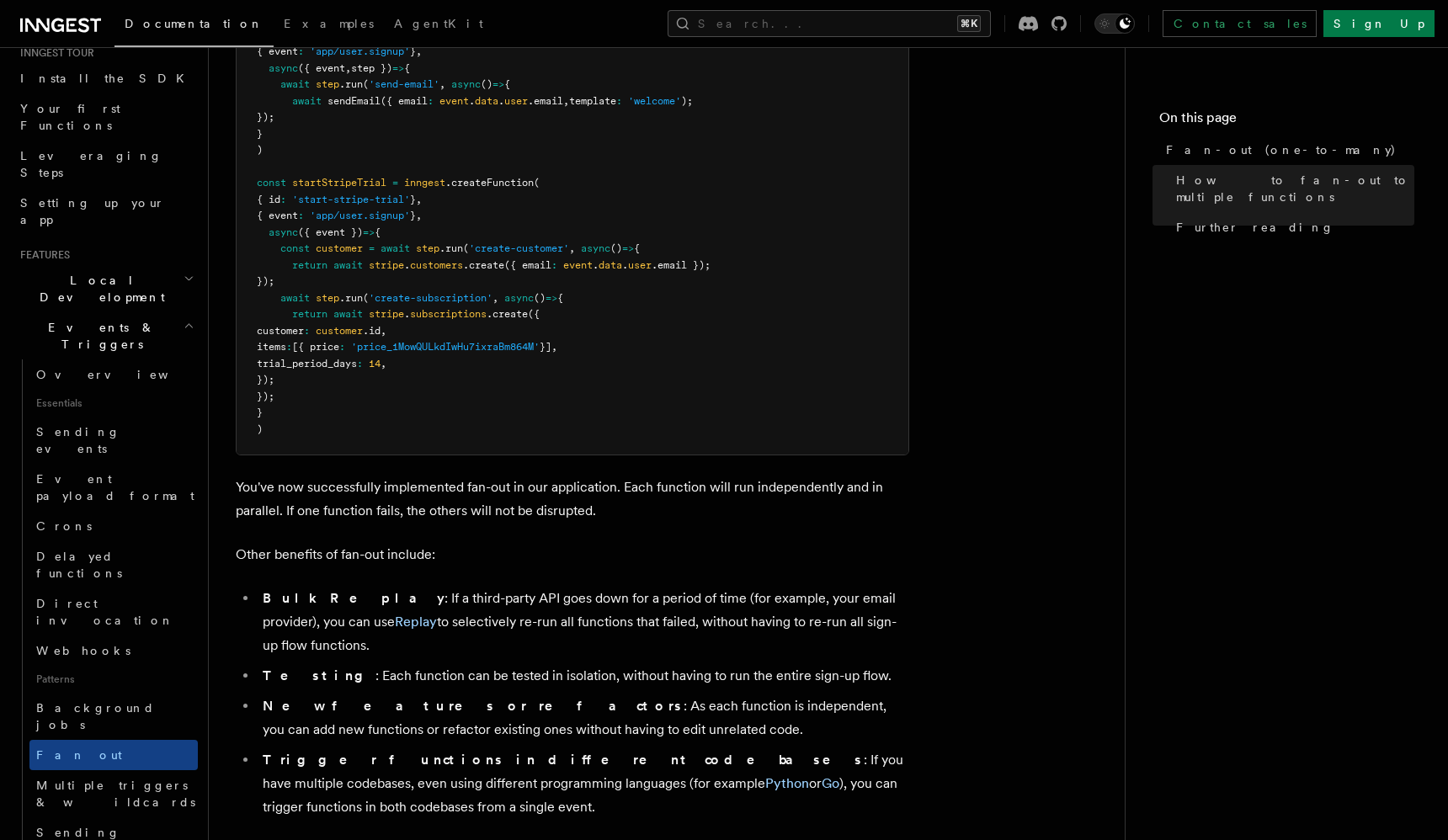
scroll to position [1711, 0]
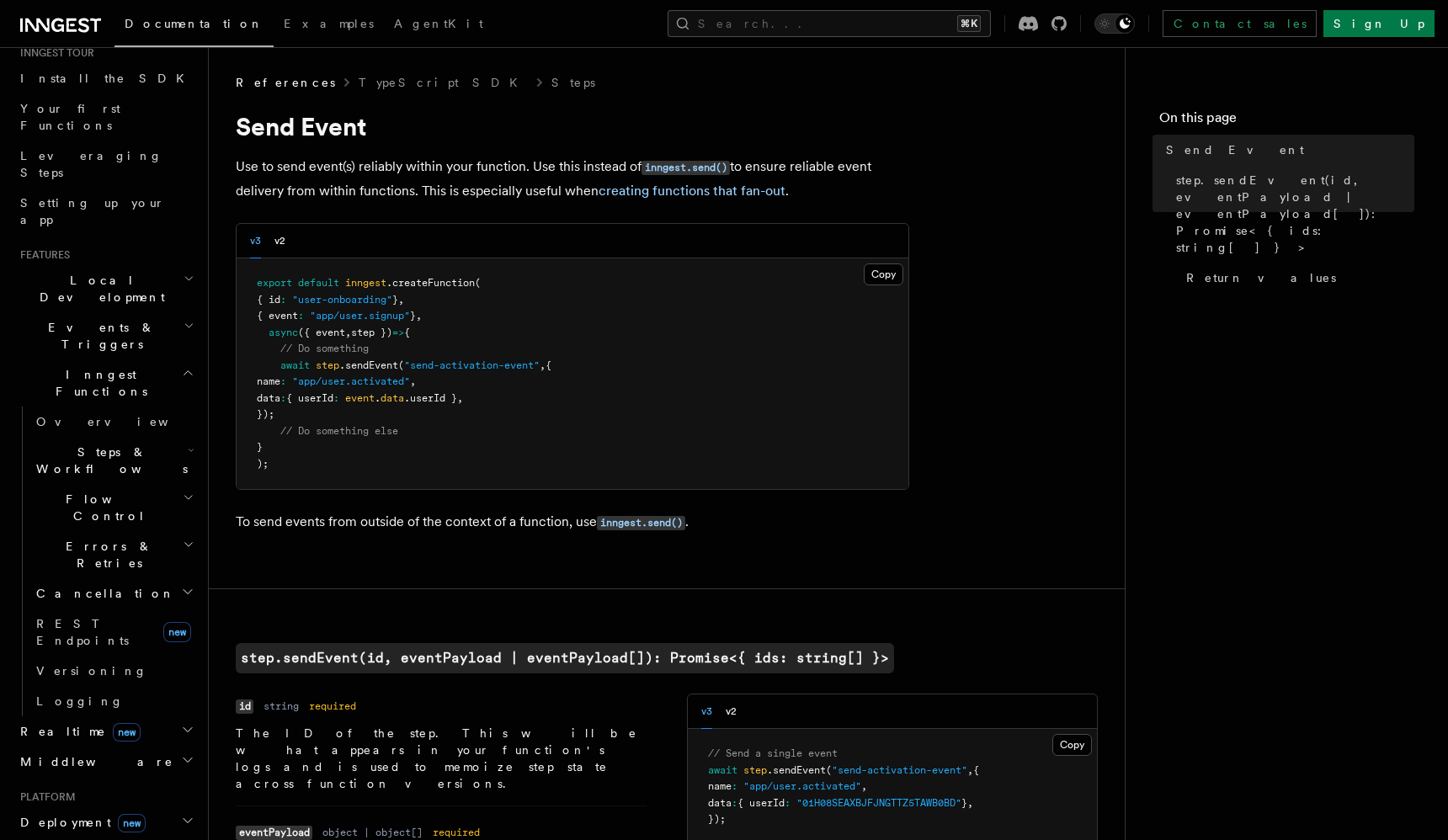
click at [490, 186] on p "Use to send event(s) reliably within your function. Use this instead of inngest…" at bounding box center [572, 179] width 673 height 48
click at [512, 169] on p "Use to send event(s) reliably within your function. Use this instead of inngest…" at bounding box center [572, 179] width 673 height 48
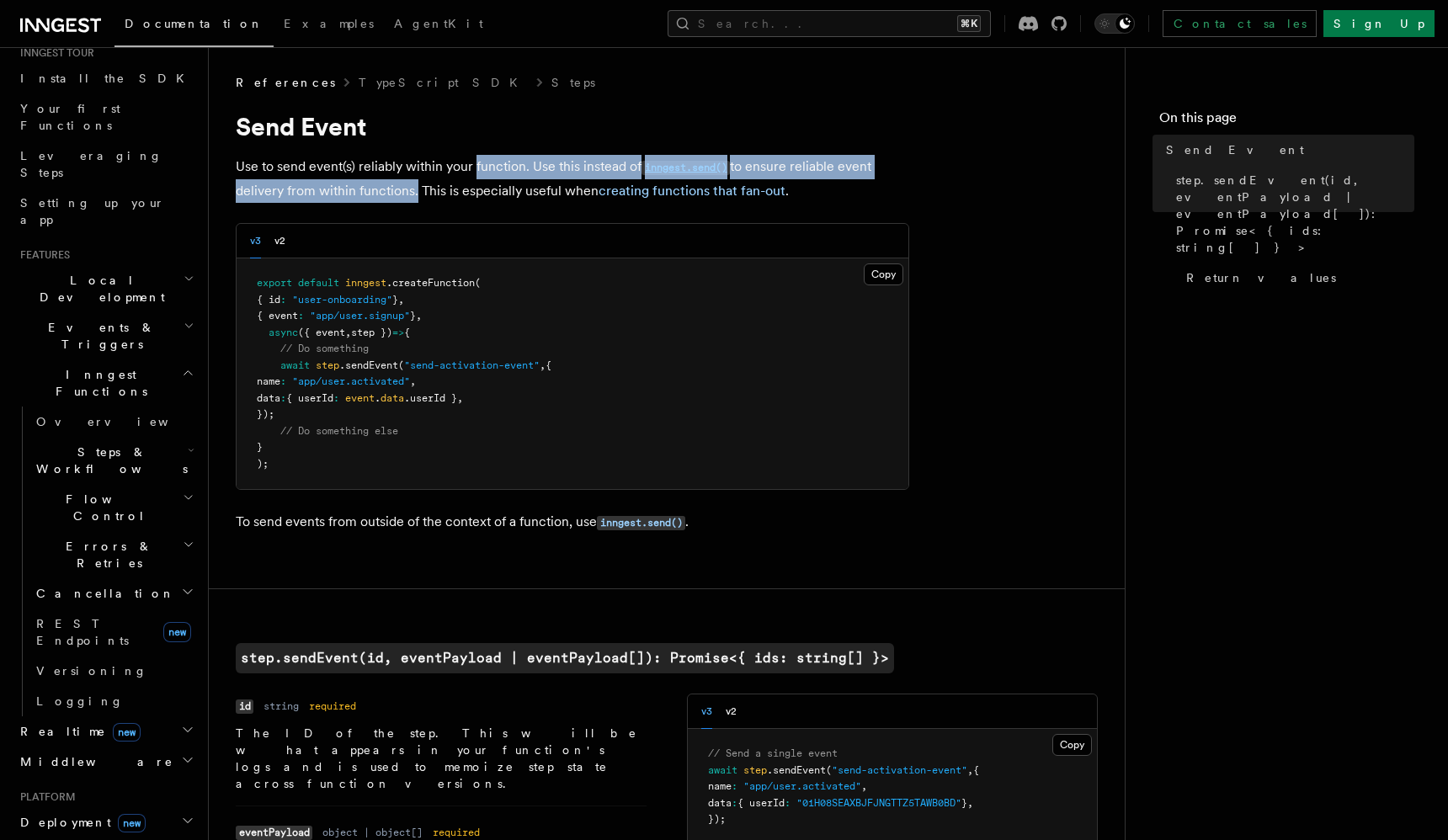
drag, startPoint x: 512, startPoint y: 169, endPoint x: 384, endPoint y: 187, distance: 129.3
click at [384, 187] on p "Use to send event(s) reliably within your function. Use this instead of inngest…" at bounding box center [572, 179] width 673 height 48
drag, startPoint x: 384, startPoint y: 187, endPoint x: 293, endPoint y: 160, distance: 94.9
click at [294, 160] on p "Use to send event(s) reliably within your function. Use this instead of inngest…" at bounding box center [572, 179] width 673 height 48
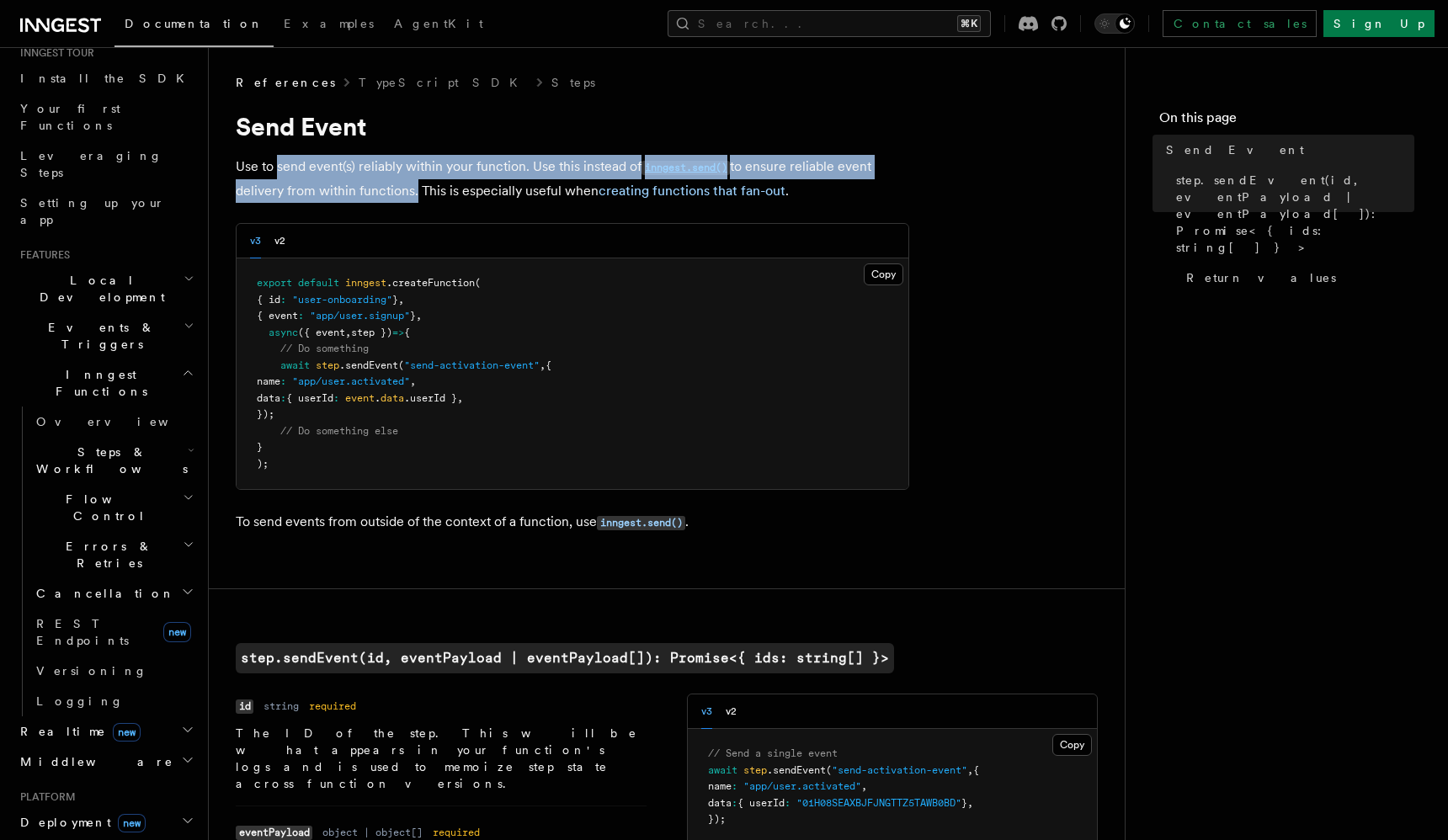
scroll to position [95, 0]
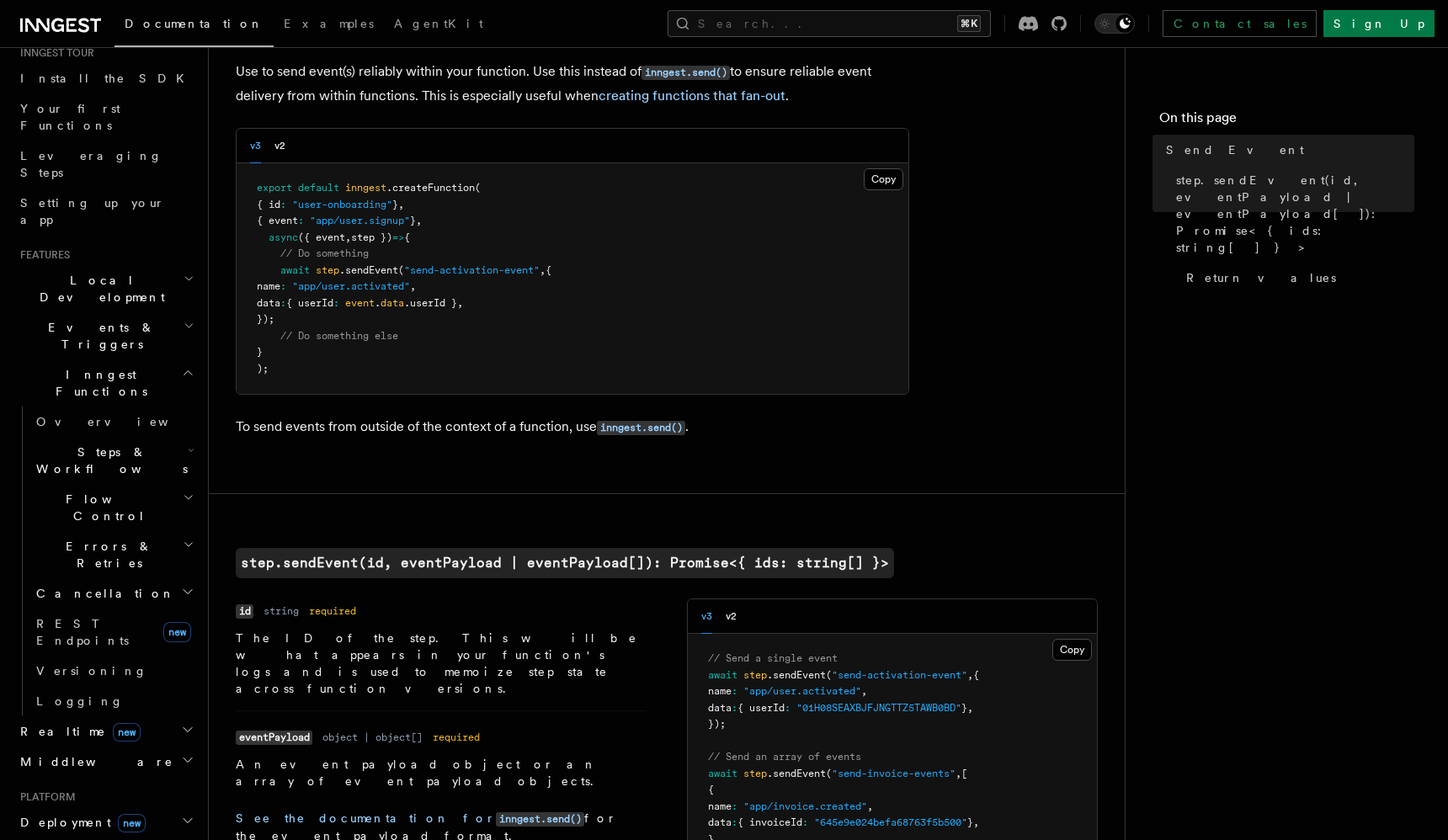
click at [490, 425] on p "To send events from outside of the context of a function, use inngest.send() ." at bounding box center [572, 427] width 673 height 24
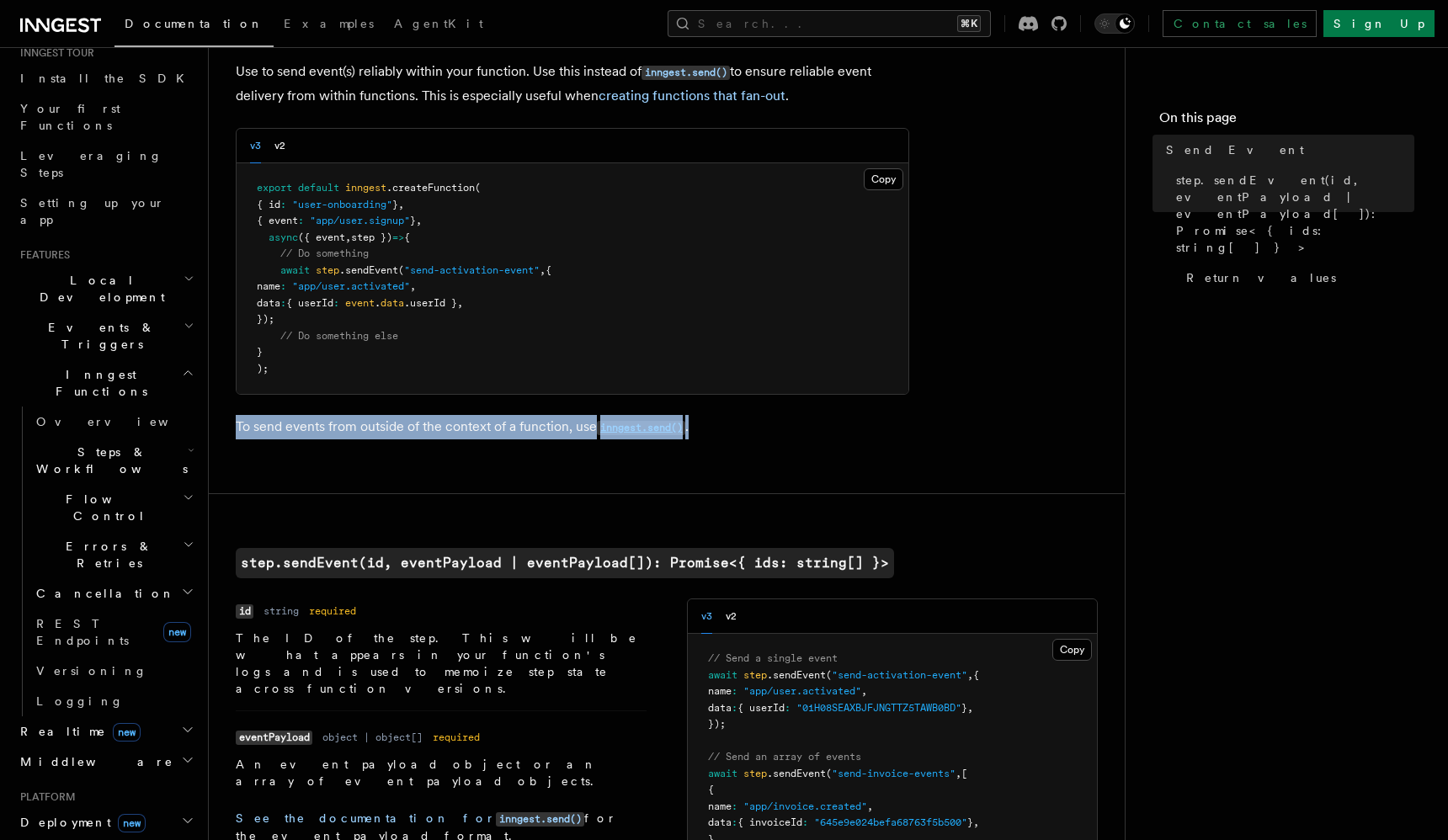
click at [490, 425] on p "To send events from outside of the context of a function, use inngest.send() ." at bounding box center [572, 427] width 673 height 24
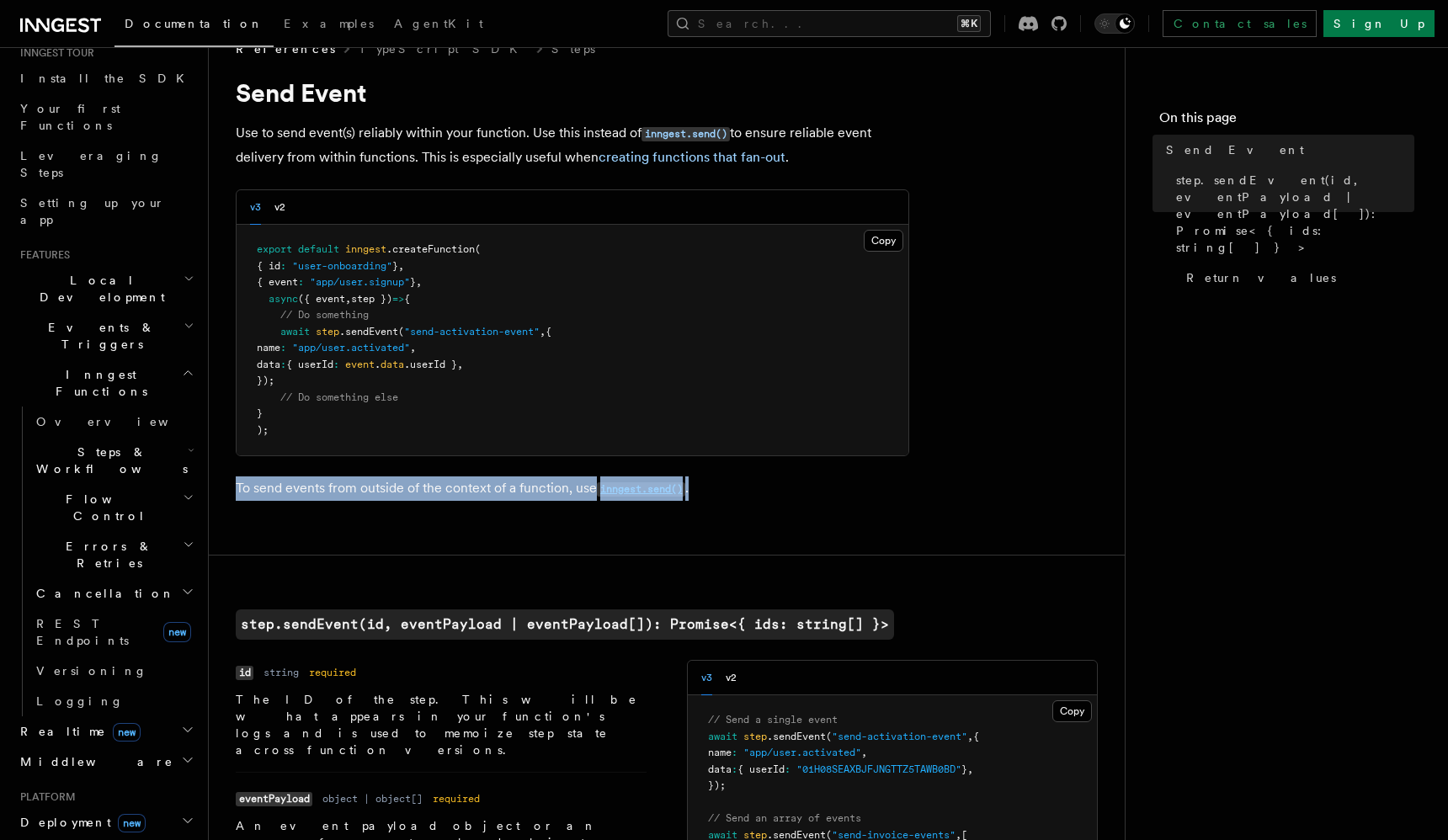
scroll to position [0, 0]
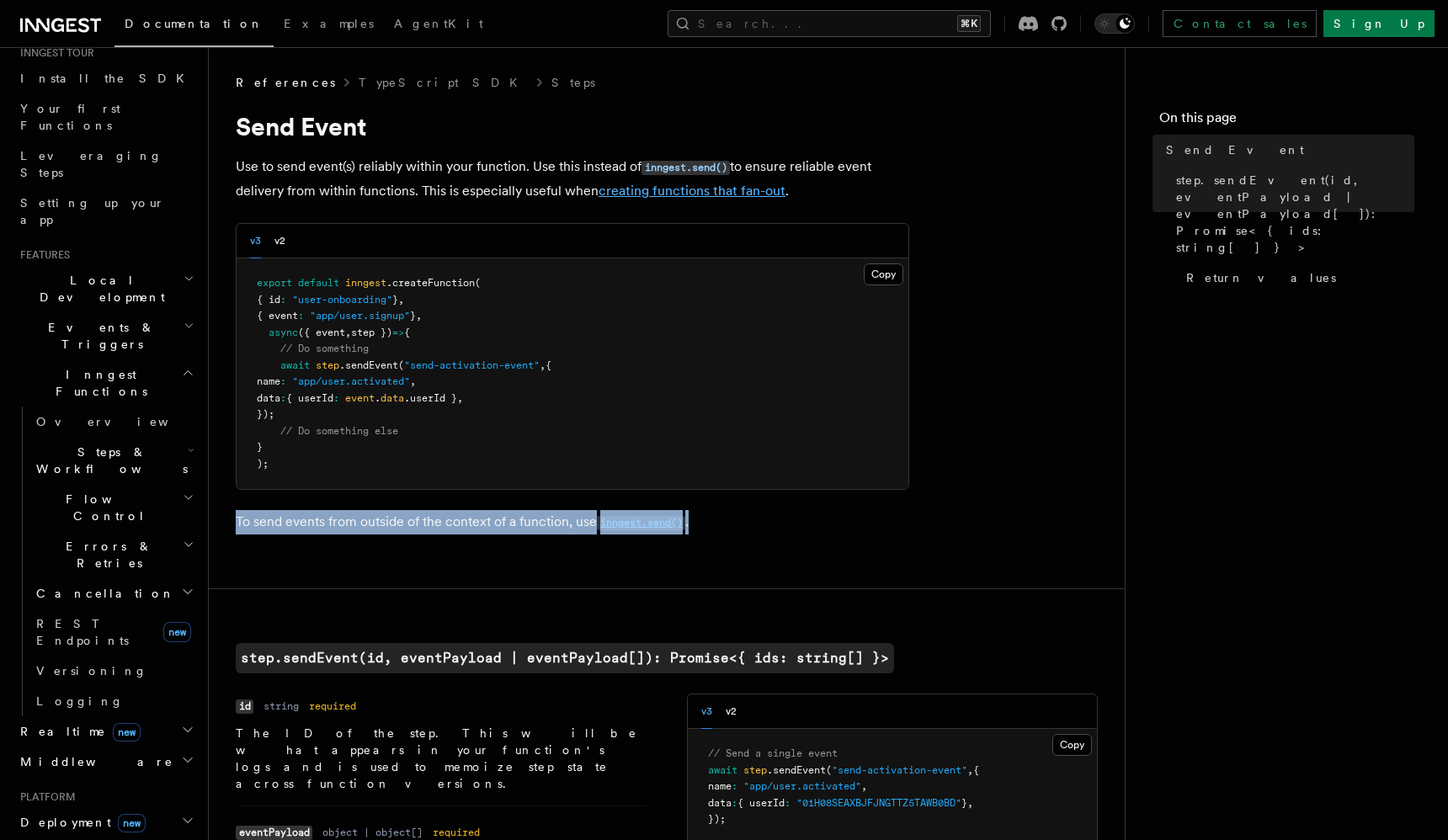
click at [711, 196] on link "creating functions that fan-out" at bounding box center [692, 191] width 186 height 16
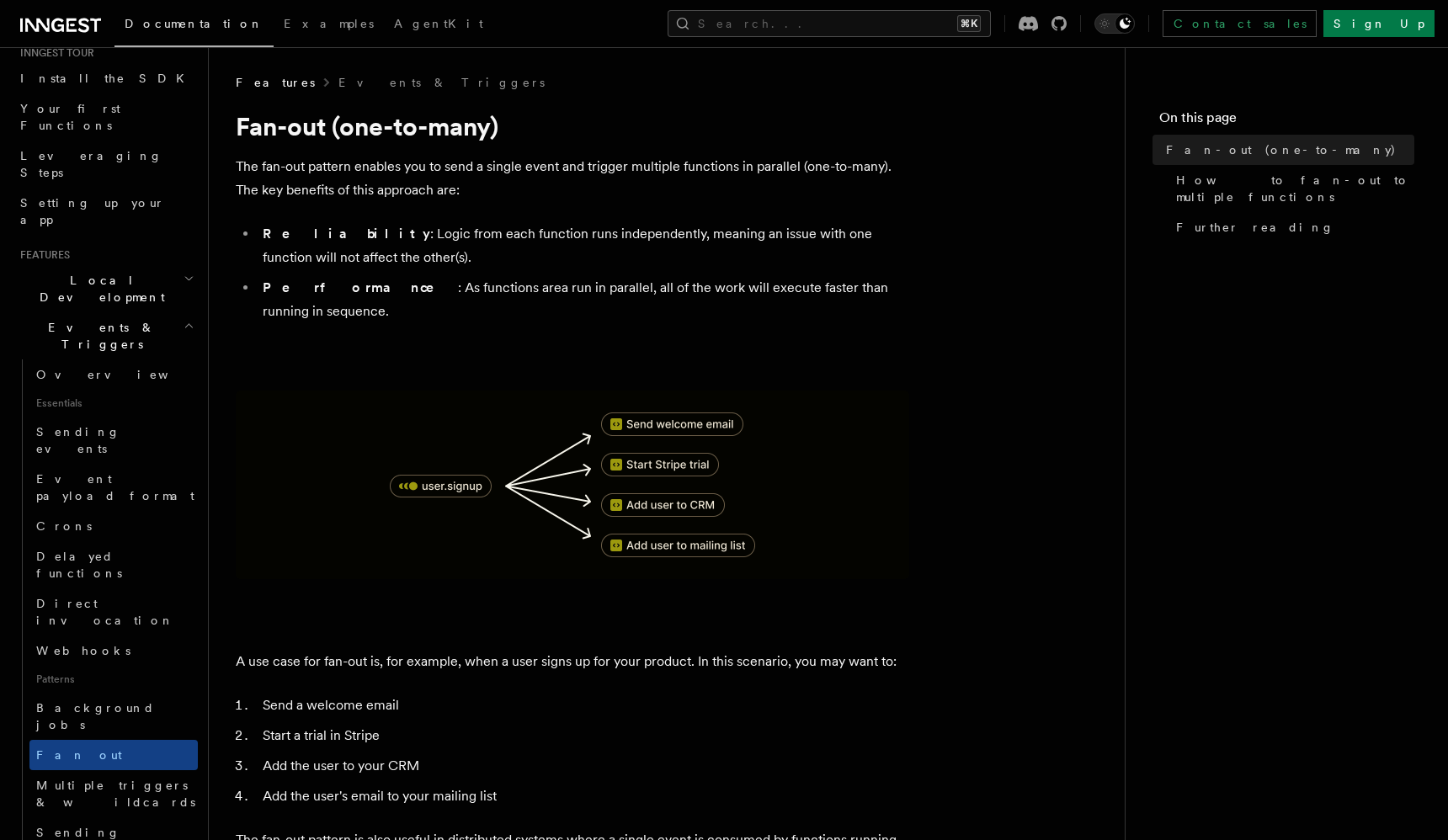
click at [696, 179] on p "The fan-out pattern enables you to send a single event and trigger multiple fun…" at bounding box center [572, 178] width 673 height 48
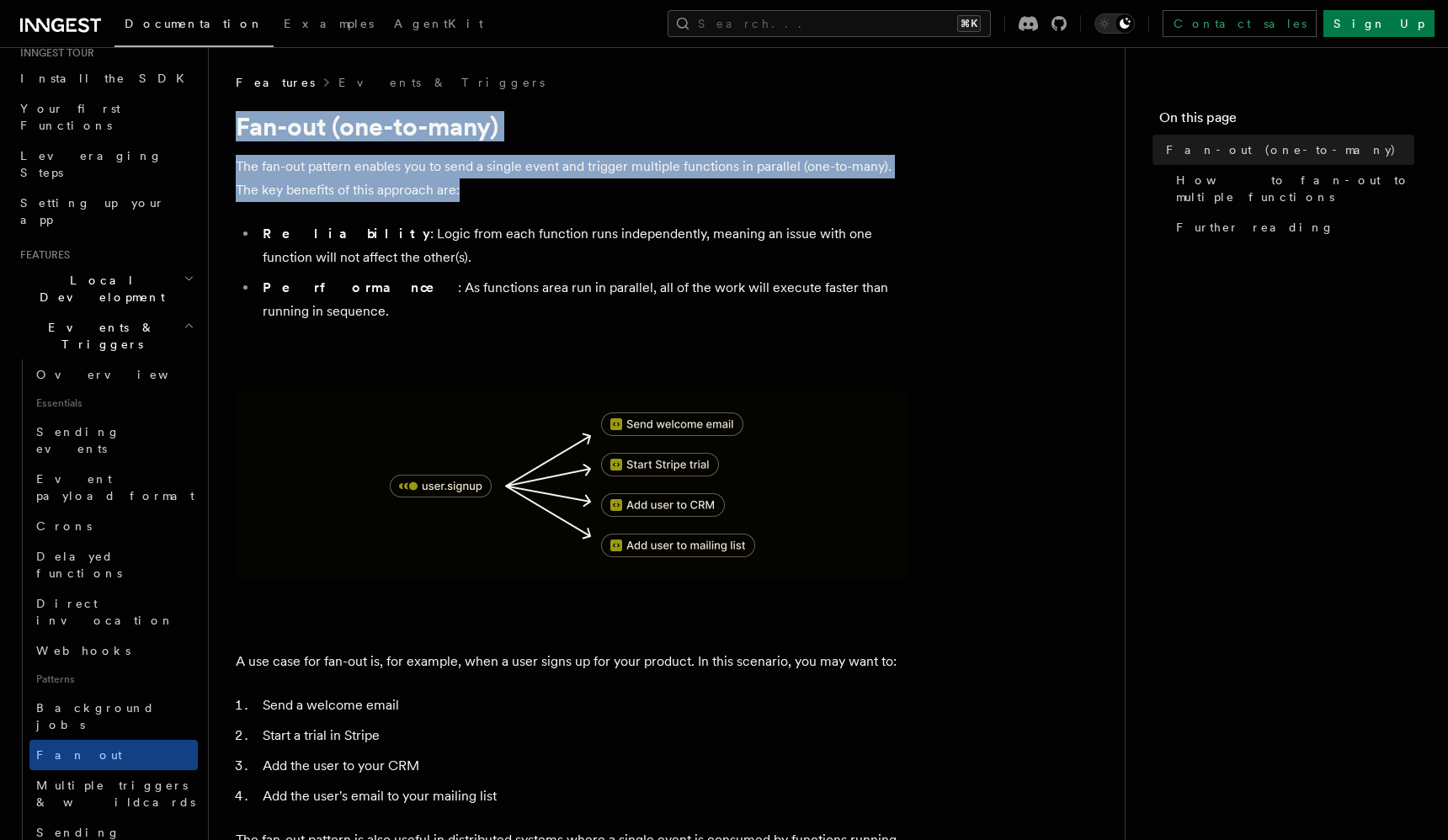
drag, startPoint x: 696, startPoint y: 179, endPoint x: 624, endPoint y: 131, distance: 86.5
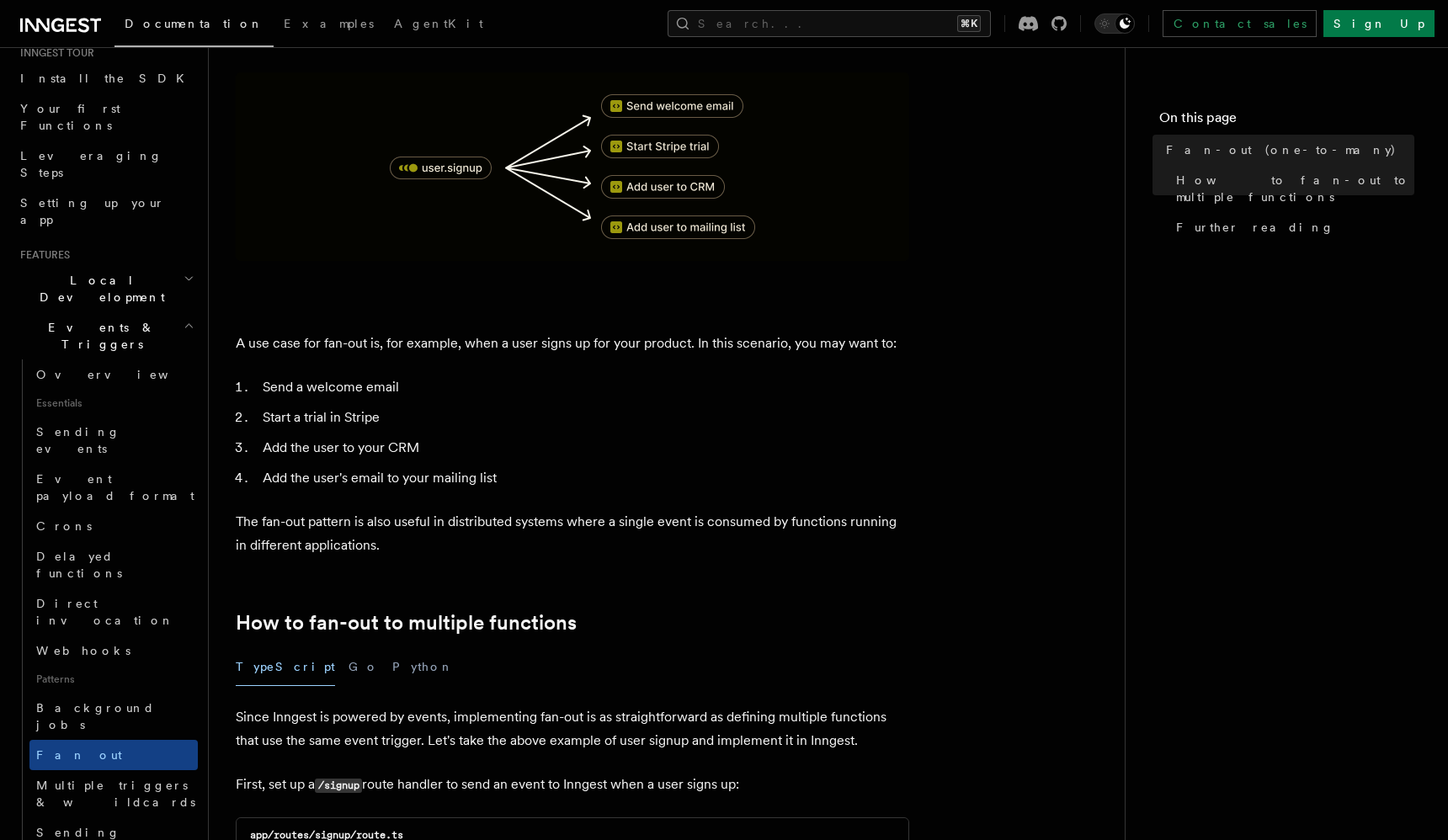
scroll to position [322, 0]
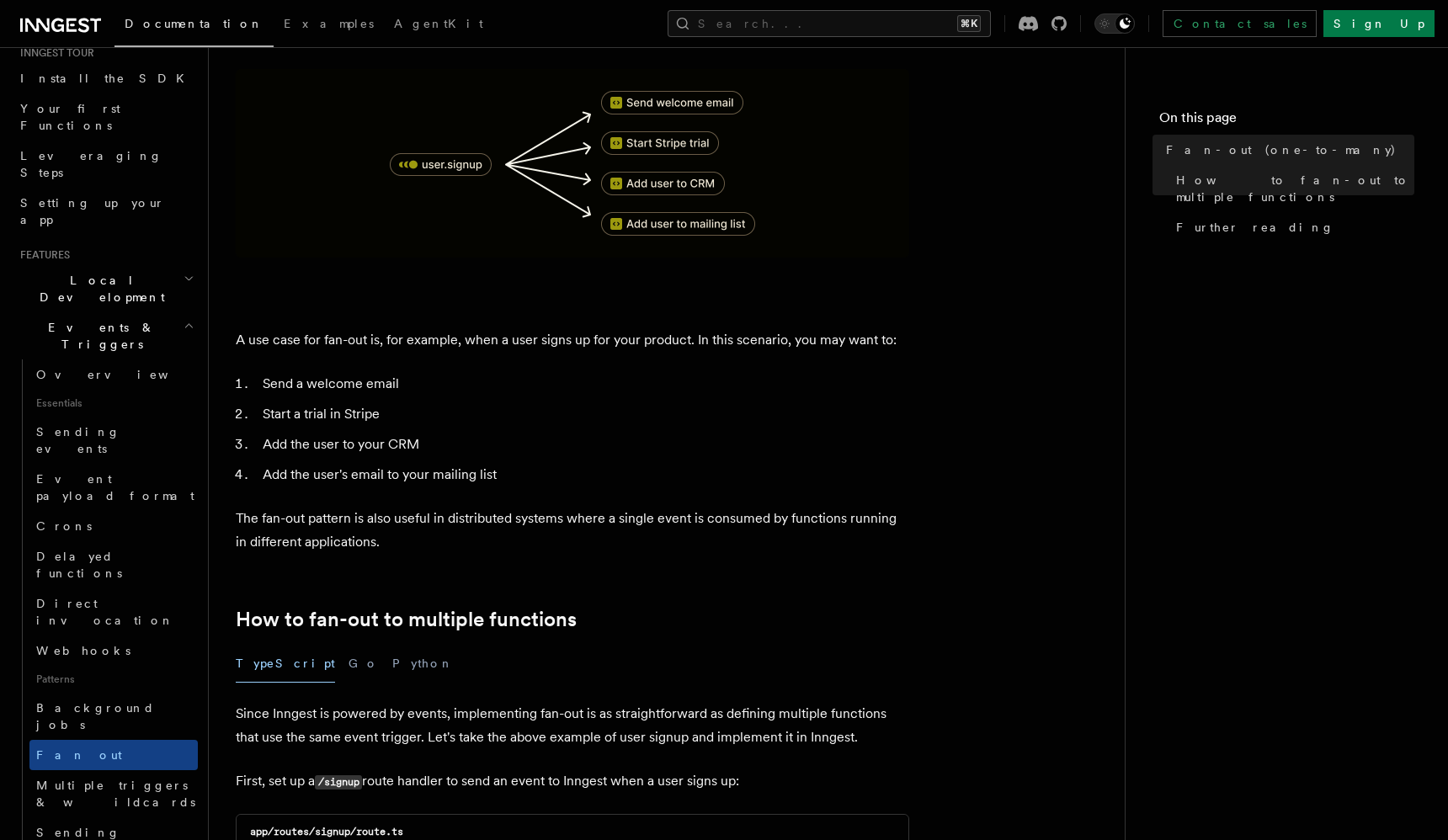
click at [565, 507] on p "The fan-out pattern is also useful in distributed systems where a single event …" at bounding box center [572, 530] width 673 height 48
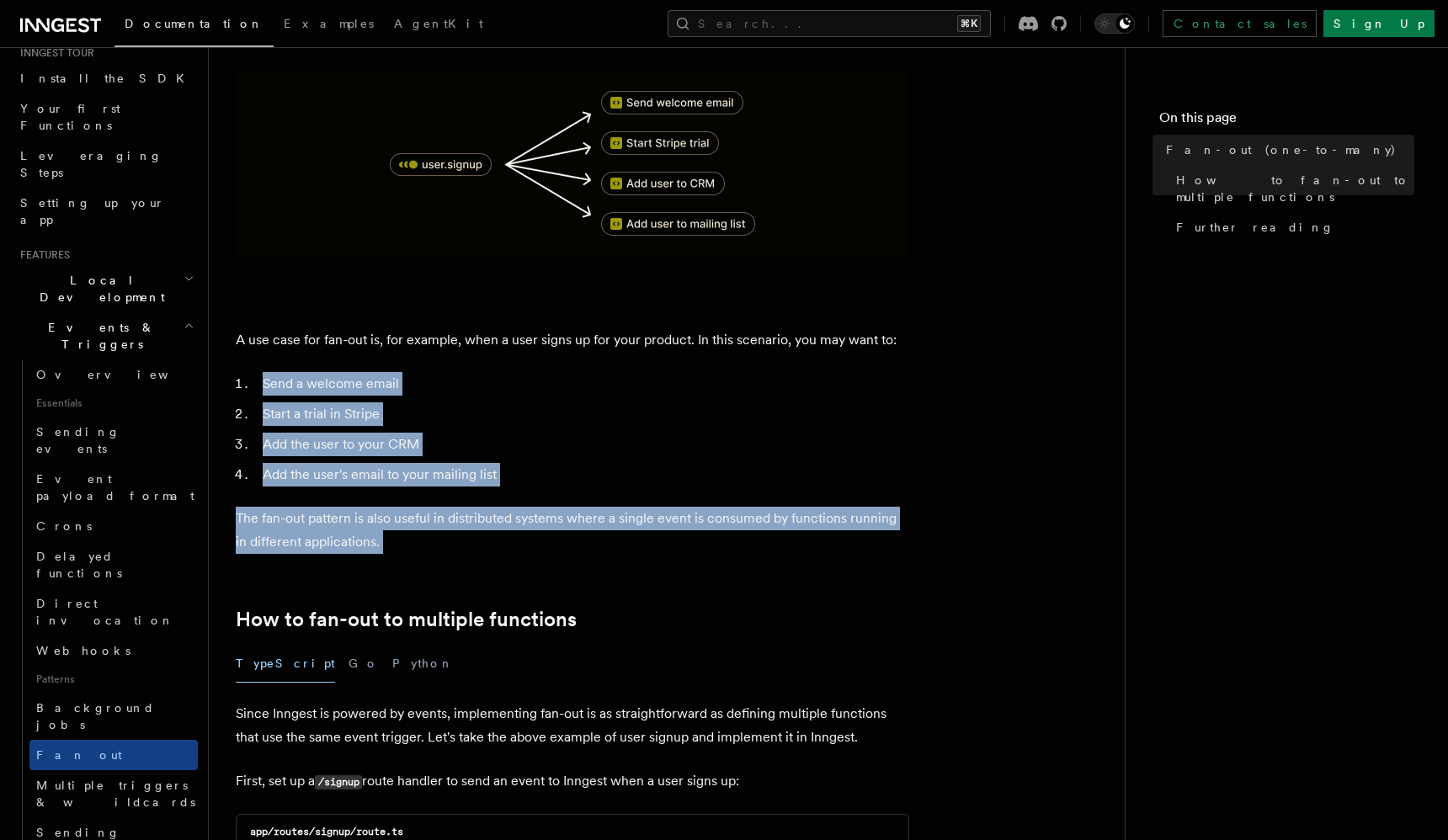
drag, startPoint x: 565, startPoint y: 500, endPoint x: 593, endPoint y: 333, distance: 169.3
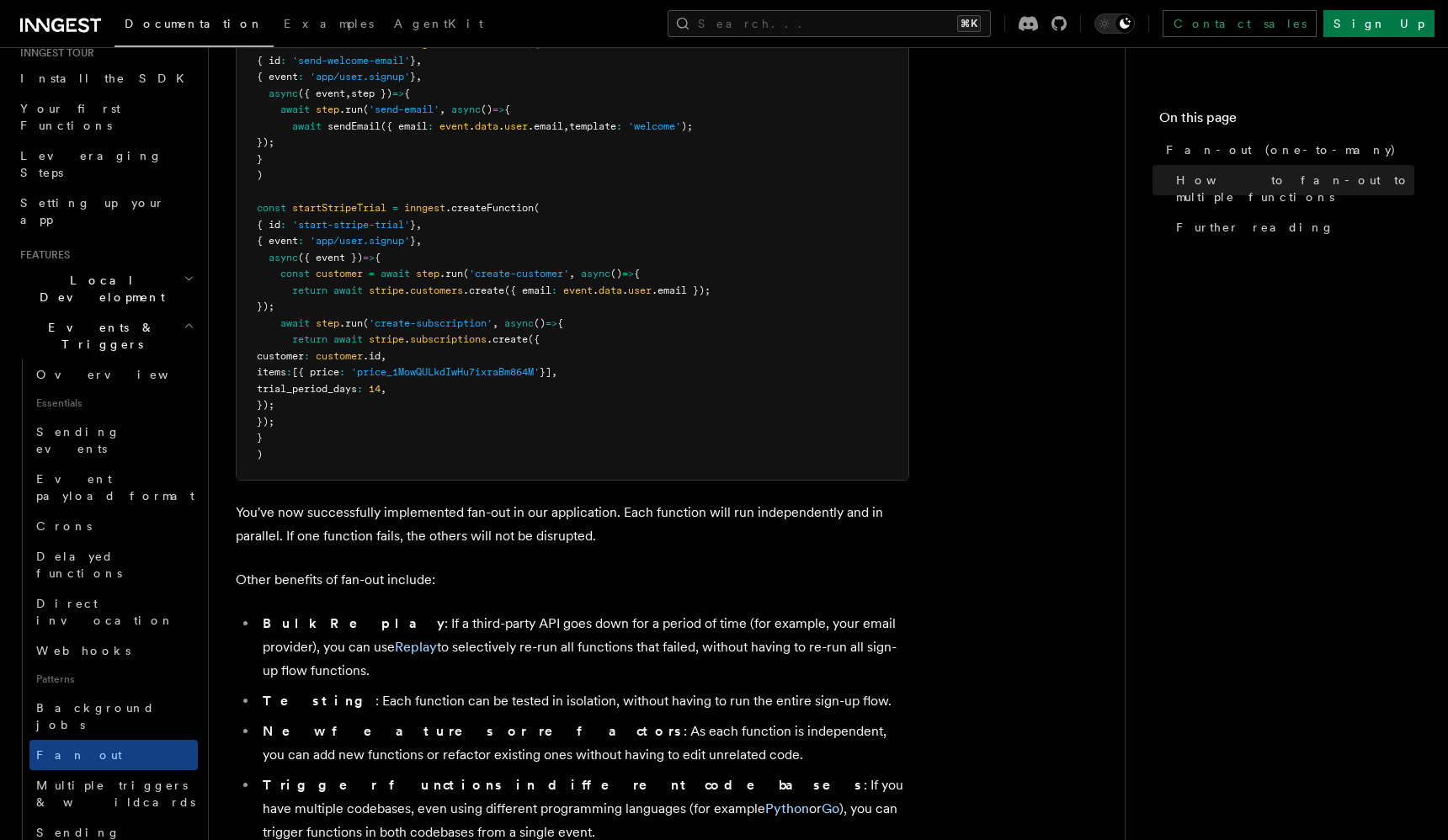
scroll to position [1935, 0]
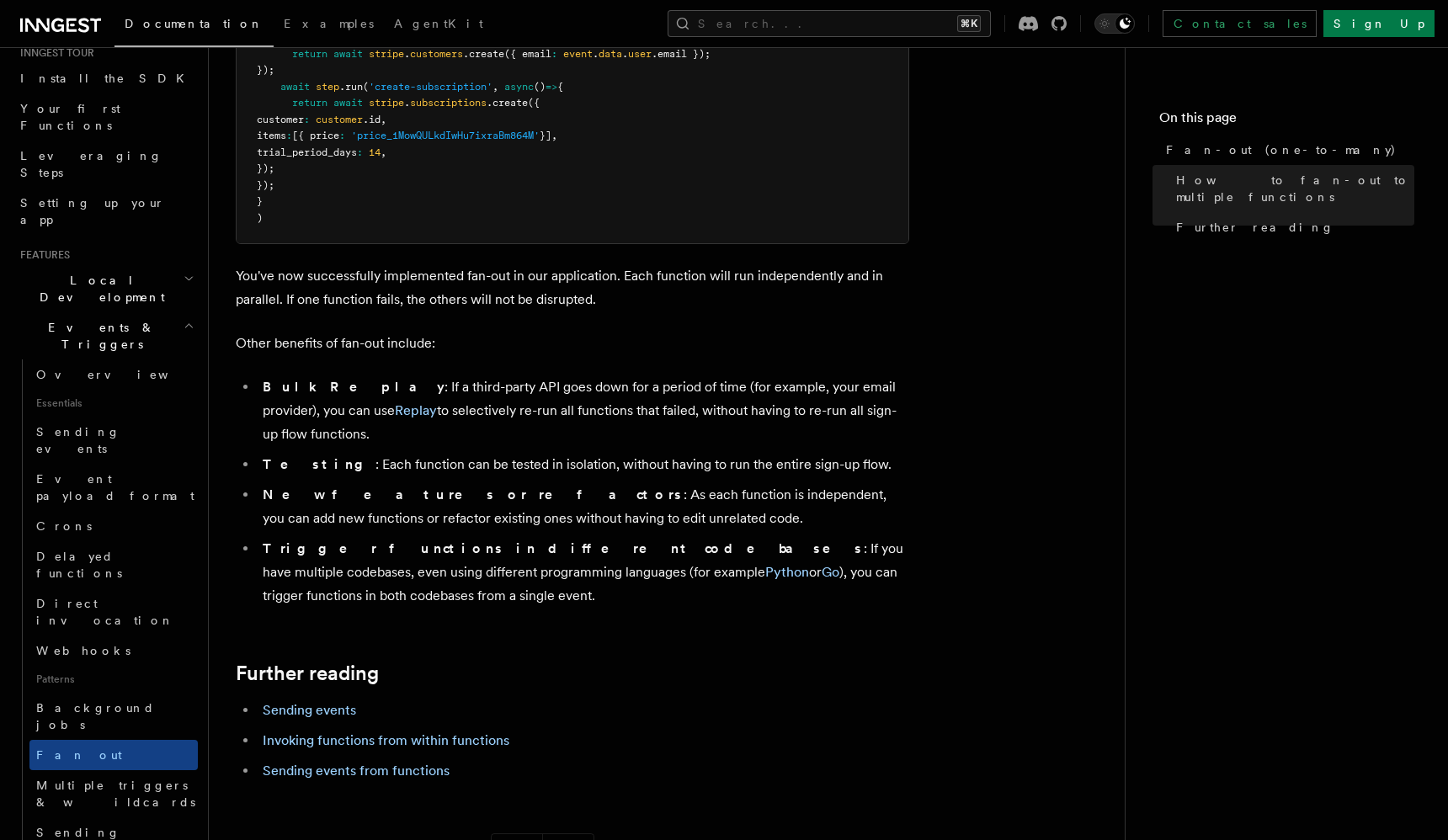
click at [535, 379] on li "Bulk Replay : If a third-party API goes down for a period of time (for example,…" at bounding box center [583, 411] width 652 height 71
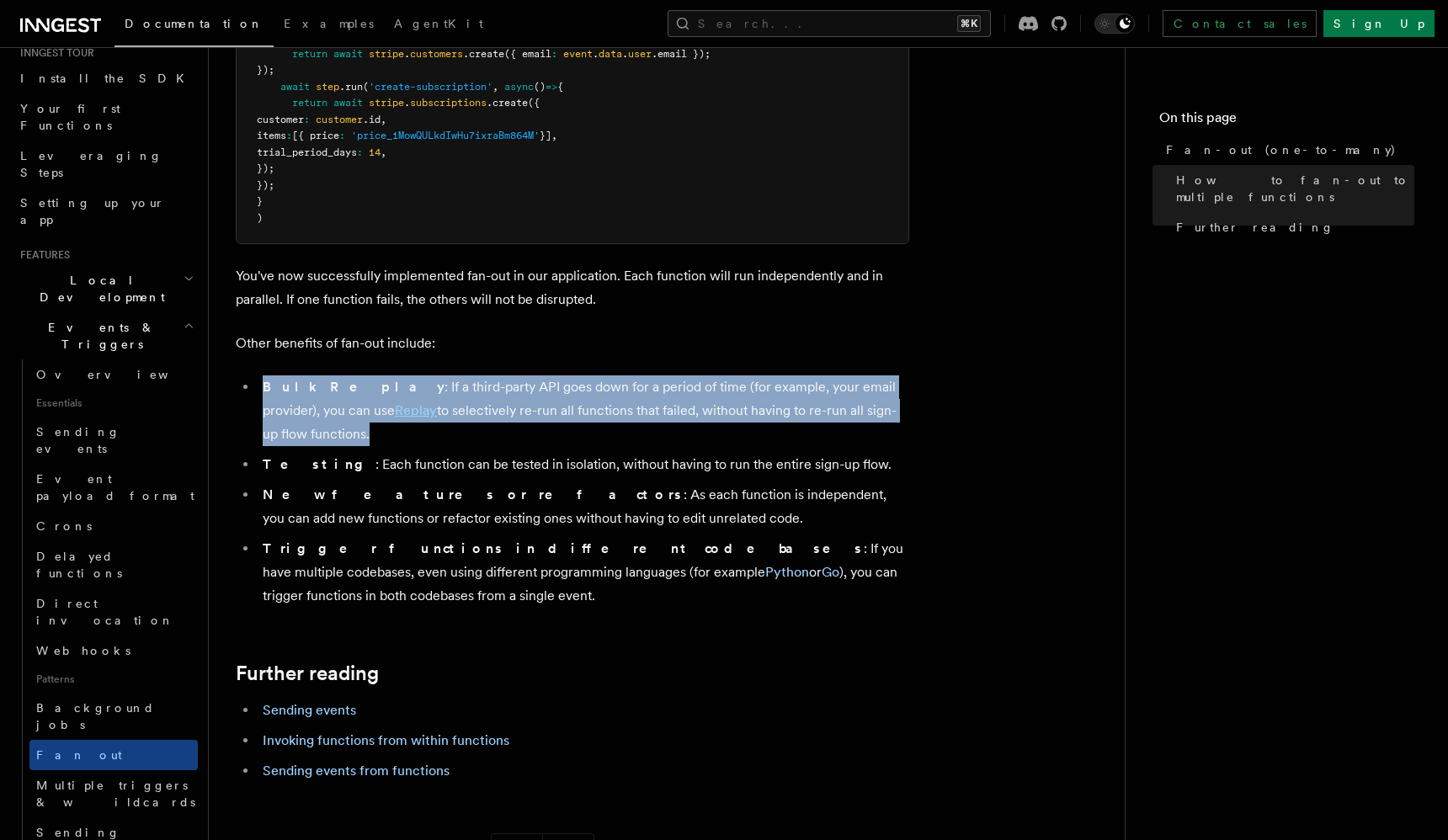
drag, startPoint x: 535, startPoint y: 379, endPoint x: 472, endPoint y: 369, distance: 63.8
click at [472, 376] on li "Bulk Replay : If a third-party API goes down for a period of time (for example,…" at bounding box center [583, 411] width 652 height 71
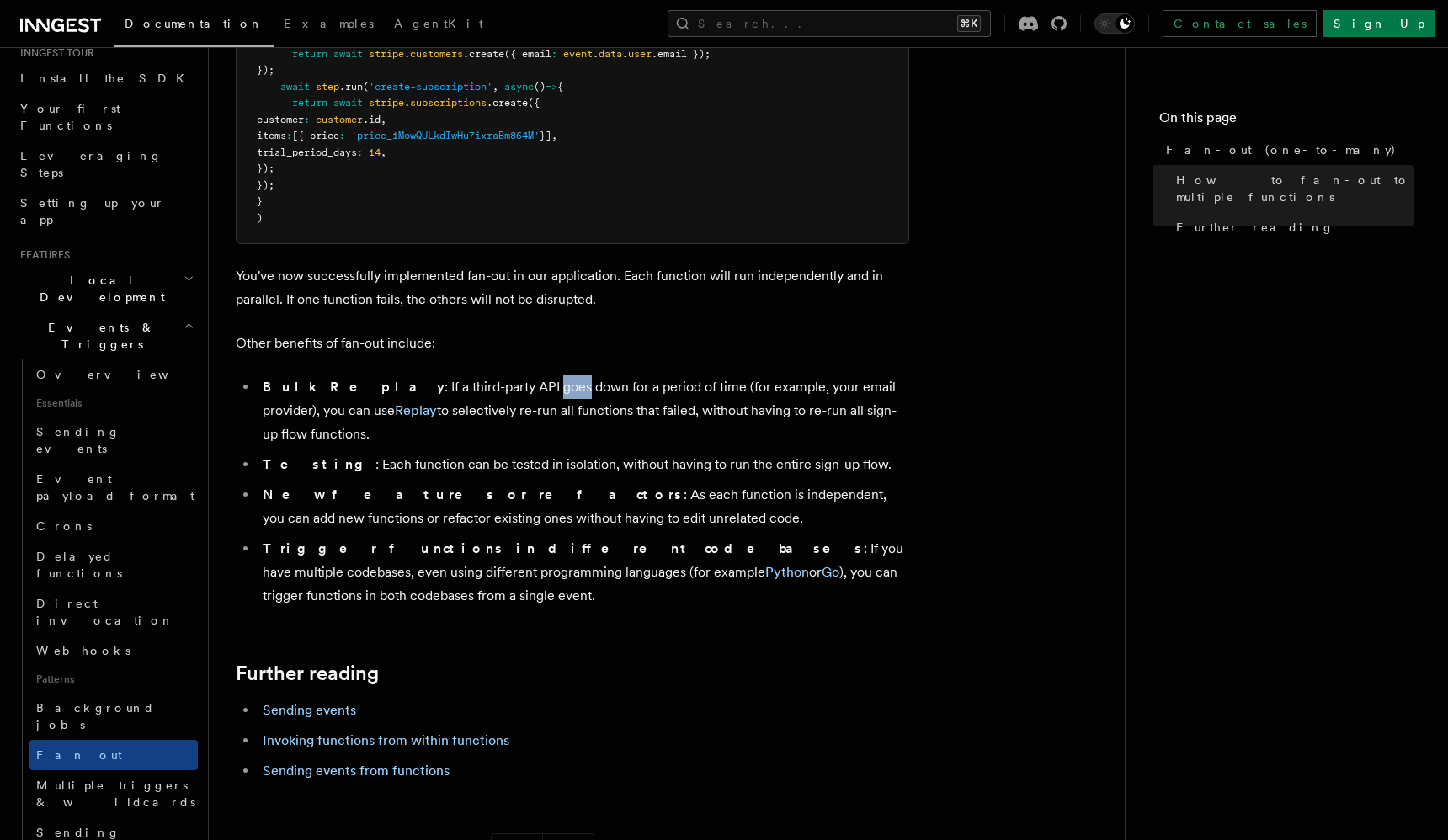
click at [472, 376] on li "Bulk Replay : If a third-party API goes down for a period of time (for example,…" at bounding box center [583, 411] width 652 height 71
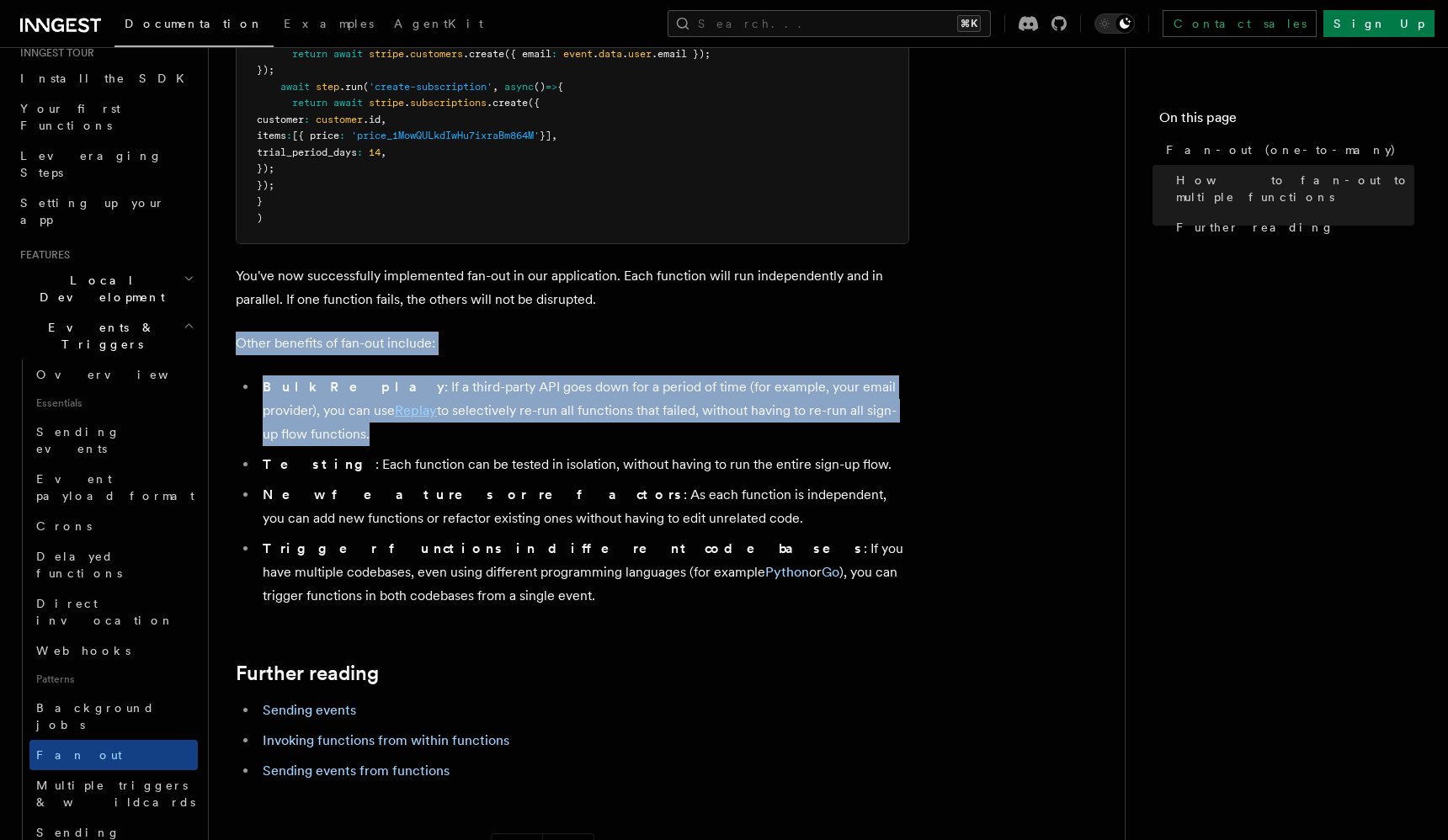
drag, startPoint x: 472, startPoint y: 369, endPoint x: 438, endPoint y: 318, distance: 61.3
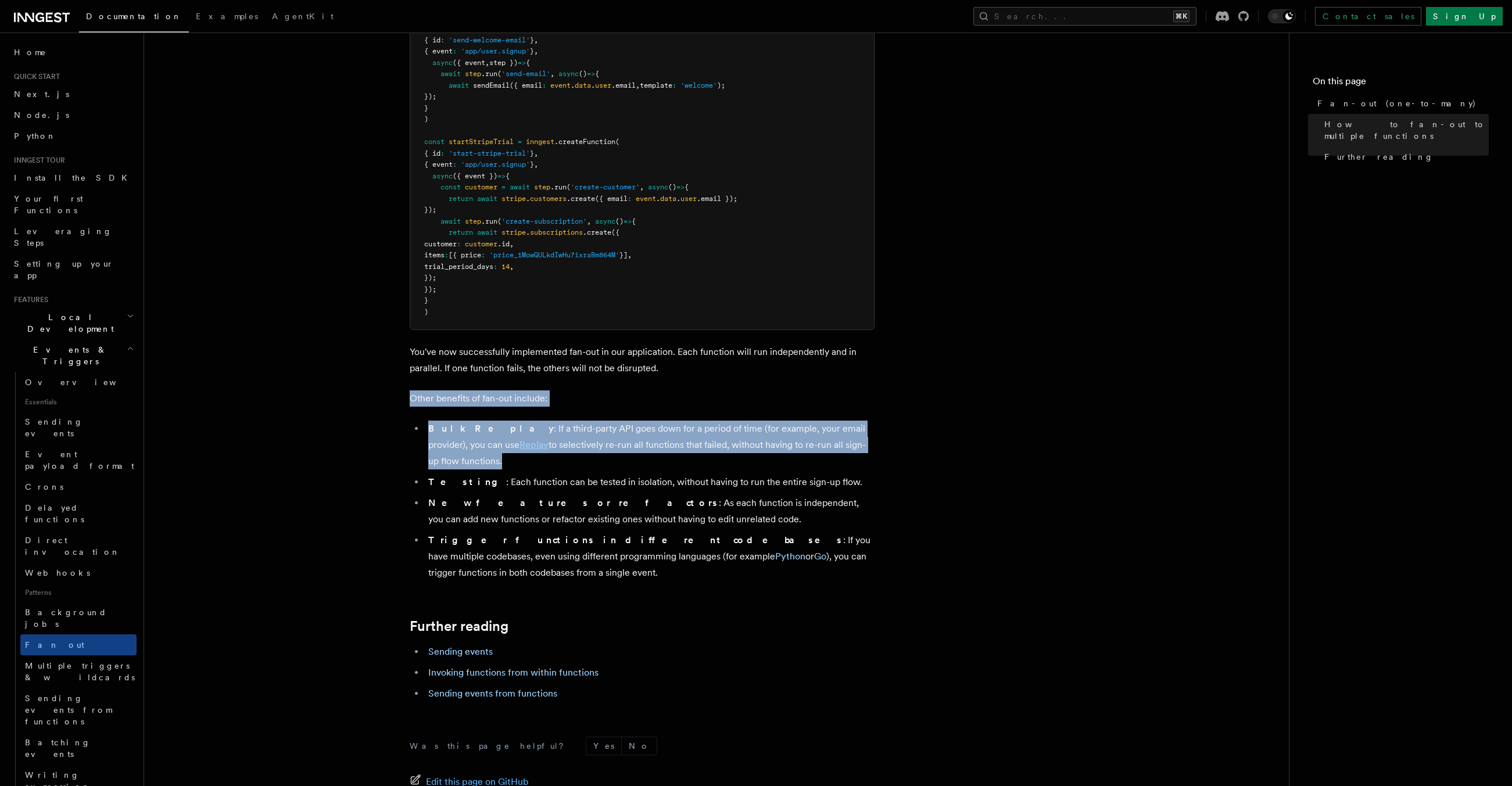
scroll to position [1066, 0]
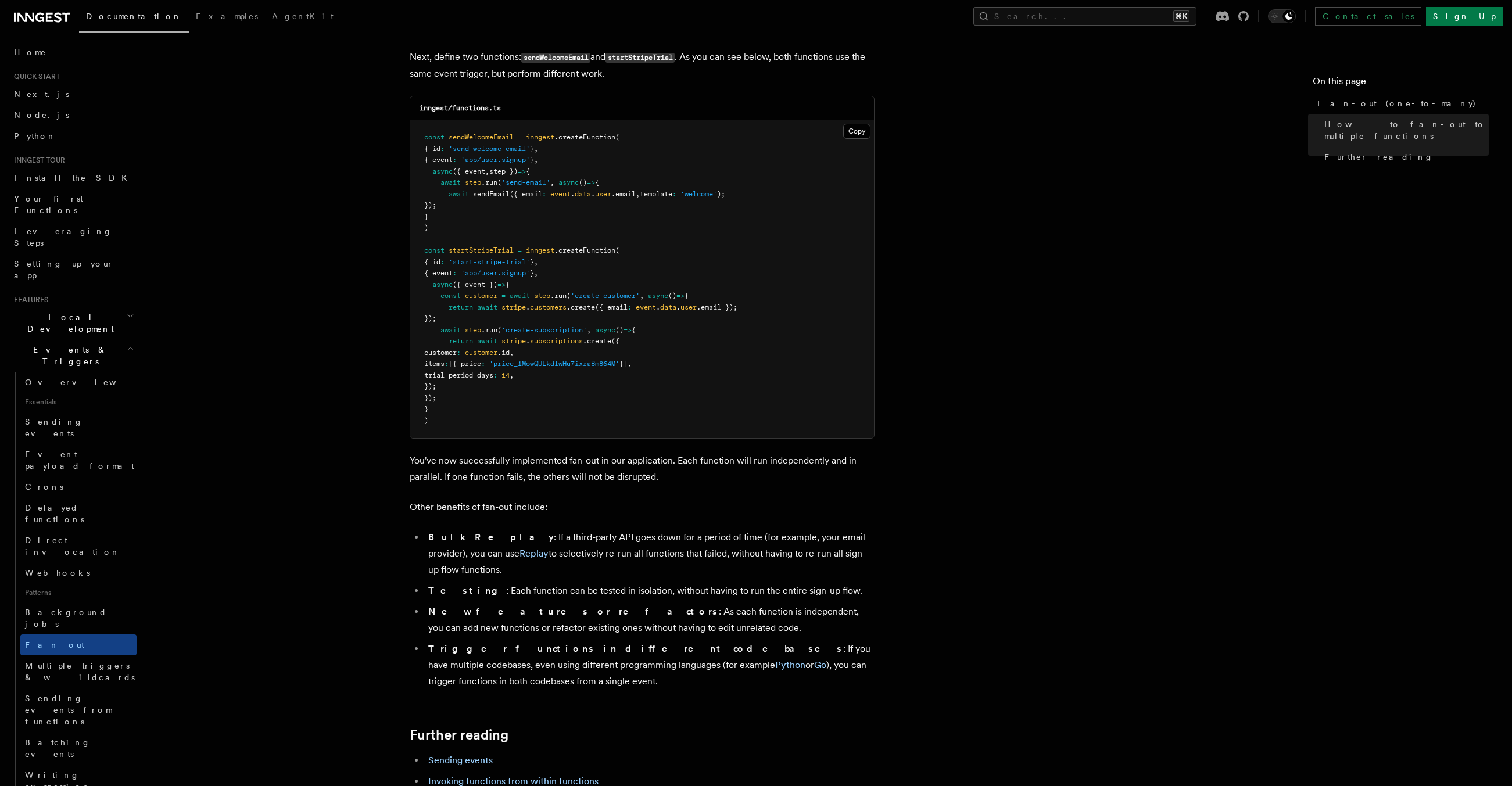
click at [489, 326] on span ".run" at bounding box center [490, 330] width 16 height 8
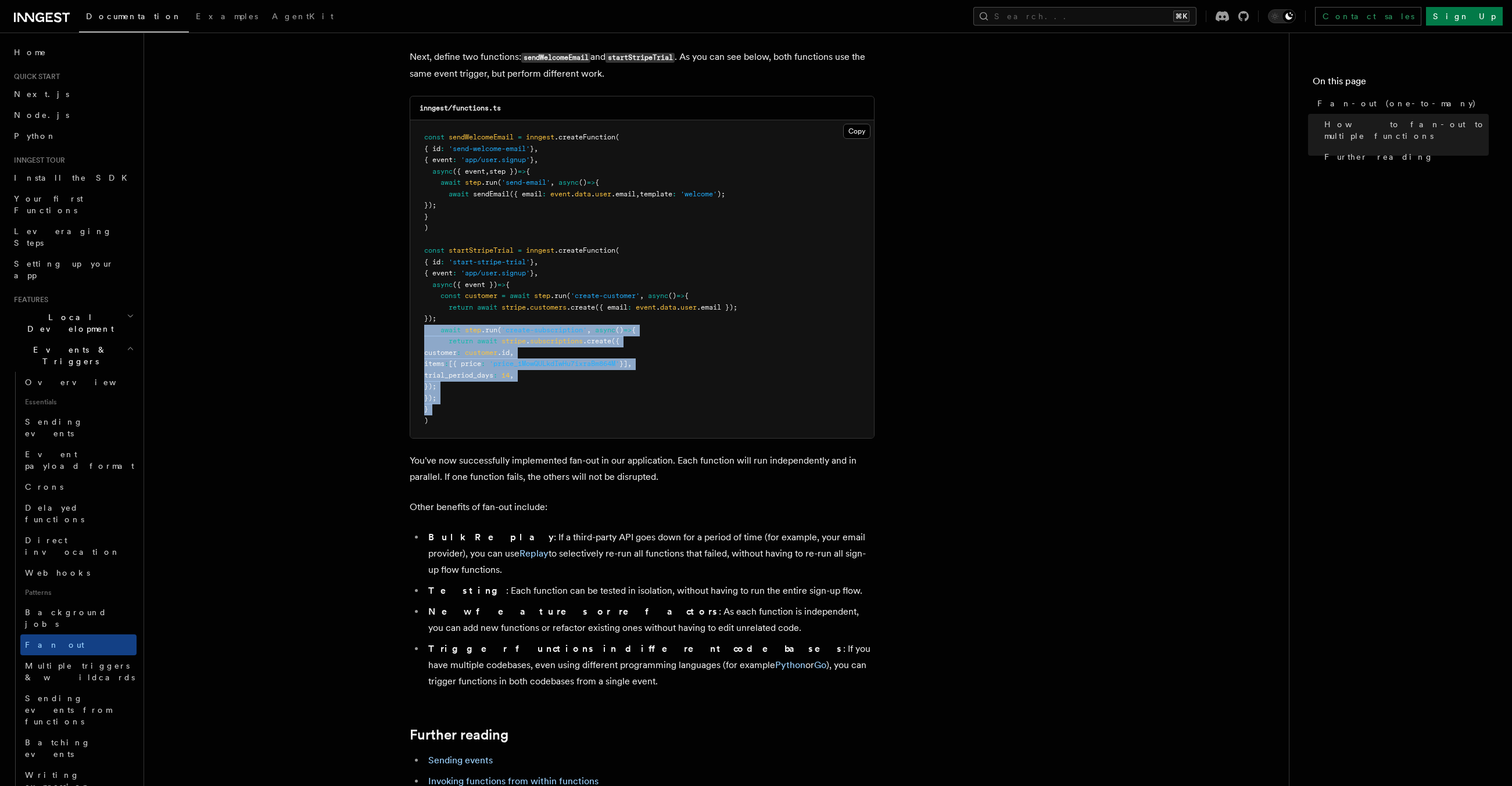
drag, startPoint x: 489, startPoint y: 314, endPoint x: 512, endPoint y: 388, distance: 77.5
click at [512, 388] on pre "const sendWelcomeEmail = inngest .createFunction ( { id : 'send-welcome-email' …" at bounding box center [642, 279] width 464 height 318
click at [512, 387] on pre "const sendWelcomeEmail = inngest .createFunction ( { id : 'send-welcome-email' …" at bounding box center [642, 279] width 464 height 318
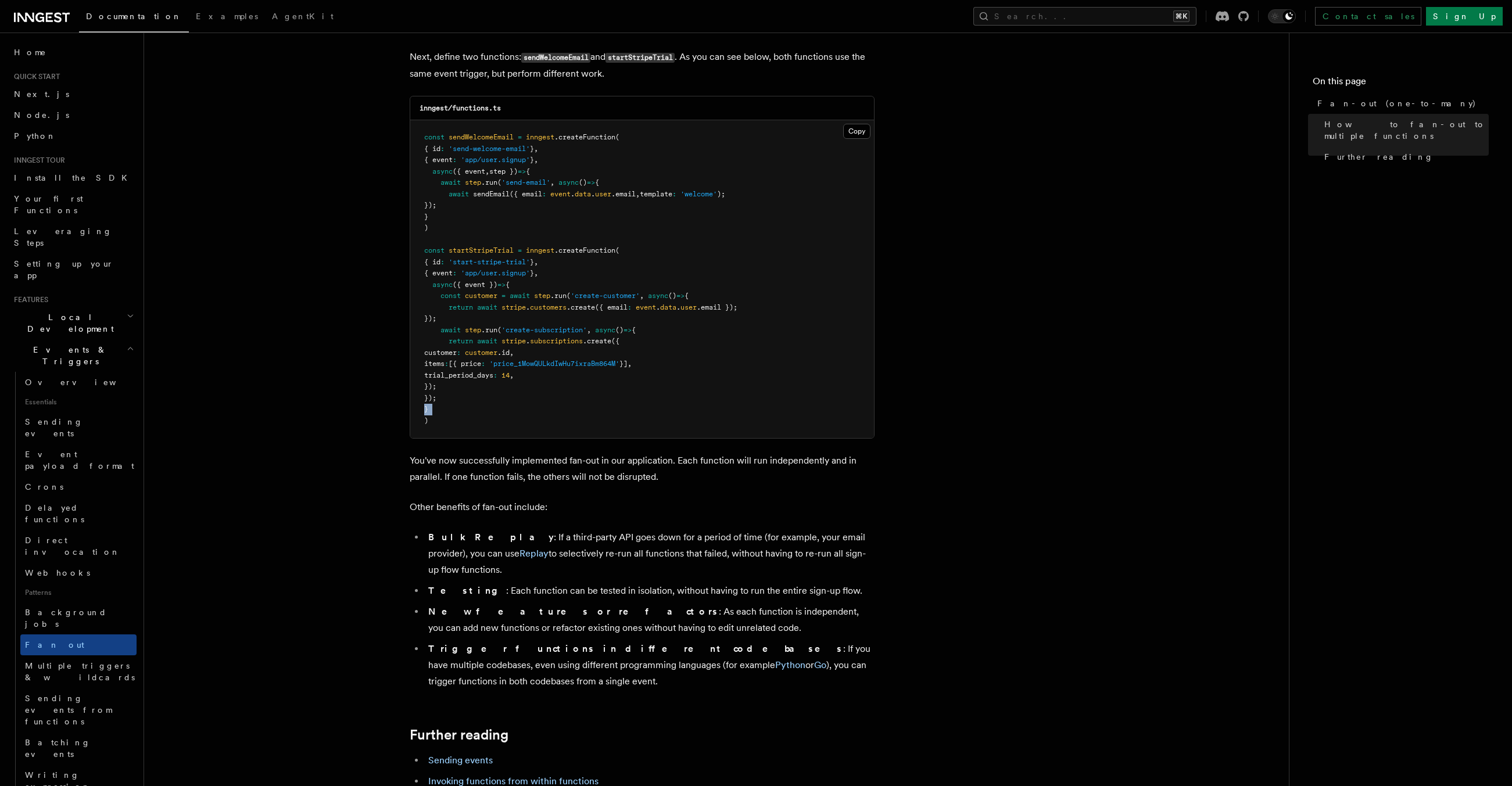
click at [114, 339] on h2 "Events & Triggers" at bounding box center [73, 355] width 127 height 33
click at [108, 372] on h2 "Inngest Functions" at bounding box center [73, 388] width 127 height 33
click at [53, 221] on link "Leveraging Steps" at bounding box center [73, 237] width 127 height 33
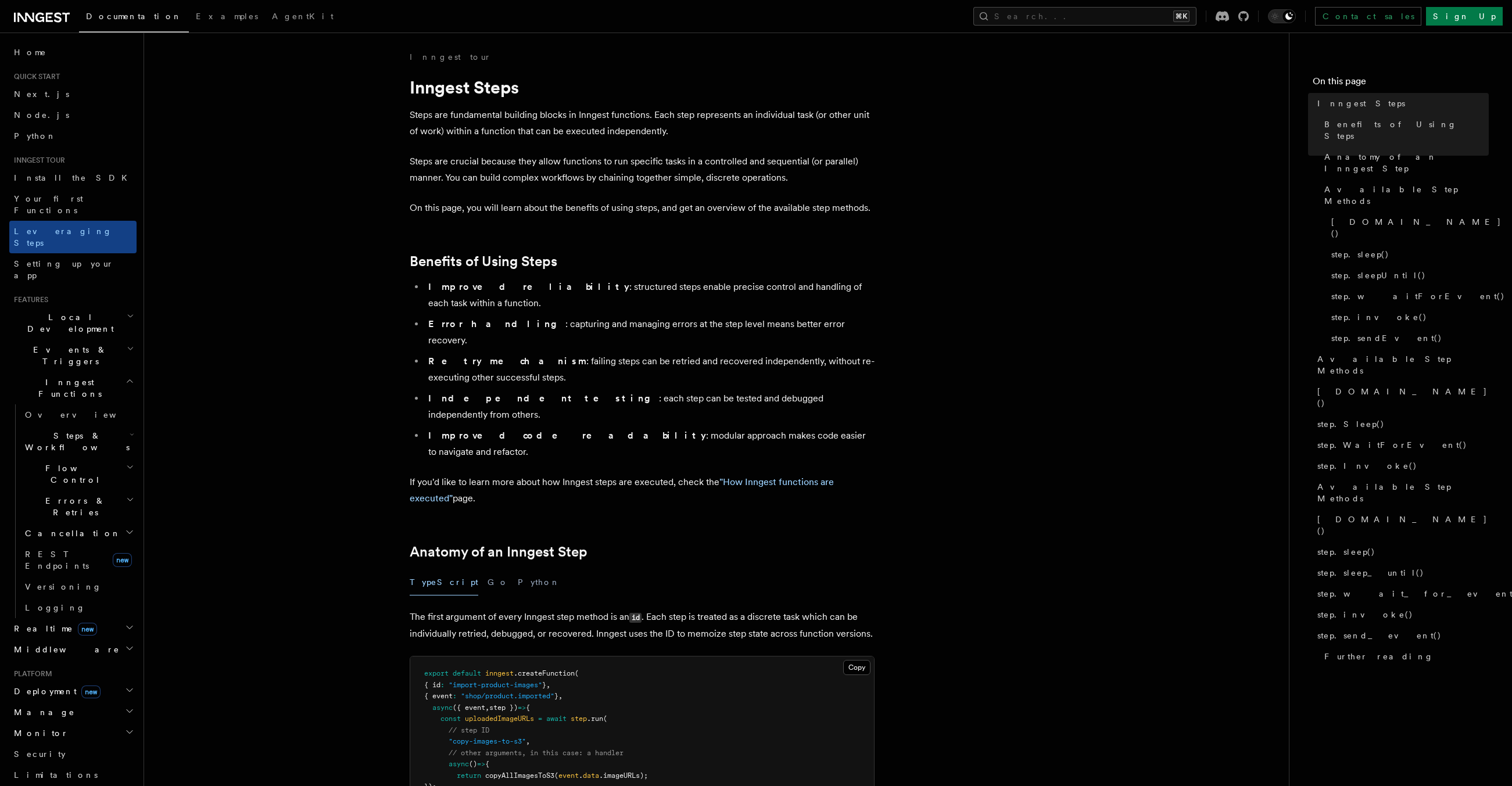
click at [696, 290] on li "Improved reliability : structured steps enable precise control and handling of …" at bounding box center [649, 295] width 450 height 33
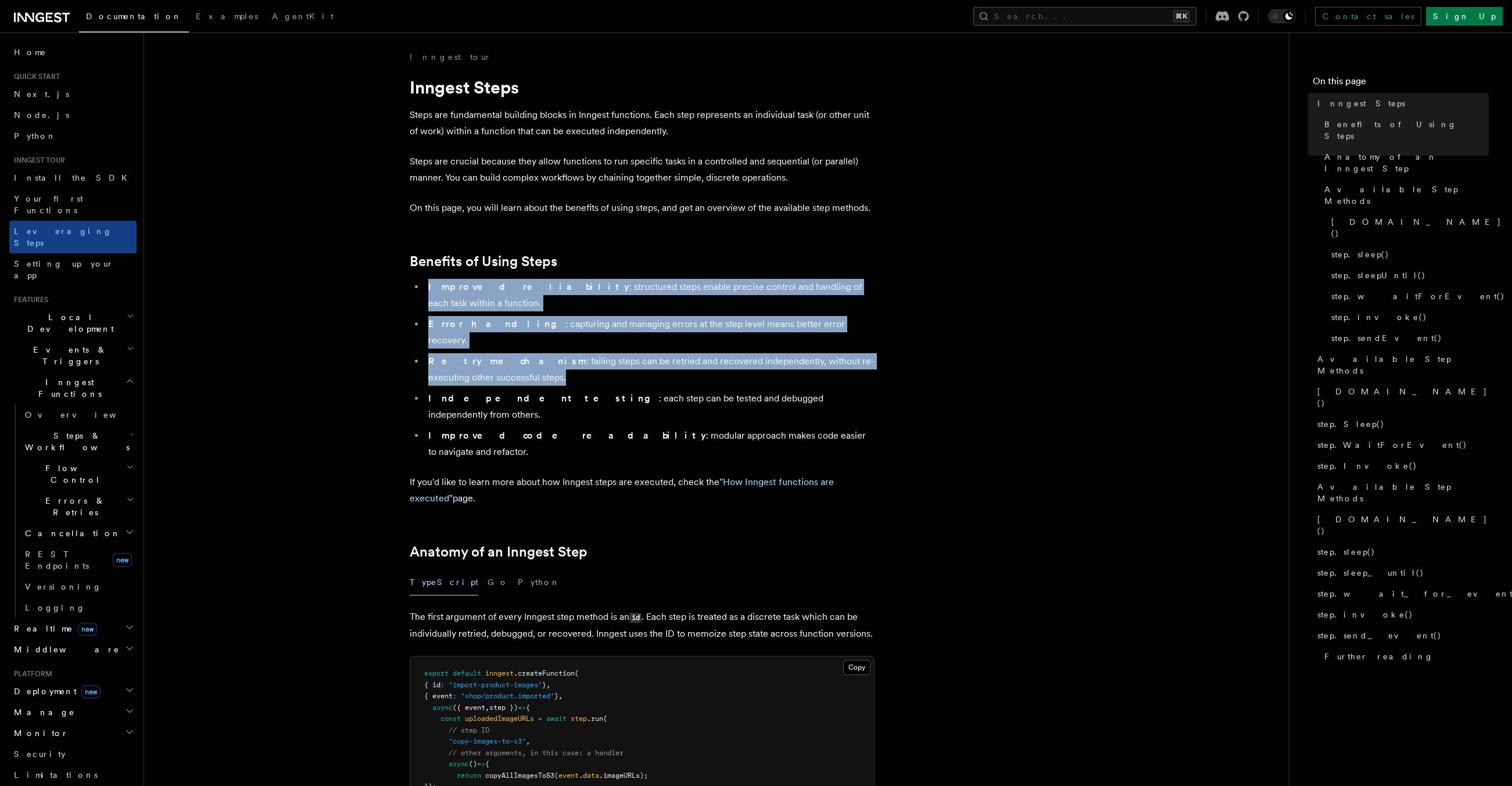
drag, startPoint x: 696, startPoint y: 290, endPoint x: 660, endPoint y: 316, distance: 44.4
click at [660, 316] on ul "Improved reliability : structured steps enable precise control and handling of …" at bounding box center [642, 369] width 465 height 181
click at [652, 353] on li "Retry mechanism : failing steps can be retried and recovered independently, wit…" at bounding box center [649, 369] width 450 height 33
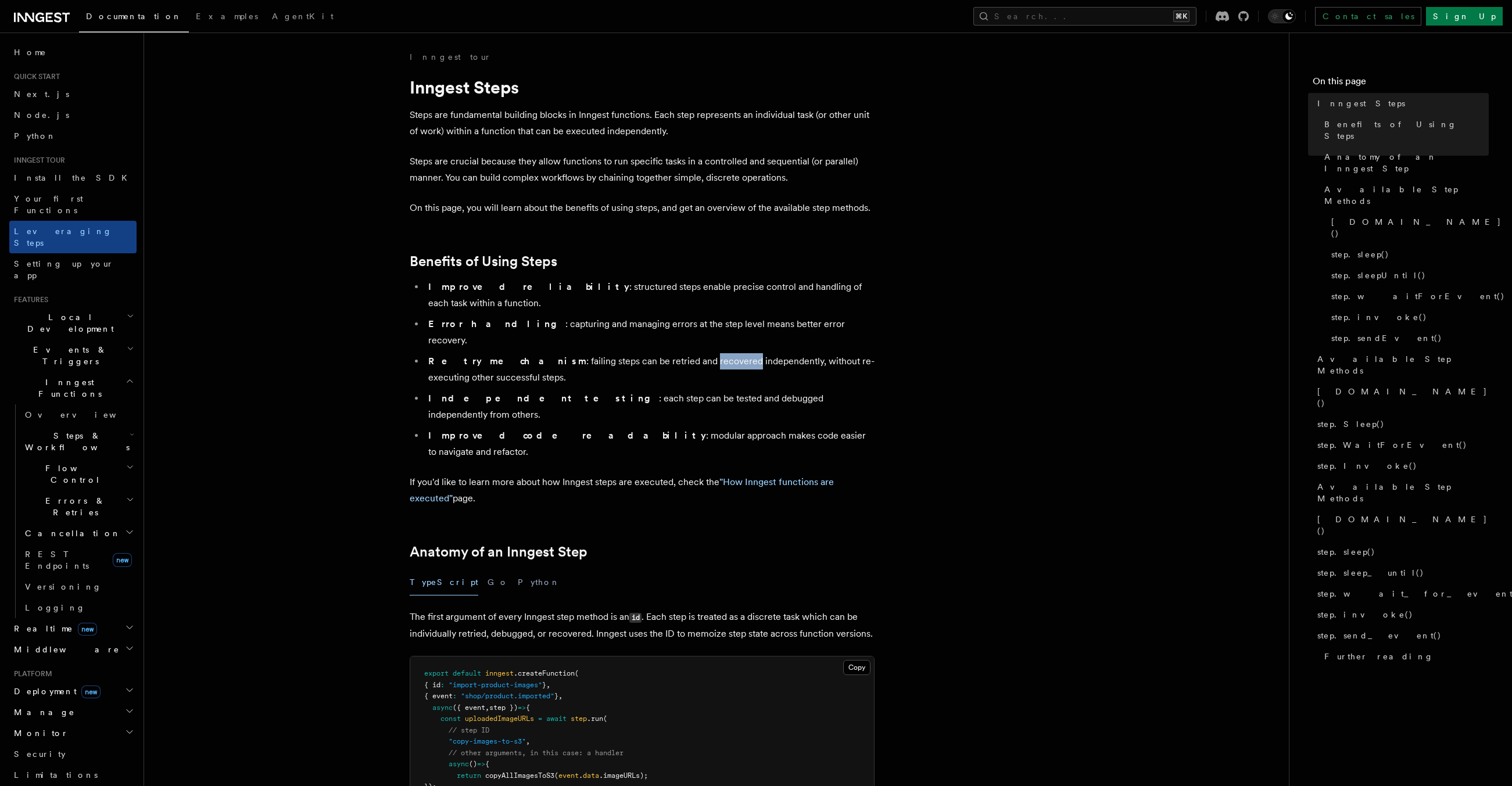
click at [652, 353] on li "Retry mechanism : failing steps can be retried and recovered independently, wit…" at bounding box center [649, 369] width 450 height 33
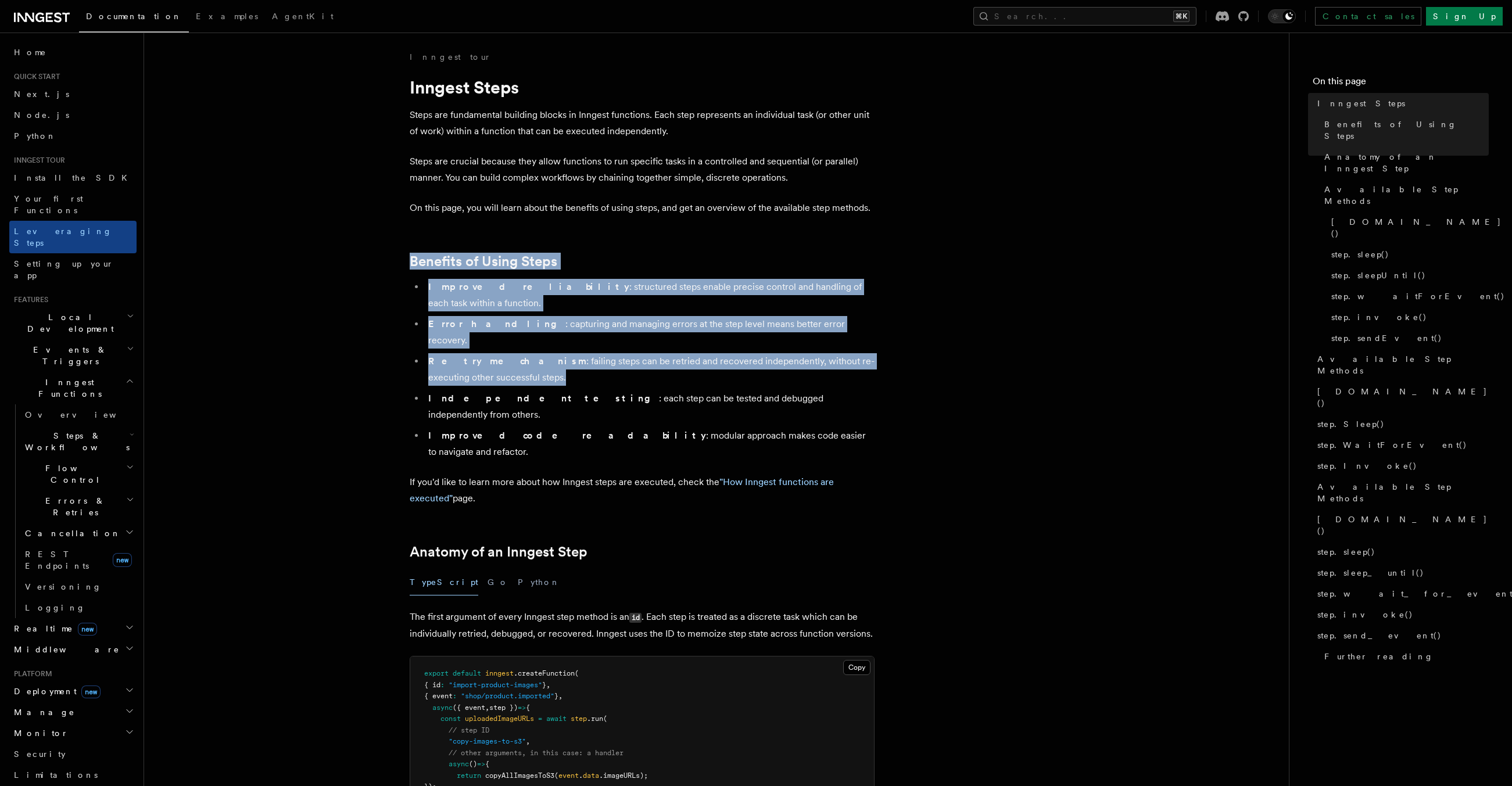
drag, startPoint x: 652, startPoint y: 325, endPoint x: 672, endPoint y: 262, distance: 66.1
click at [672, 262] on h2 "Benefits of Using Steps" at bounding box center [642, 261] width 465 height 16
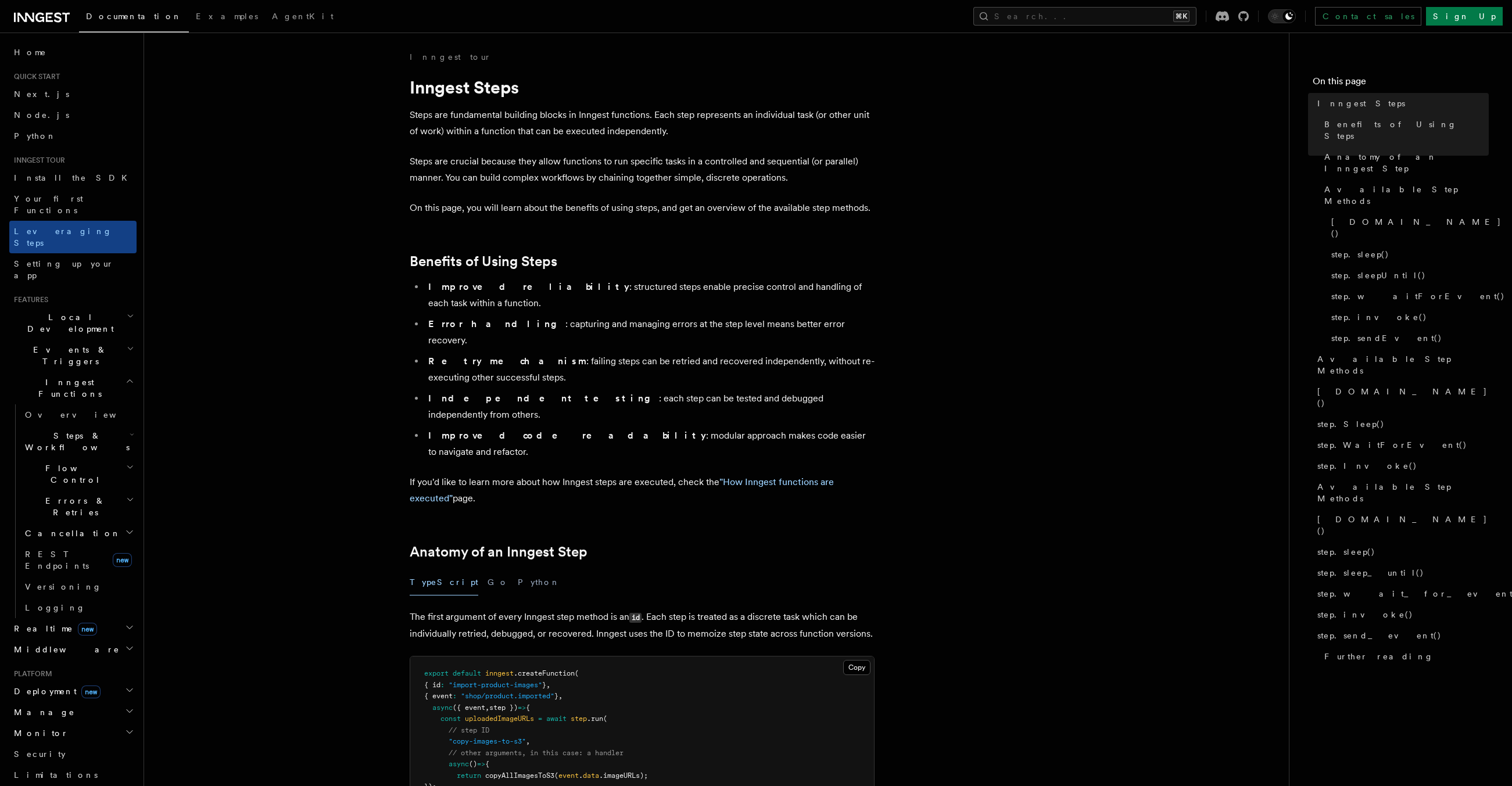
click at [672, 262] on h2 "Benefits of Using Steps" at bounding box center [642, 261] width 465 height 16
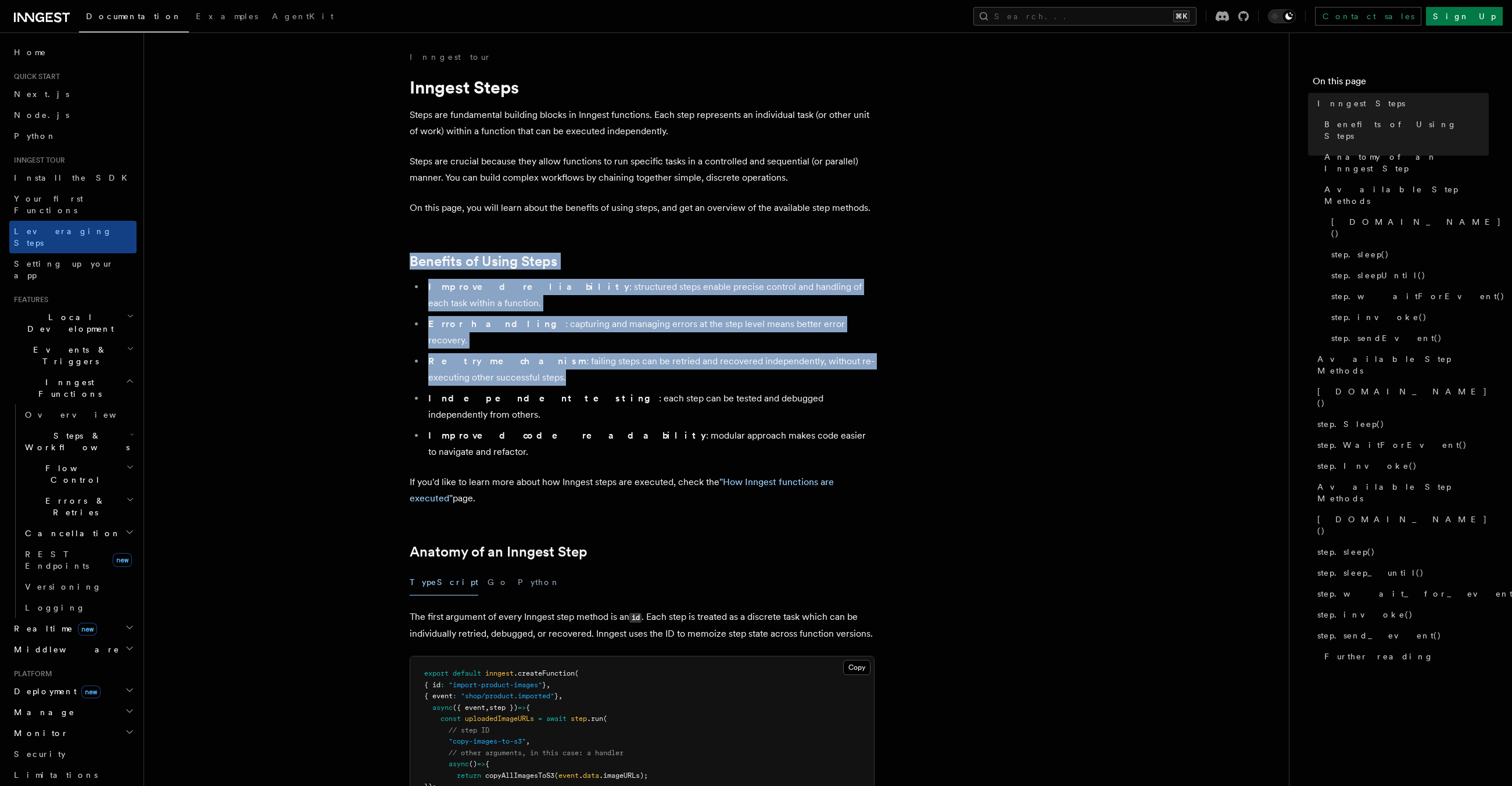
drag, startPoint x: 672, startPoint y: 262, endPoint x: 631, endPoint y: 343, distance: 90.8
click at [631, 353] on li "Retry mechanism : failing steps can be retried and recovered independently, wit…" at bounding box center [649, 369] width 450 height 33
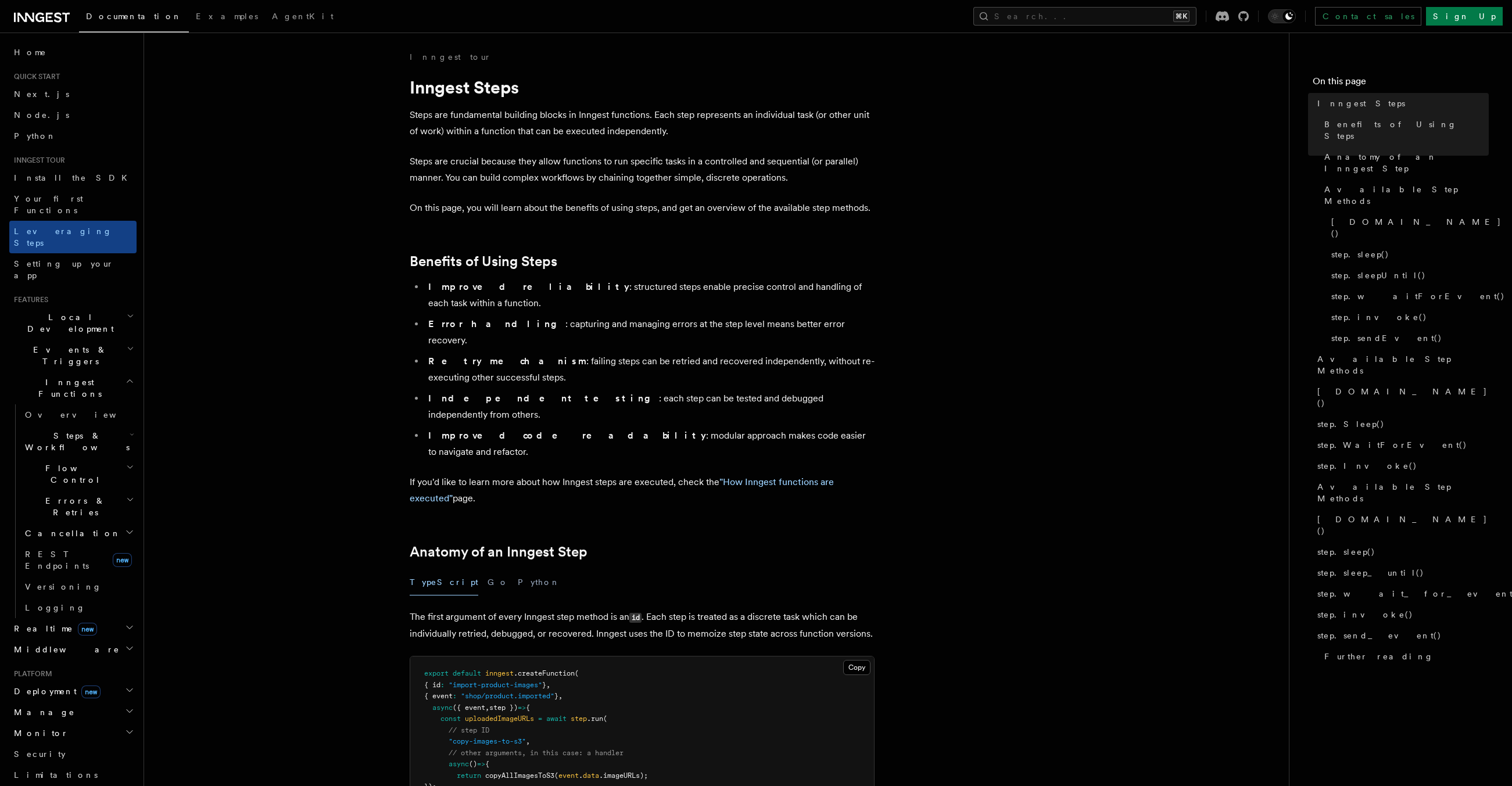
click at [631, 353] on li "Retry mechanism : failing steps can be retried and recovered independently, wit…" at bounding box center [649, 369] width 450 height 33
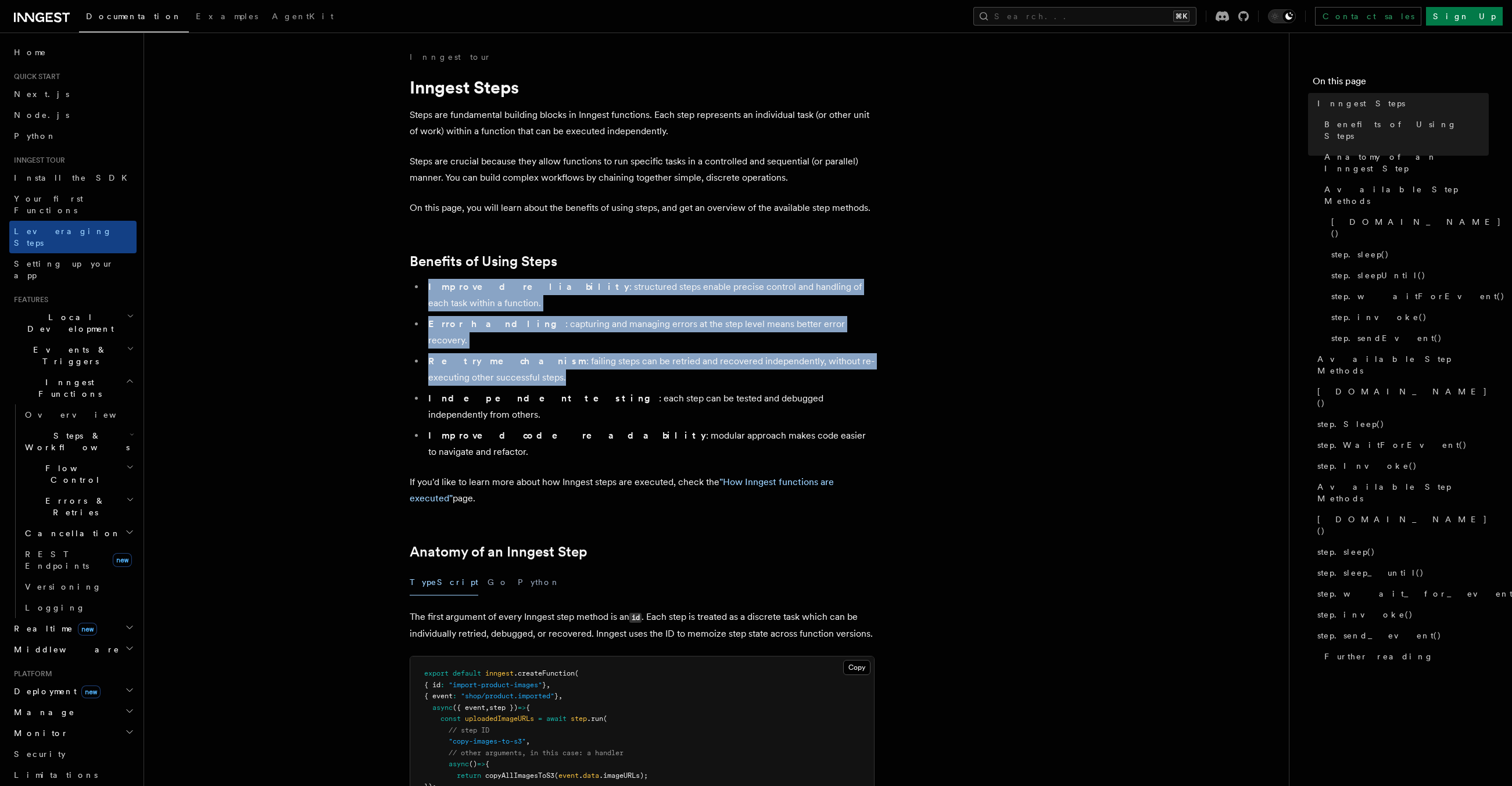
drag, startPoint x: 631, startPoint y: 343, endPoint x: 634, endPoint y: 272, distance: 71.1
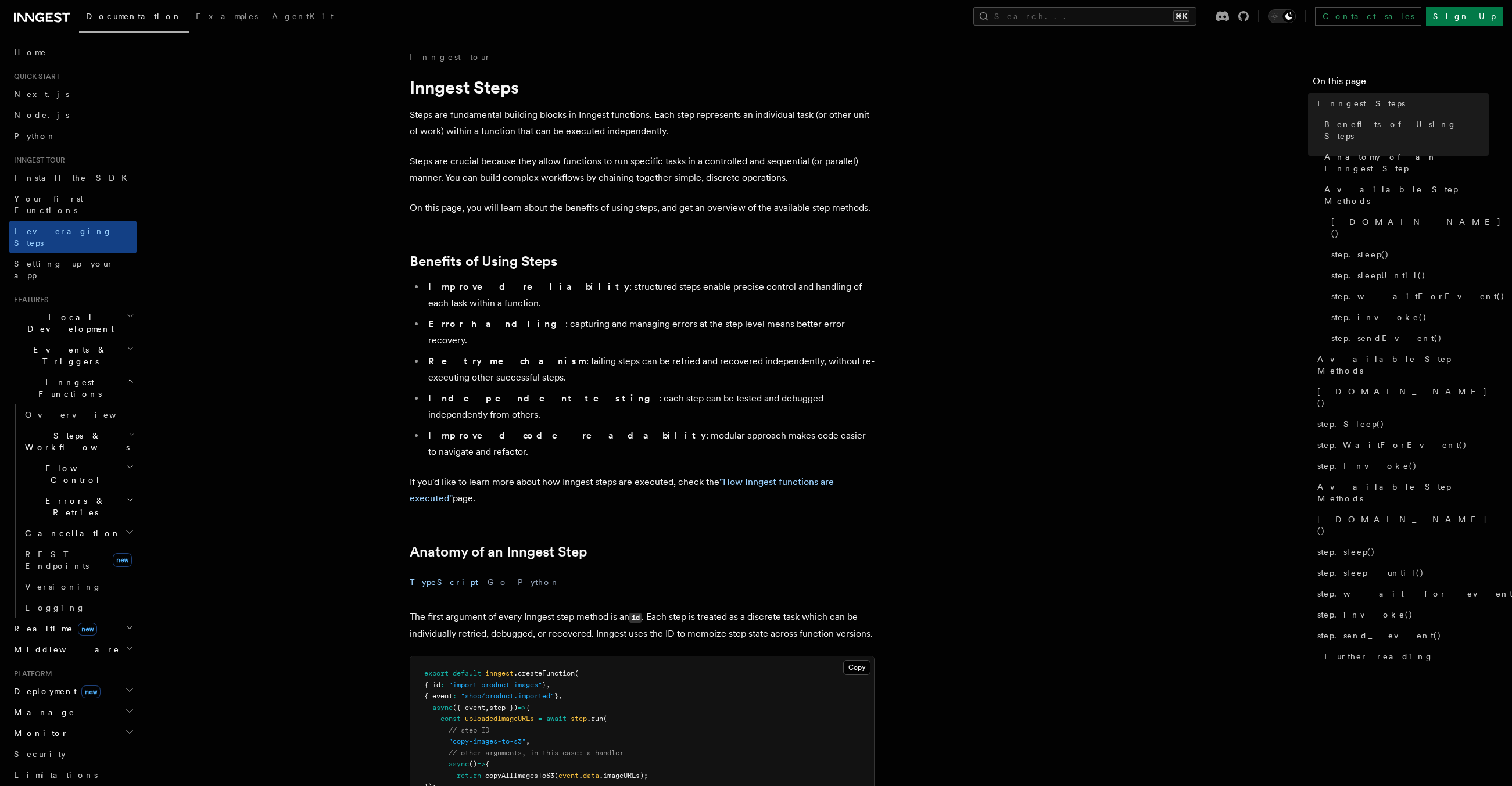
click at [555, 391] on li "Independent testing : each step can be tested and debugged independently from o…" at bounding box center [649, 407] width 450 height 33
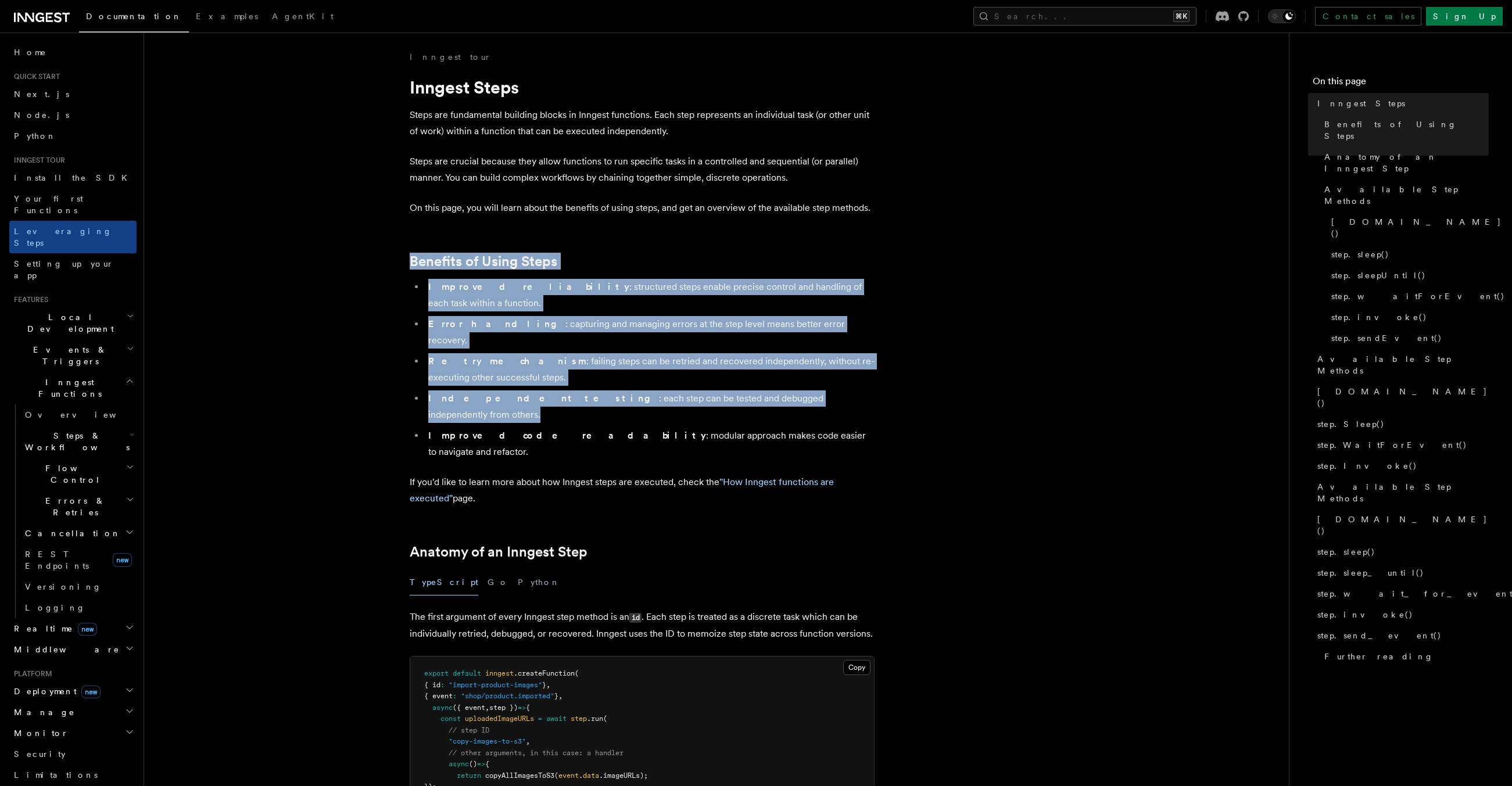
drag, startPoint x: 555, startPoint y: 369, endPoint x: 598, endPoint y: 263, distance: 114.4
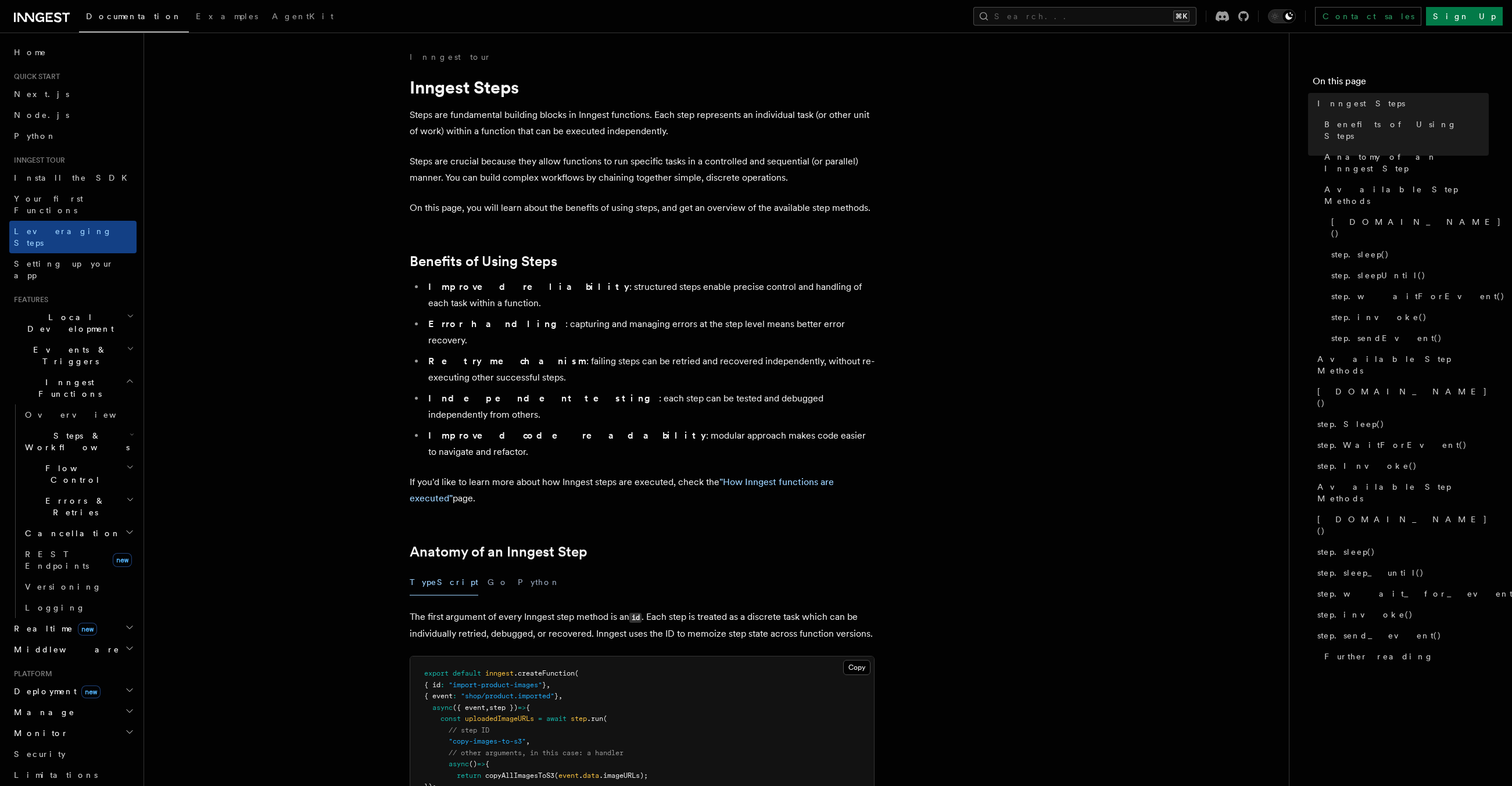
click at [595, 428] on li "Improved code readability : modular approach makes code easier to navigate and …" at bounding box center [649, 444] width 450 height 33
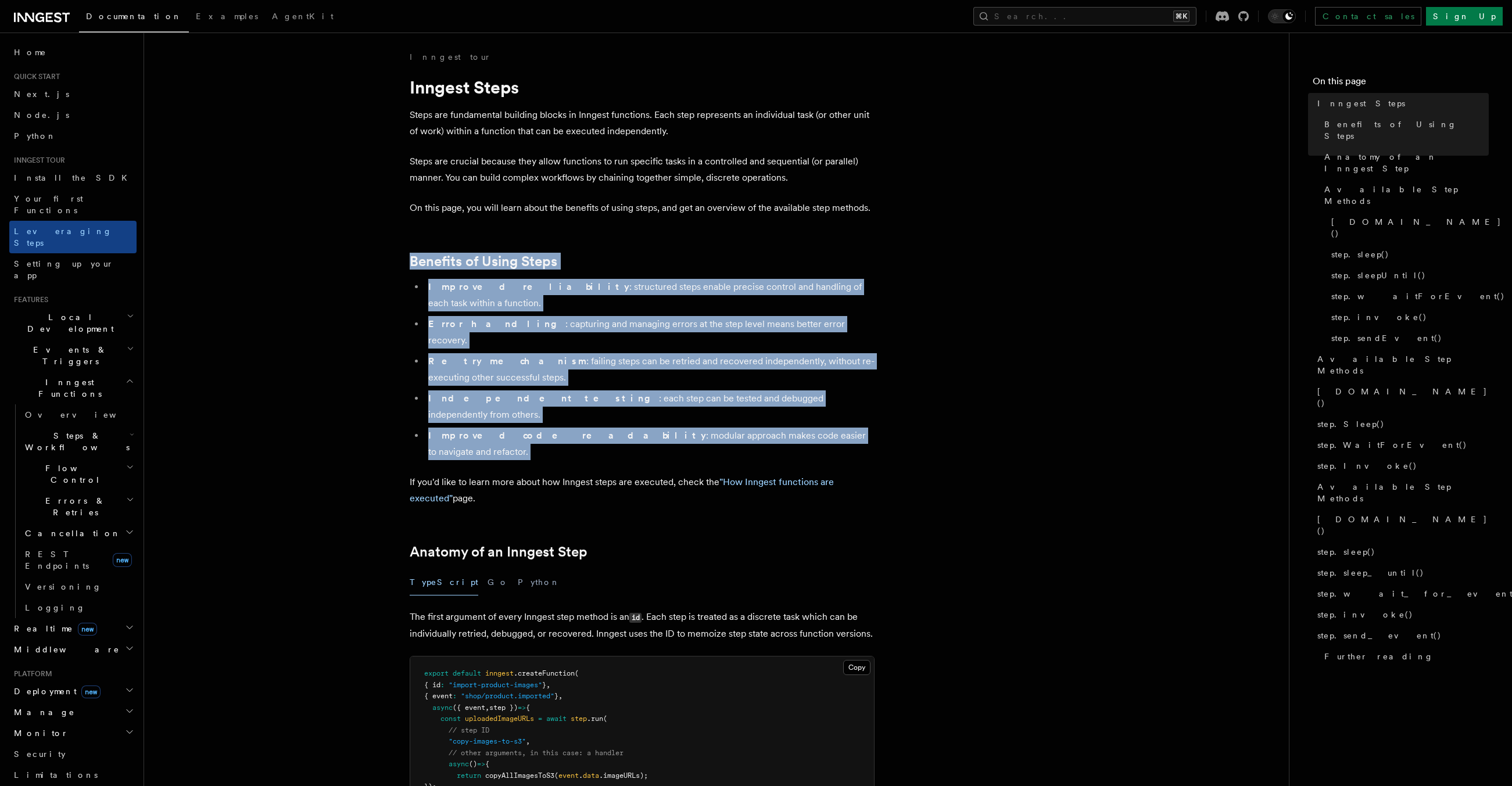
drag, startPoint x: 595, startPoint y: 388, endPoint x: 624, endPoint y: 252, distance: 139.1
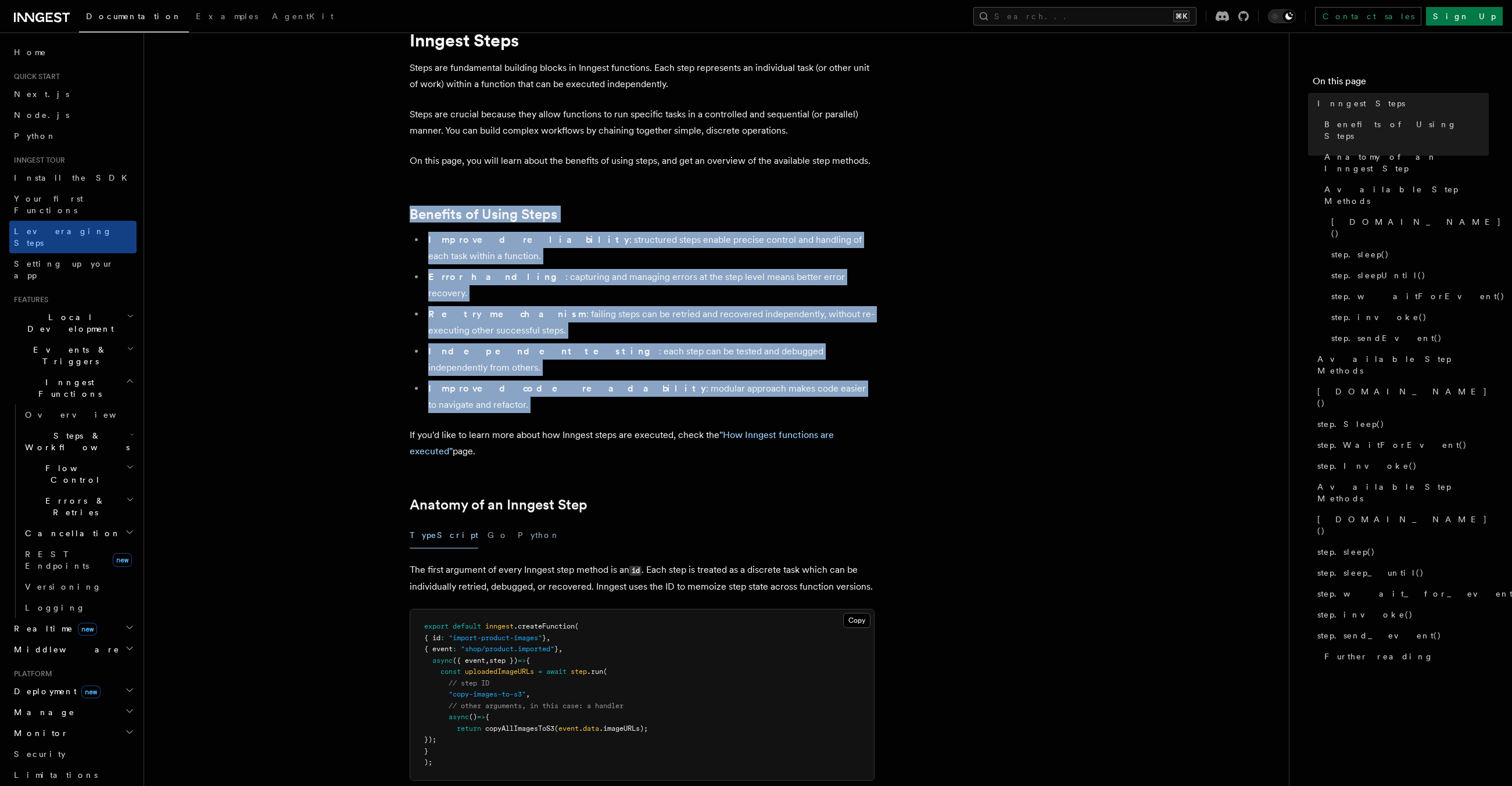
scroll to position [50, 0]
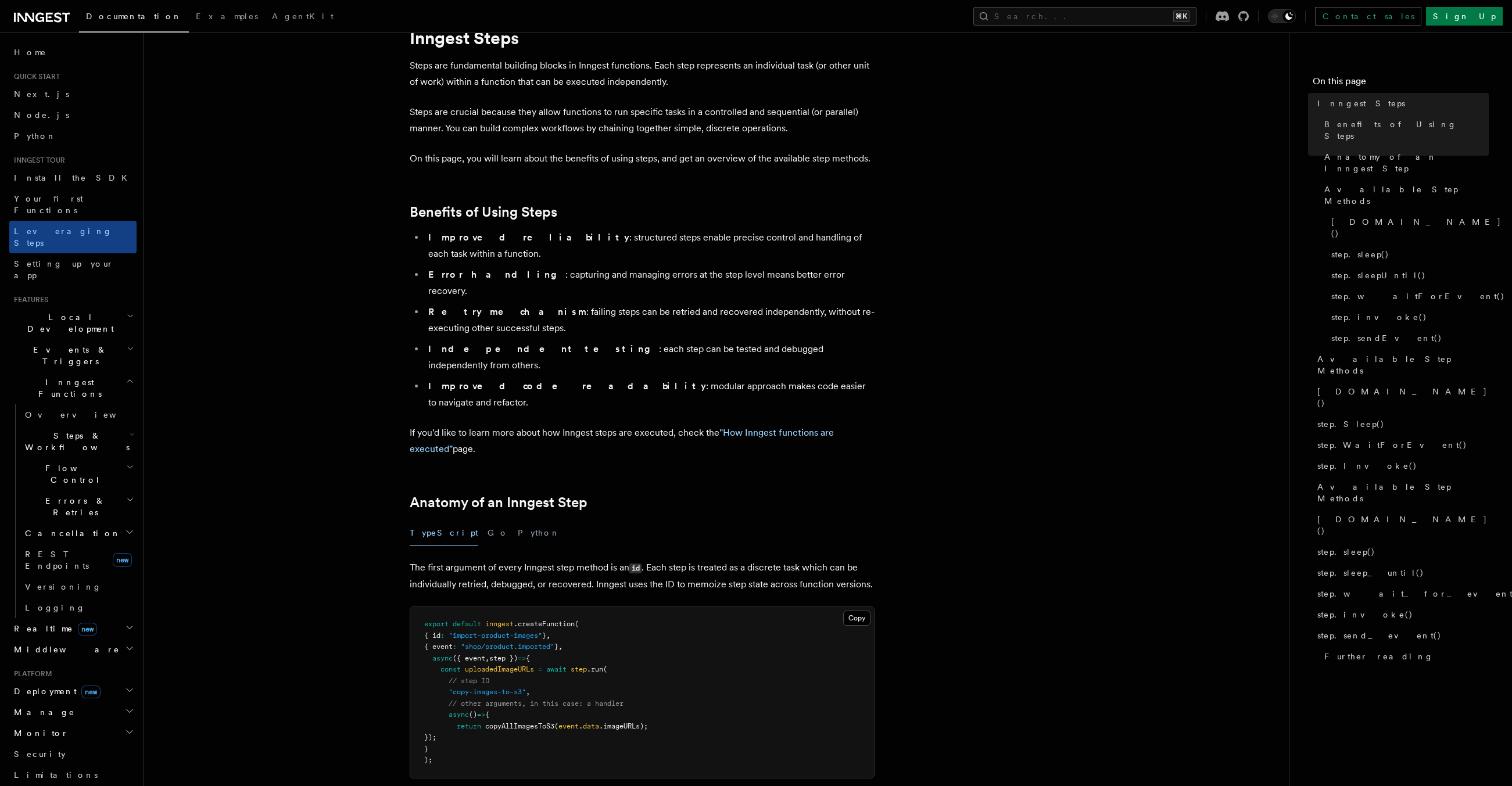
click at [614, 425] on p "If you'd like to learn more about how Inngest steps are executed, check the "Ho…" at bounding box center [642, 441] width 465 height 33
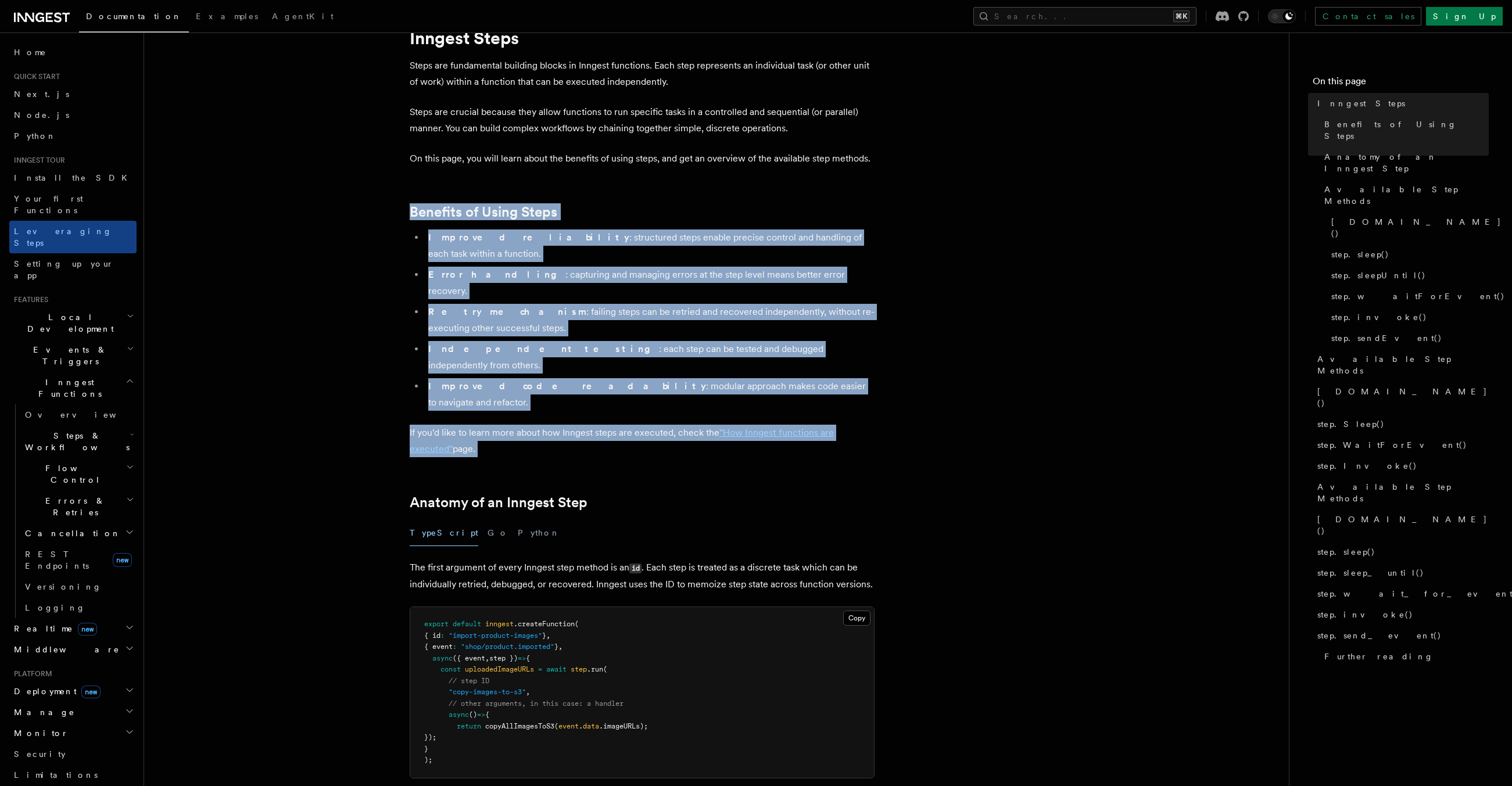
drag, startPoint x: 614, startPoint y: 373, endPoint x: 638, endPoint y: 217, distance: 157.8
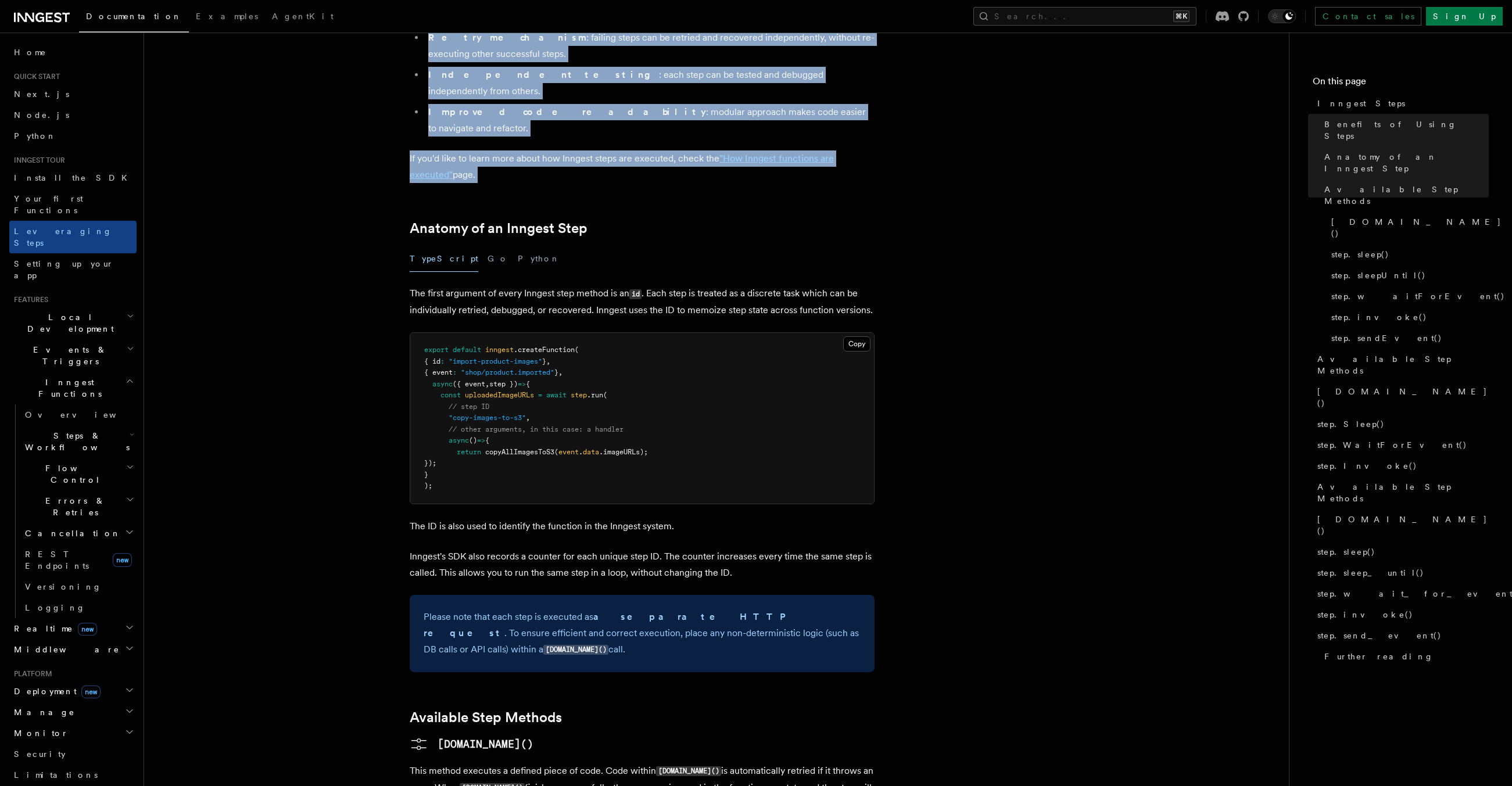
scroll to position [326, 0]
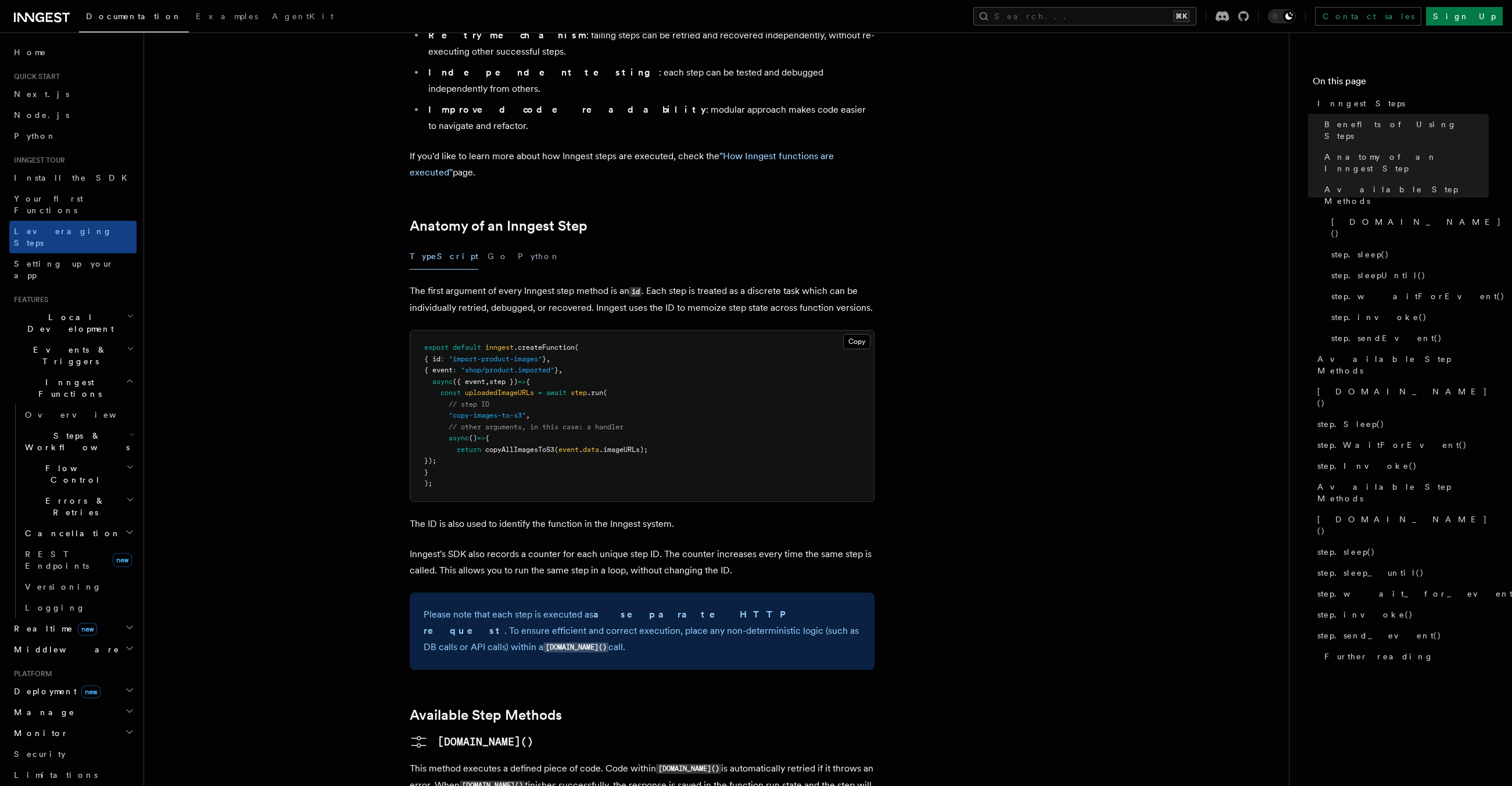
click at [616, 516] on p "The ID is also used to identify the function in the Inngest system." at bounding box center [642, 524] width 465 height 16
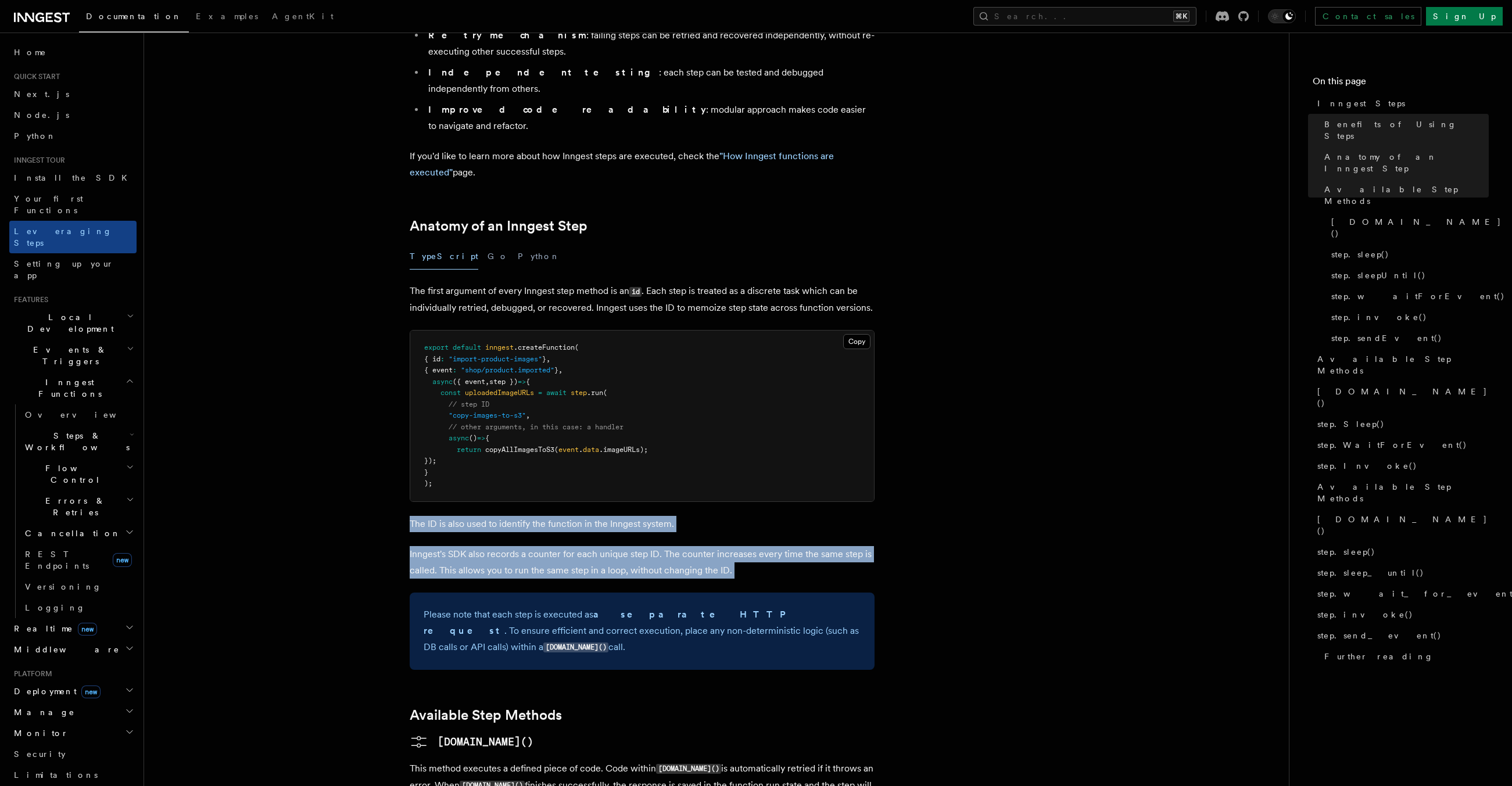
drag, startPoint x: 616, startPoint y: 460, endPoint x: 615, endPoint y: 500, distance: 40.0
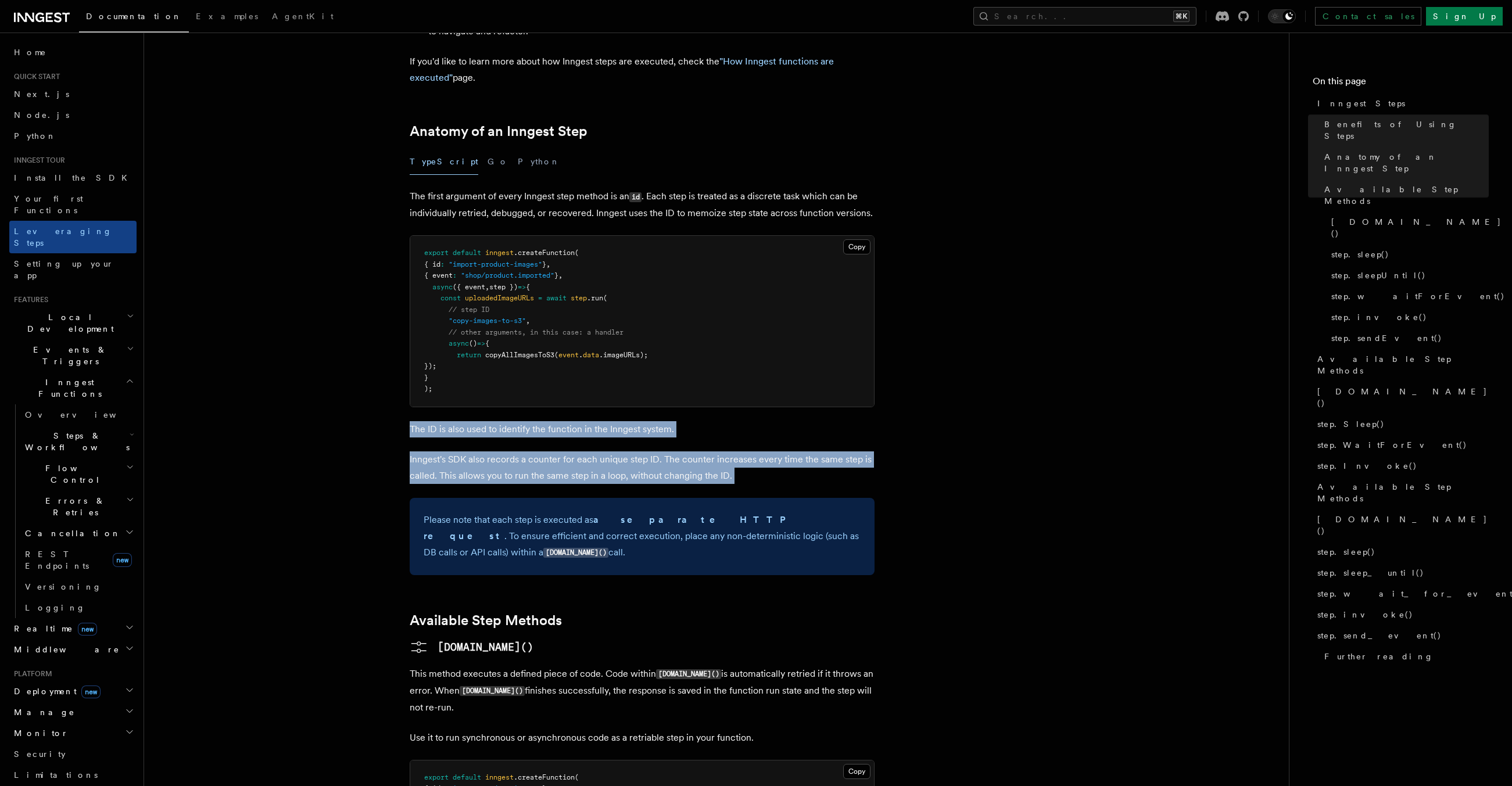
scroll to position [443, 0]
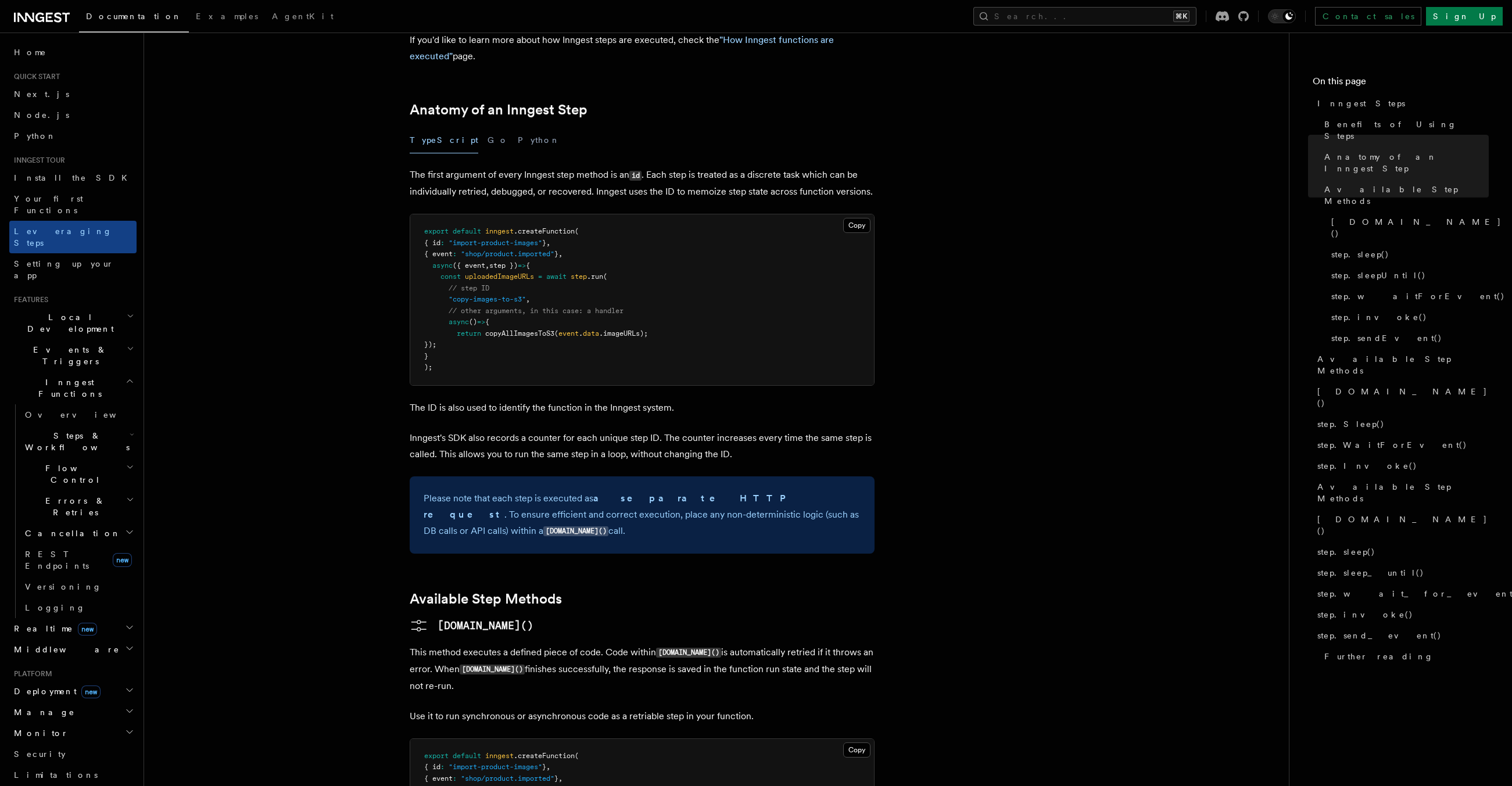
click at [629, 491] on p "Please note that each step is executed as a separate HTTP request . To ensure e…" at bounding box center [642, 516] width 437 height 50
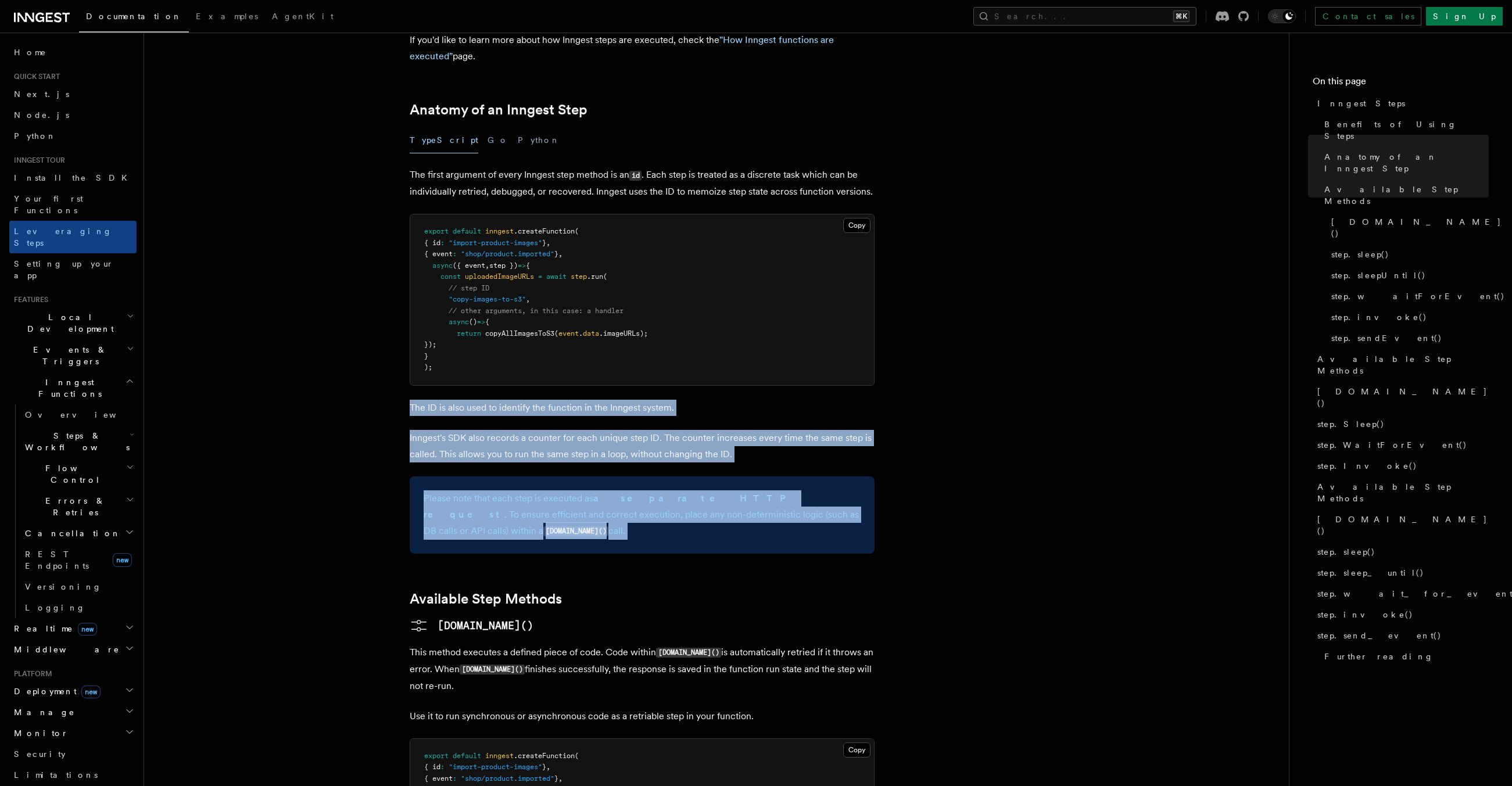
drag, startPoint x: 629, startPoint y: 452, endPoint x: 636, endPoint y: 337, distance: 115.2
click at [634, 400] on p "The ID is also used to identify the function in the Inngest system." at bounding box center [642, 408] width 465 height 16
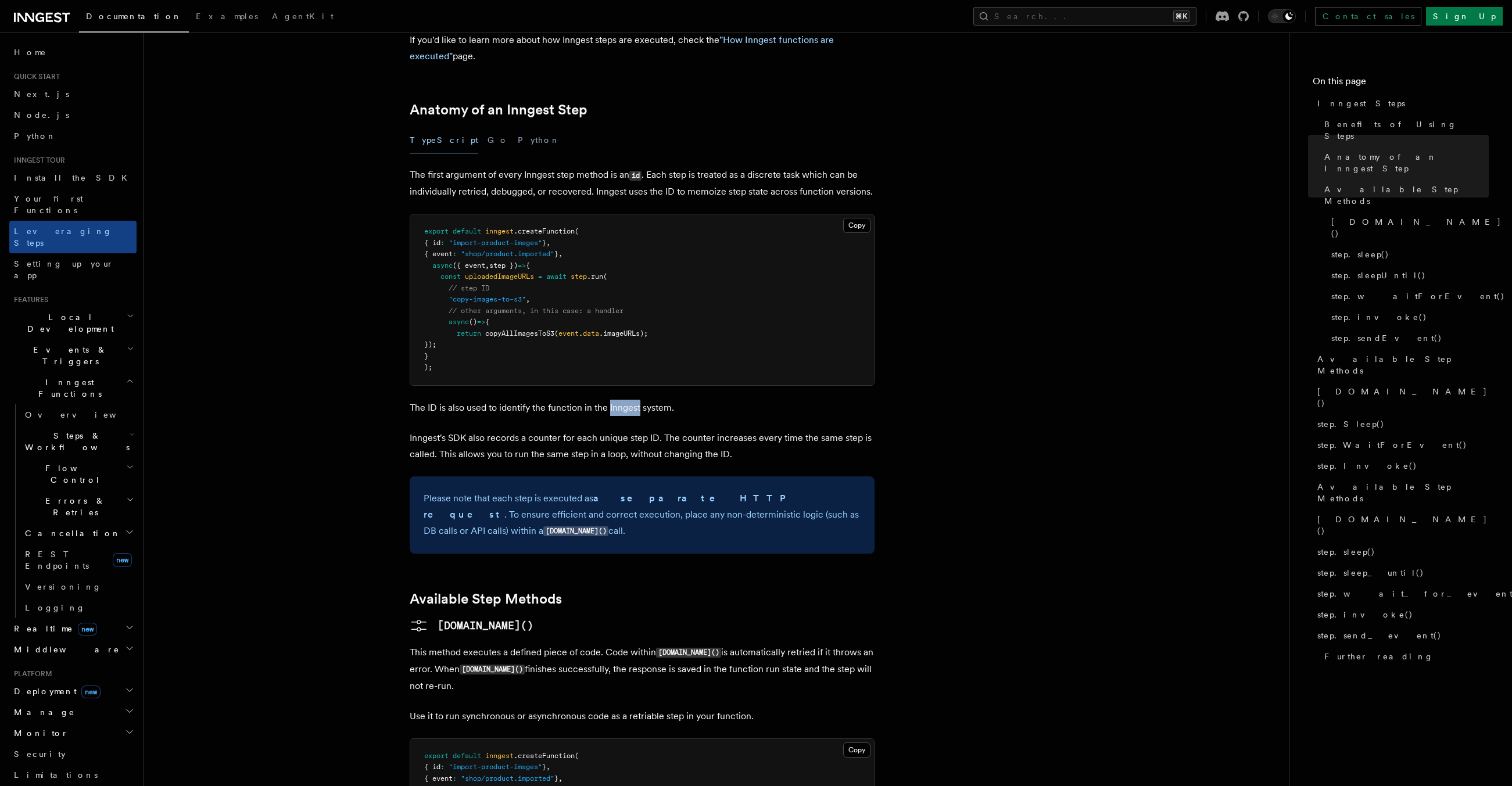
click at [634, 400] on p "The ID is also used to identify the function in the Inngest system." at bounding box center [642, 408] width 465 height 16
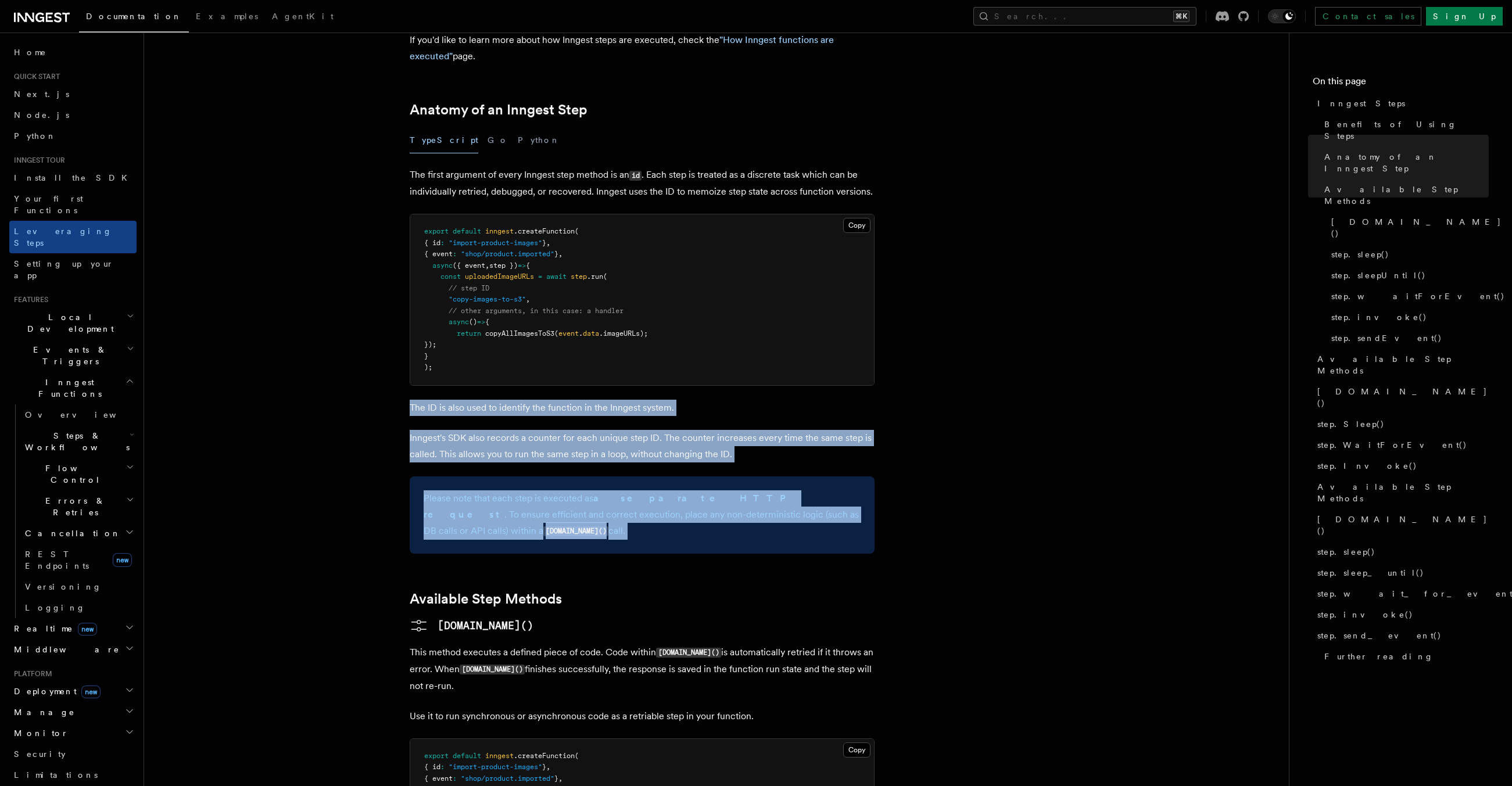
drag, startPoint x: 634, startPoint y: 338, endPoint x: 607, endPoint y: 424, distance: 90.1
click at [600, 493] on strong "a separate HTTP request" at bounding box center [608, 506] width 369 height 27
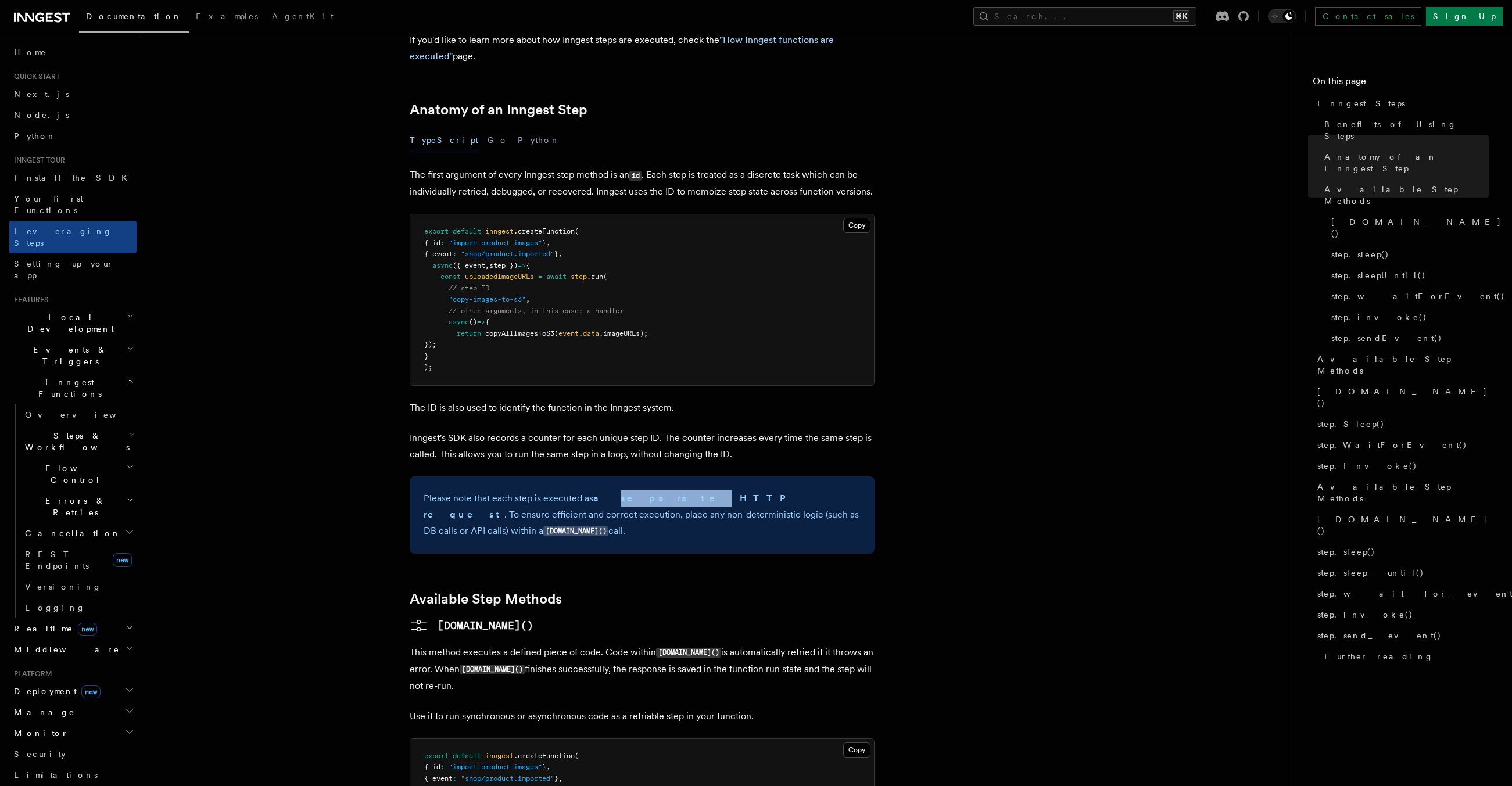
click at [600, 493] on strong "a separate HTTP request" at bounding box center [608, 506] width 369 height 27
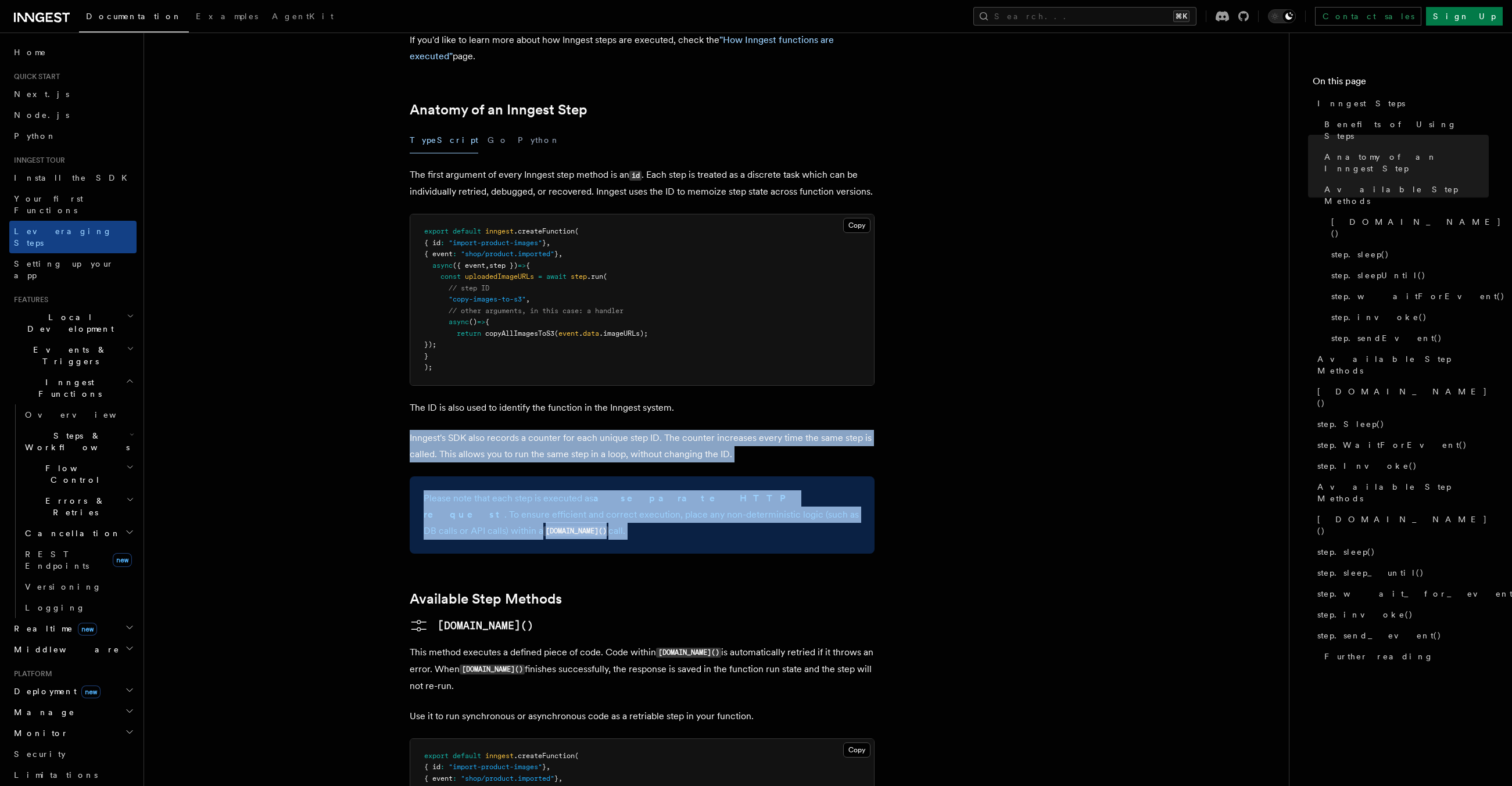
drag, startPoint x: 600, startPoint y: 430, endPoint x: 622, endPoint y: 355, distance: 78.2
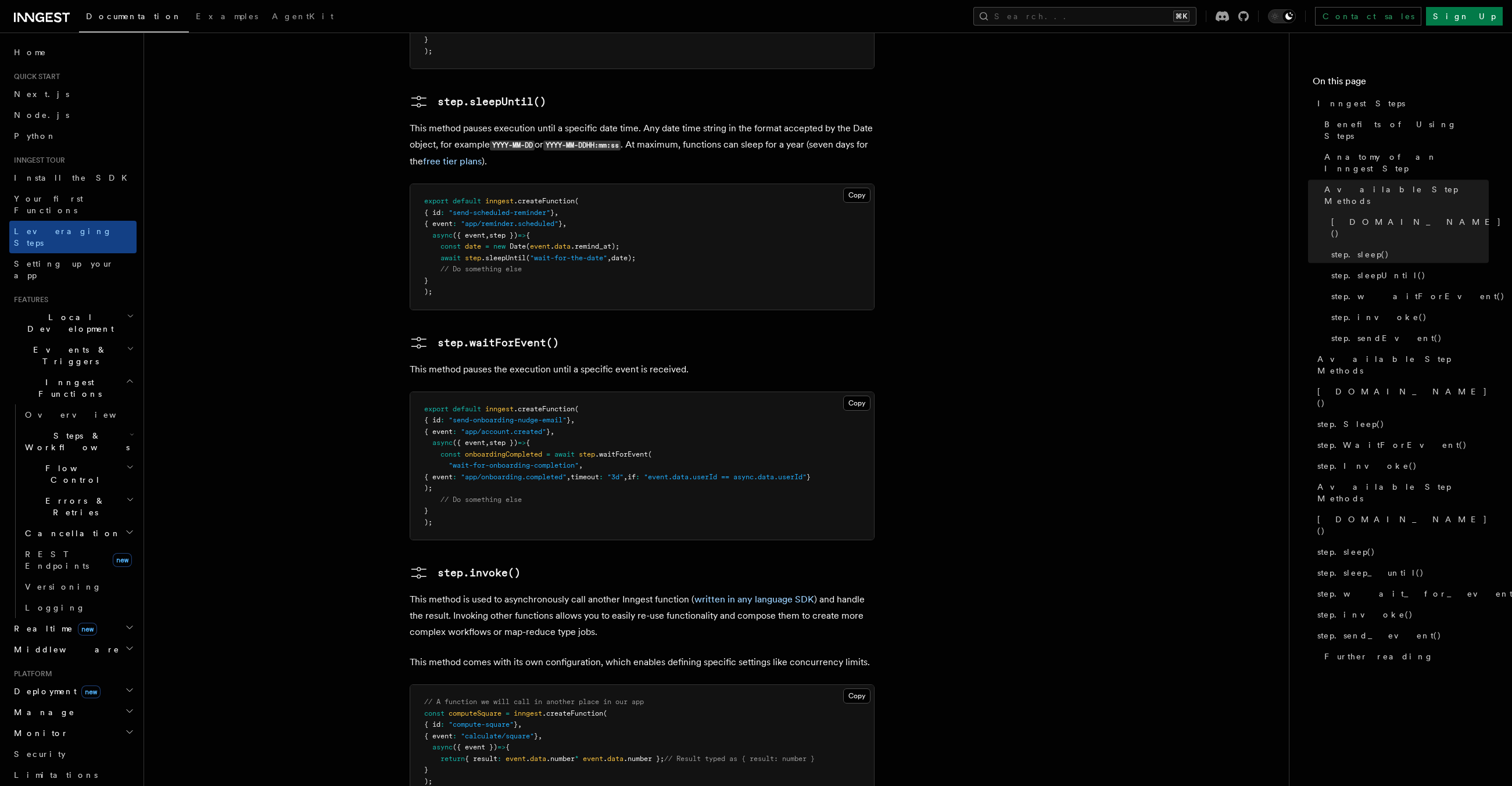
scroll to position [1693, 0]
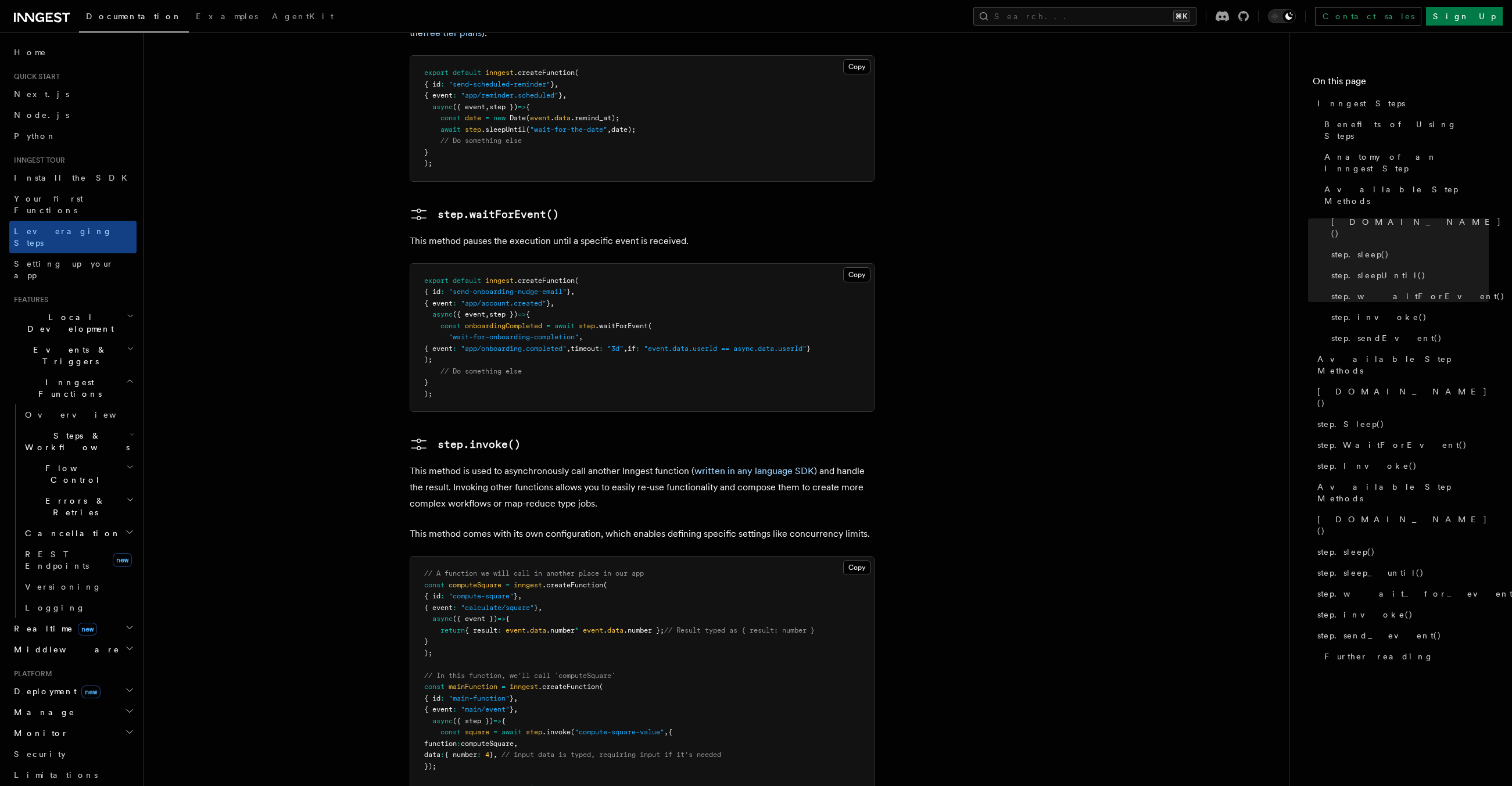
click at [595, 526] on p "This method comes with its own configuration, which enables defining specific s…" at bounding box center [642, 534] width 465 height 16
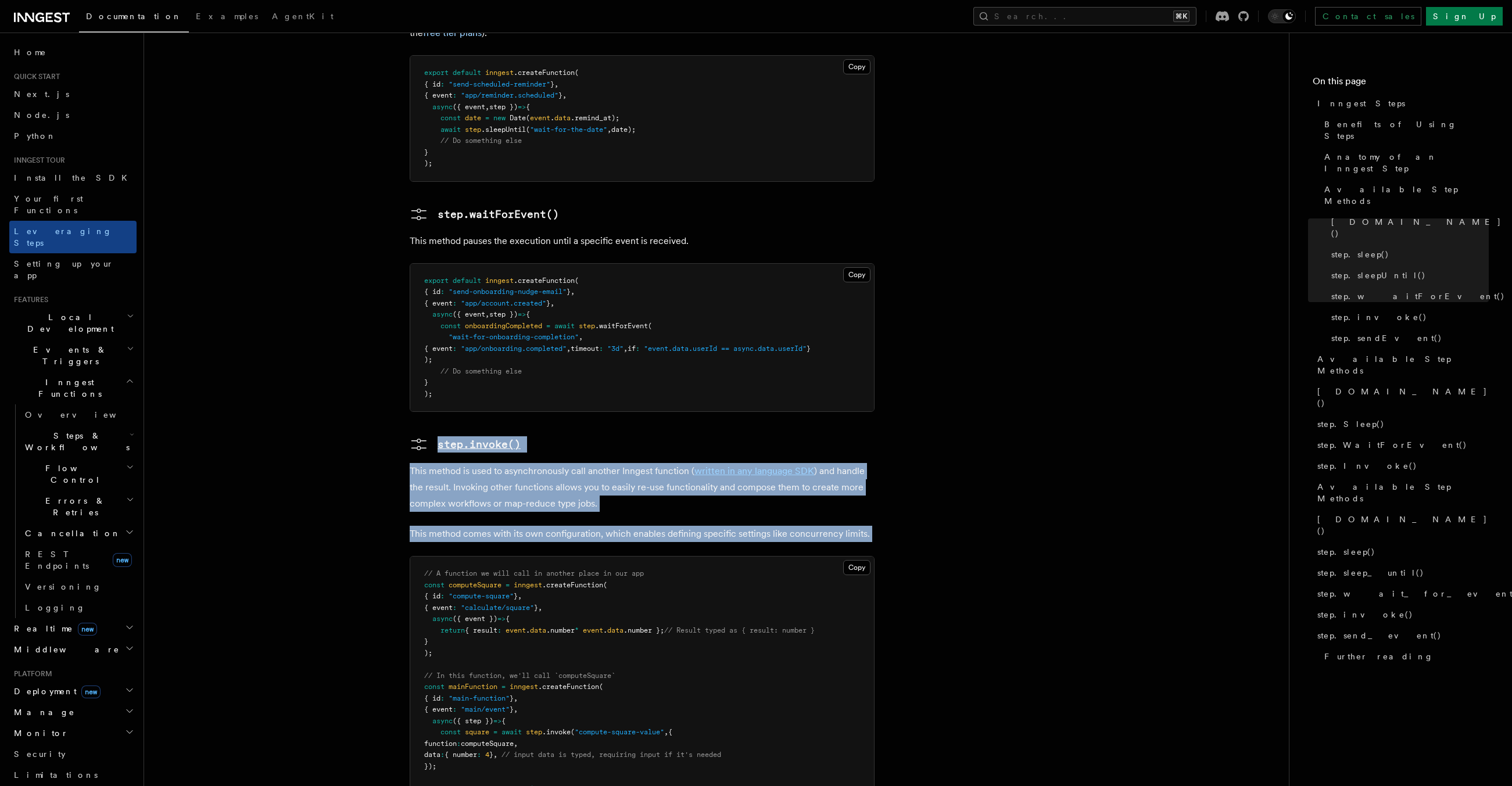
drag, startPoint x: 595, startPoint y: 454, endPoint x: 615, endPoint y: 358, distance: 98.1
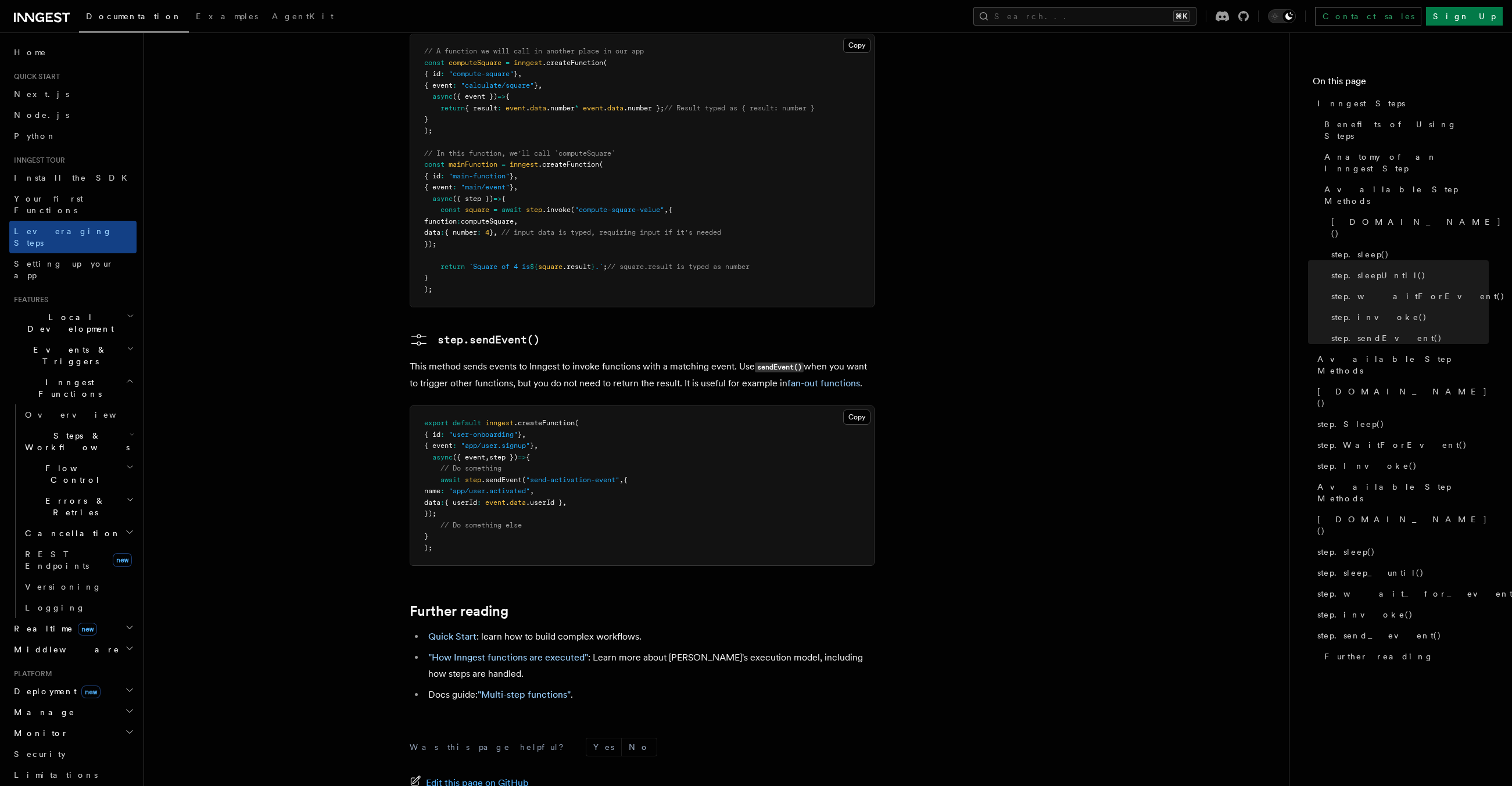
scroll to position [2215, 0]
click at [557, 445] on pre "export default inngest .createFunction ( { id : "user-onboarding" } , { event :…" at bounding box center [642, 486] width 464 height 159
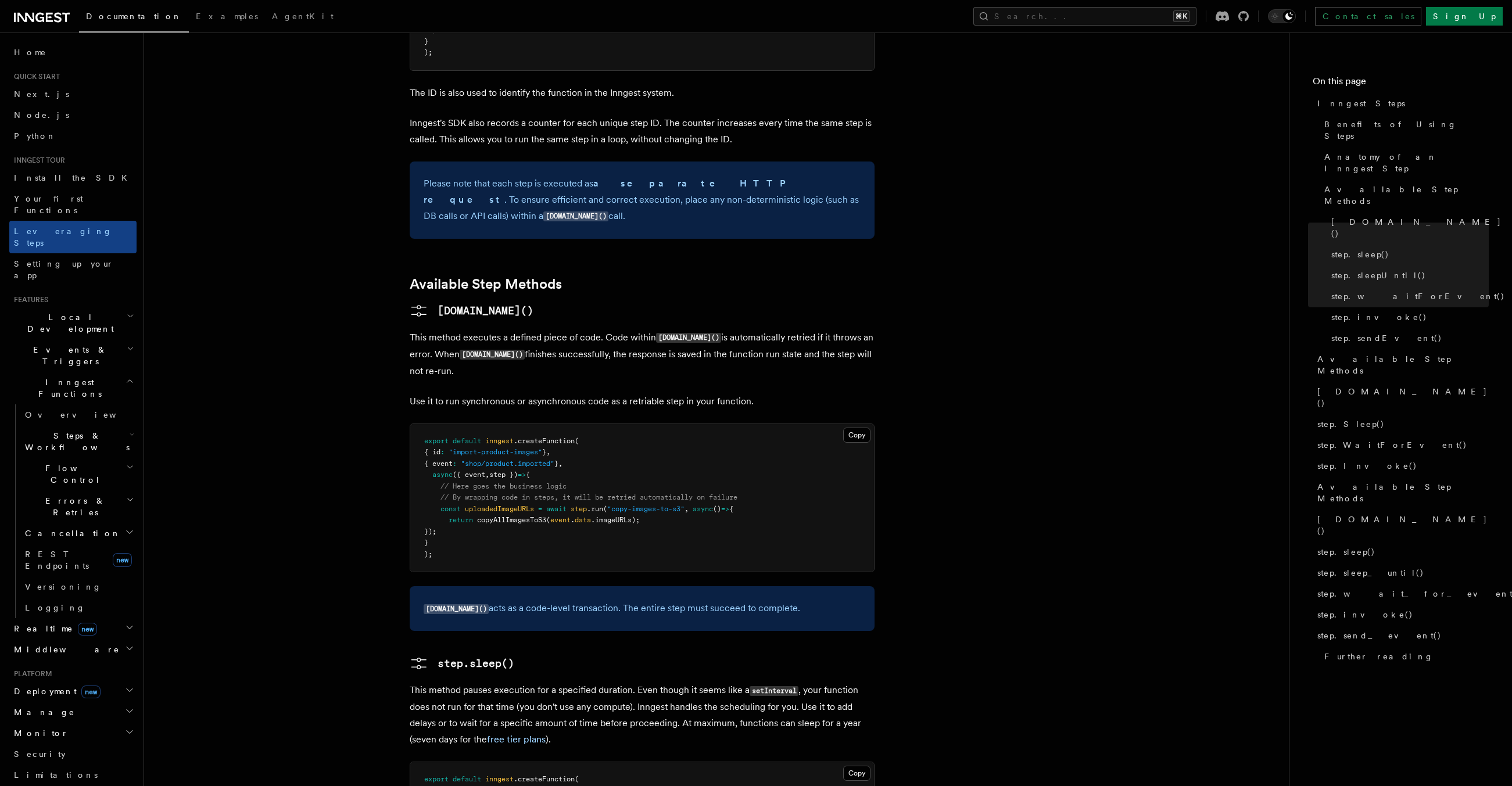
scroll to position [736, 0]
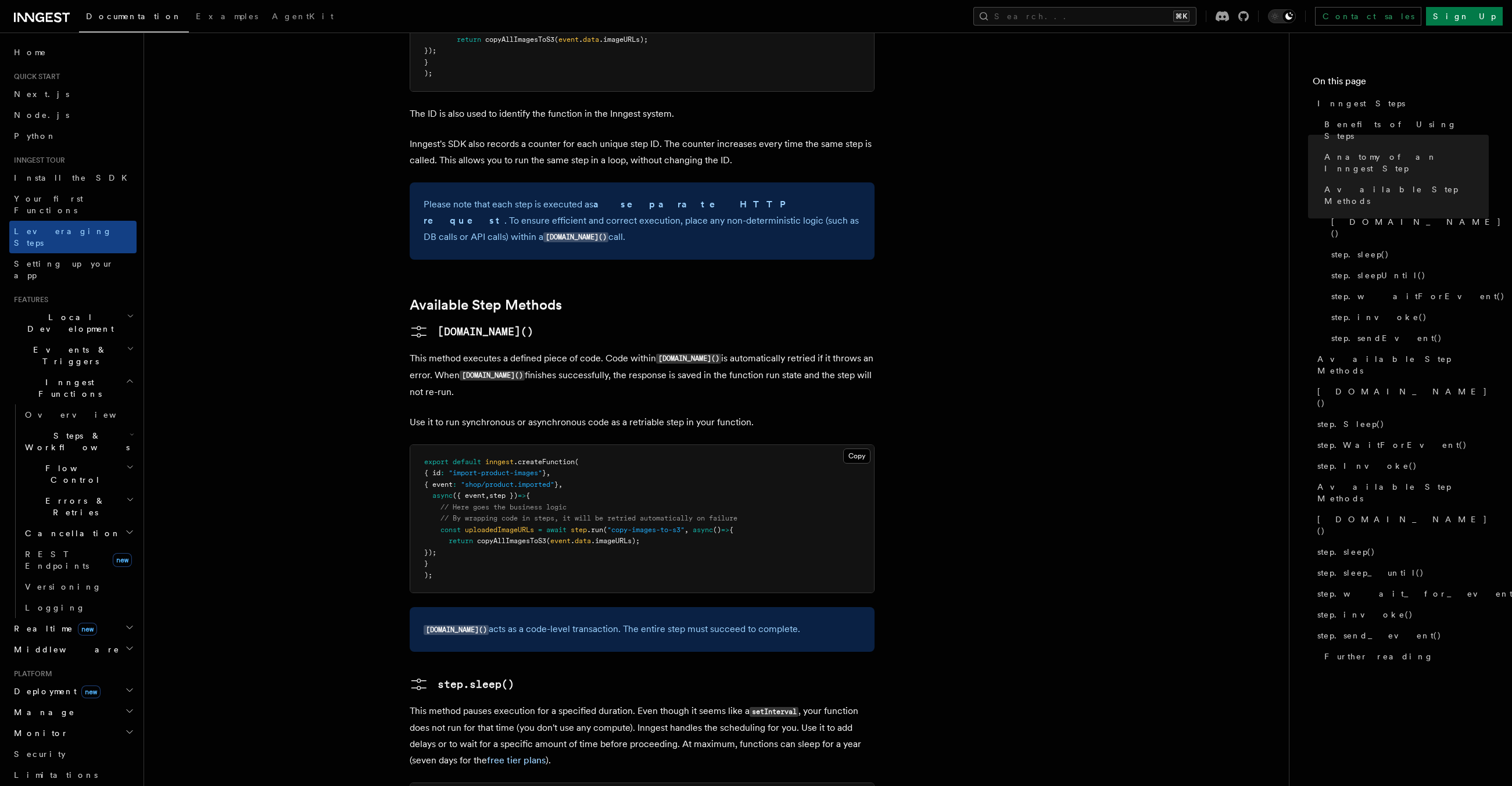
click at [576, 415] on p "Use it to run synchronous or asynchronous code as a retriable step in your func…" at bounding box center [642, 423] width 465 height 16
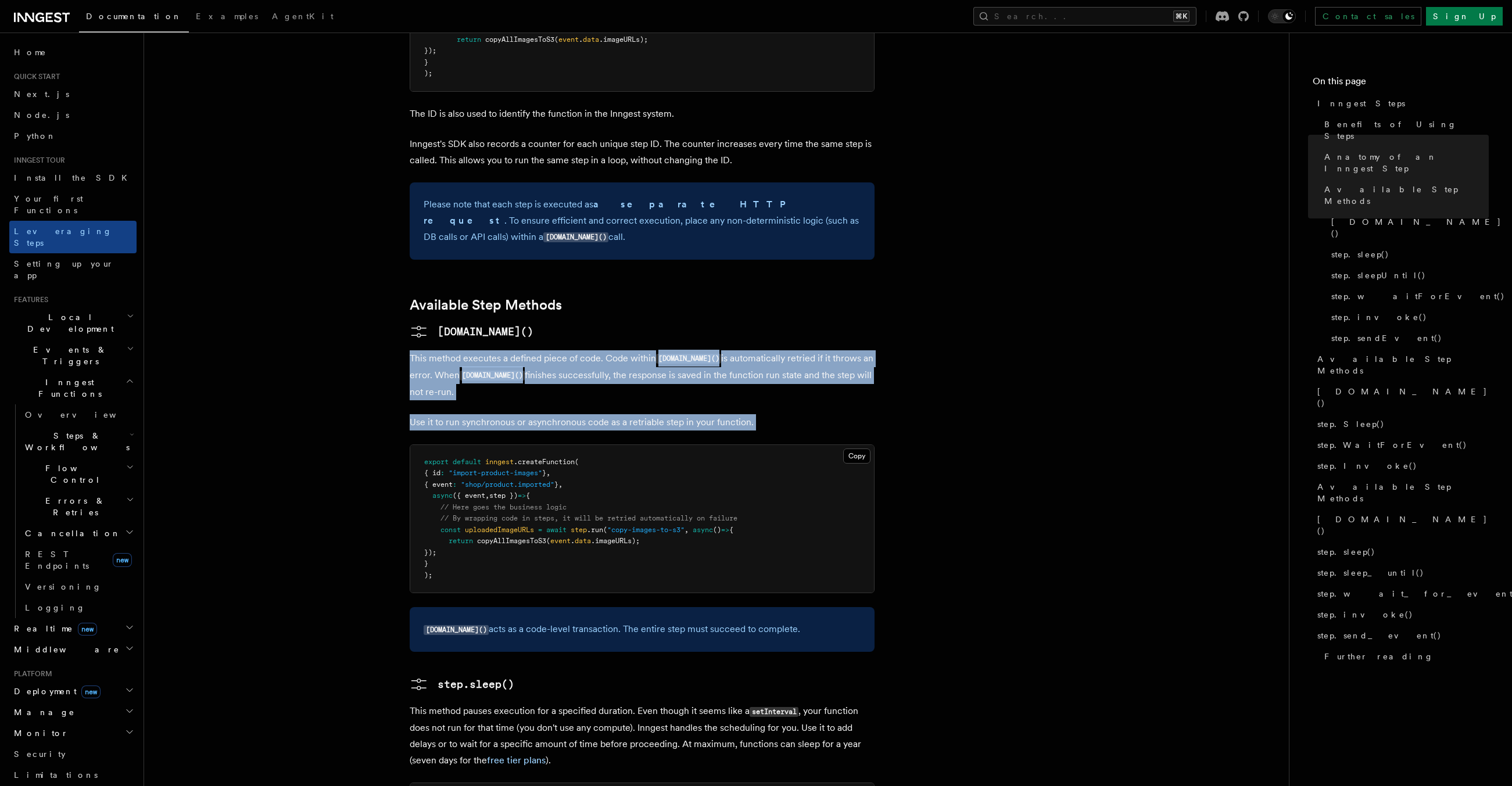
drag, startPoint x: 576, startPoint y: 332, endPoint x: 593, endPoint y: 263, distance: 71.1
